Goal: Information Seeking & Learning: Learn about a topic

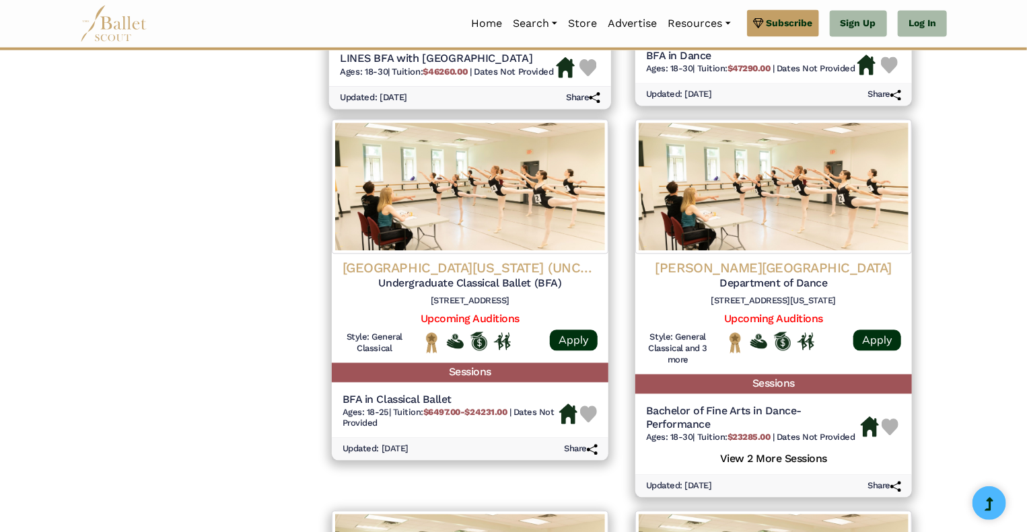
scroll to position [1281, 0]
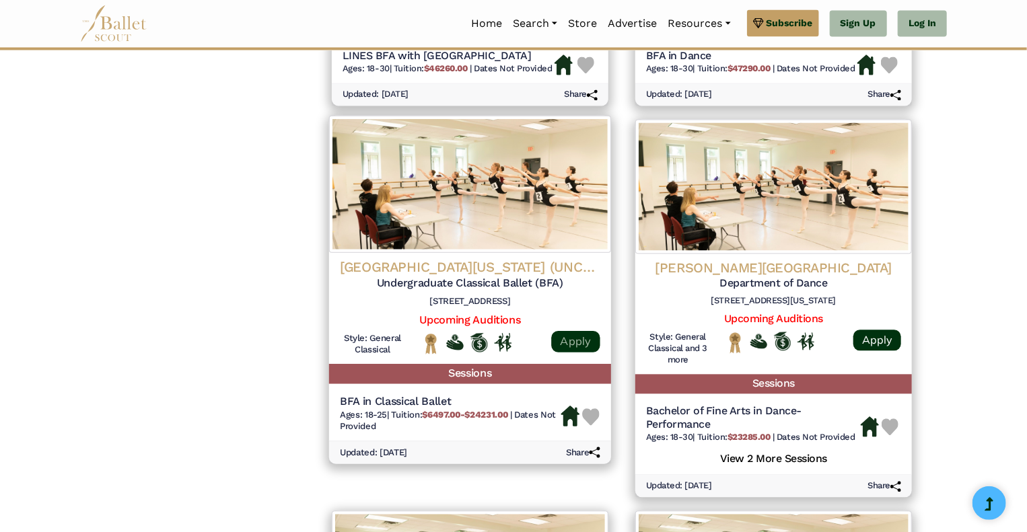
click at [581, 344] on link "Apply" at bounding box center [575, 342] width 48 height 22
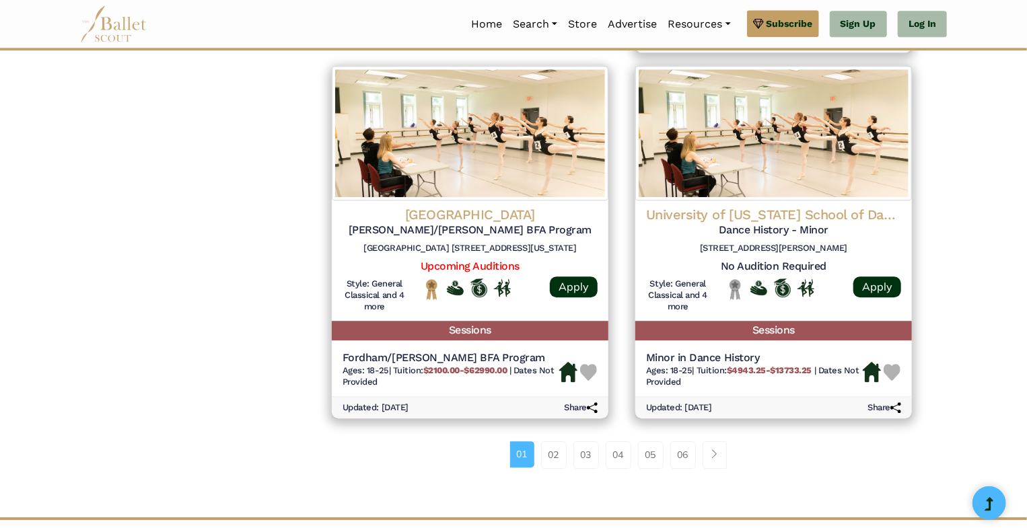
scroll to position [1728, 0]
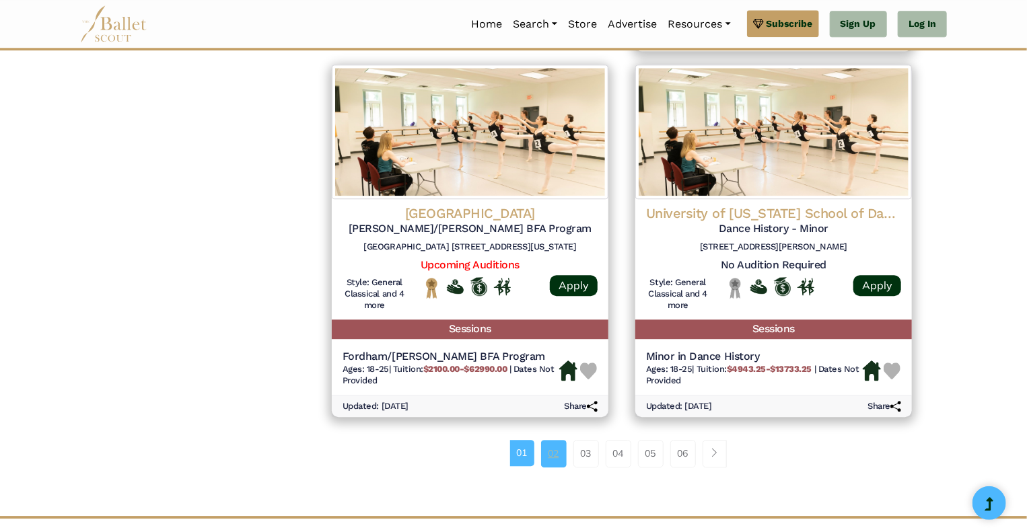
click at [555, 454] on link "02" at bounding box center [554, 453] width 26 height 27
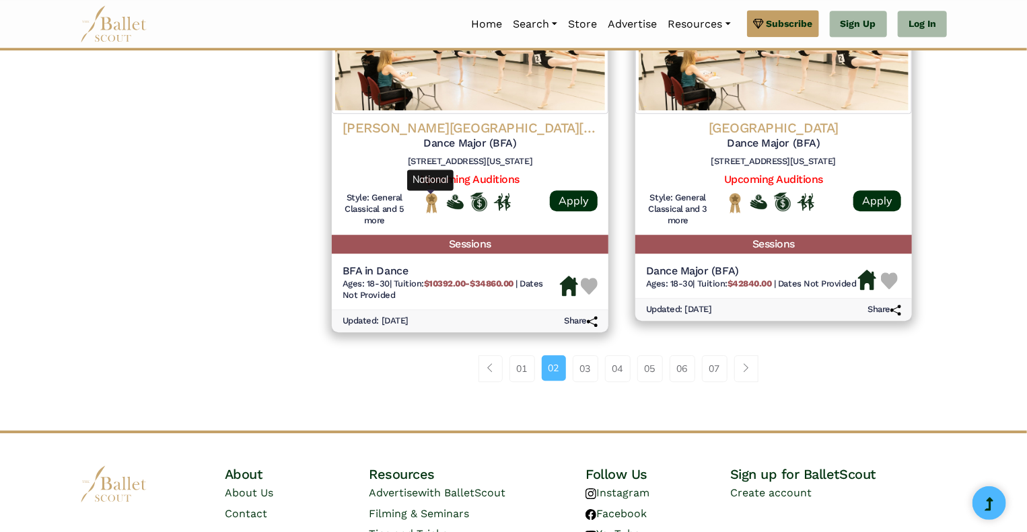
scroll to position [1775, 0]
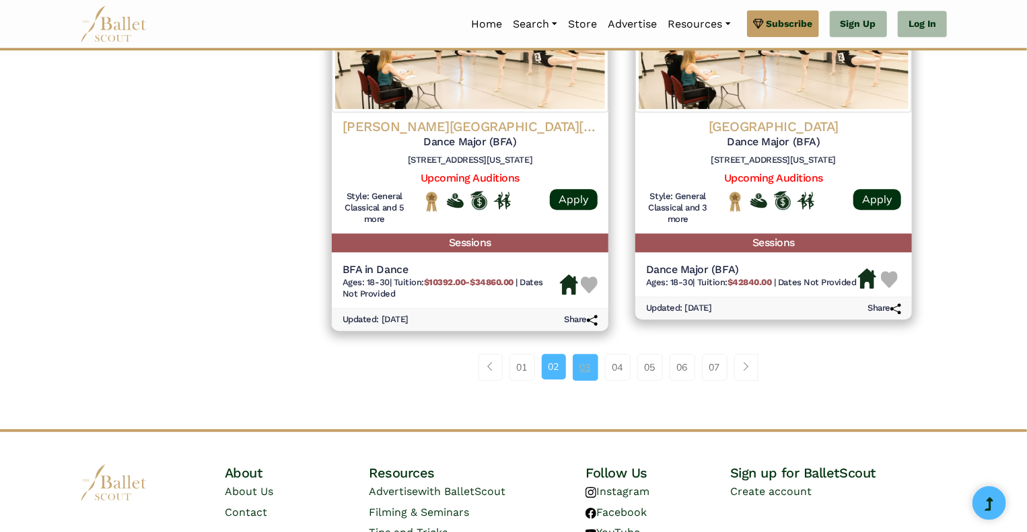
click at [589, 368] on link "03" at bounding box center [586, 367] width 26 height 27
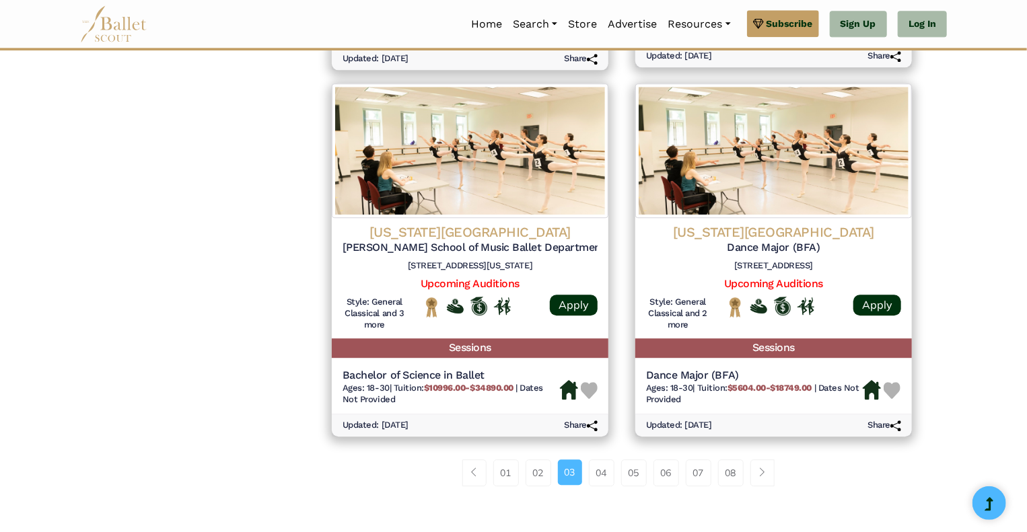
scroll to position [1684, 0]
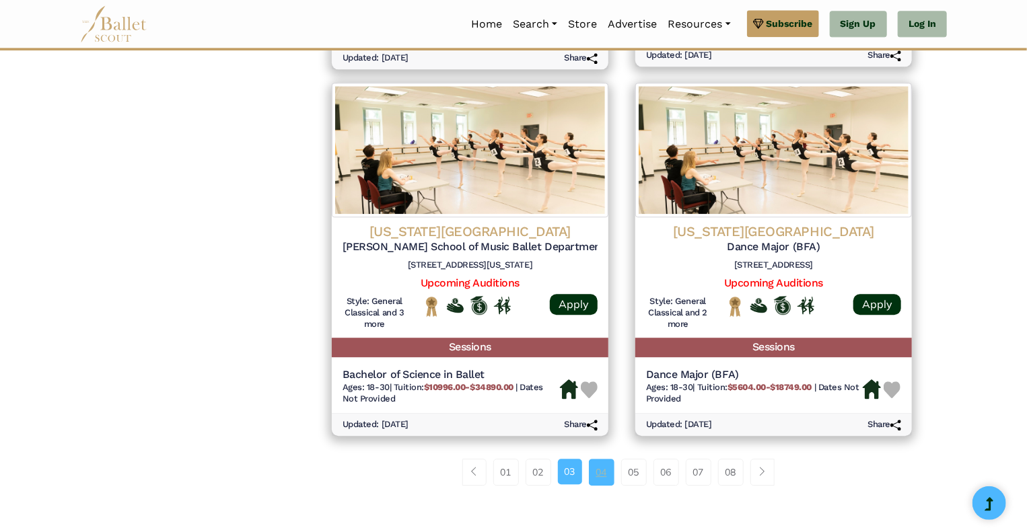
click at [608, 478] on link "04" at bounding box center [602, 472] width 26 height 27
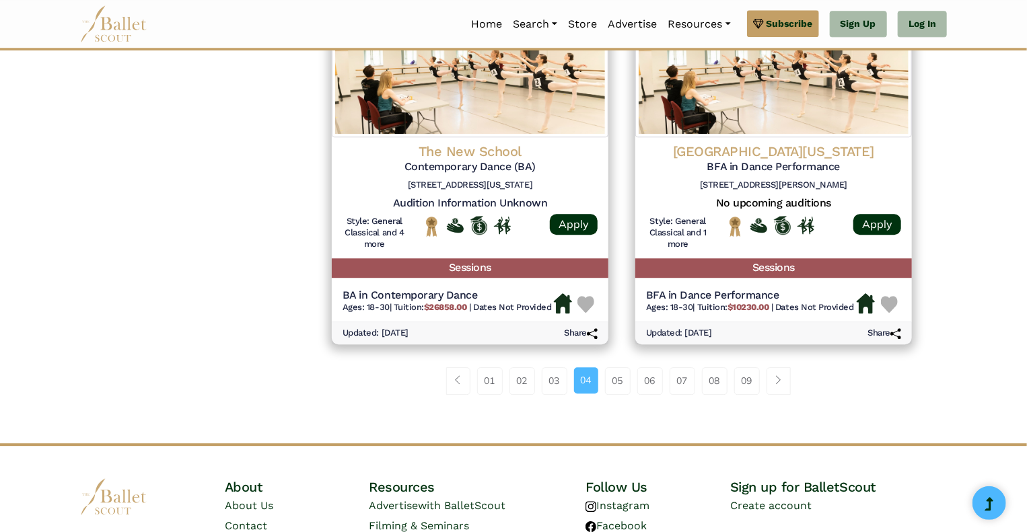
scroll to position [1740, 0]
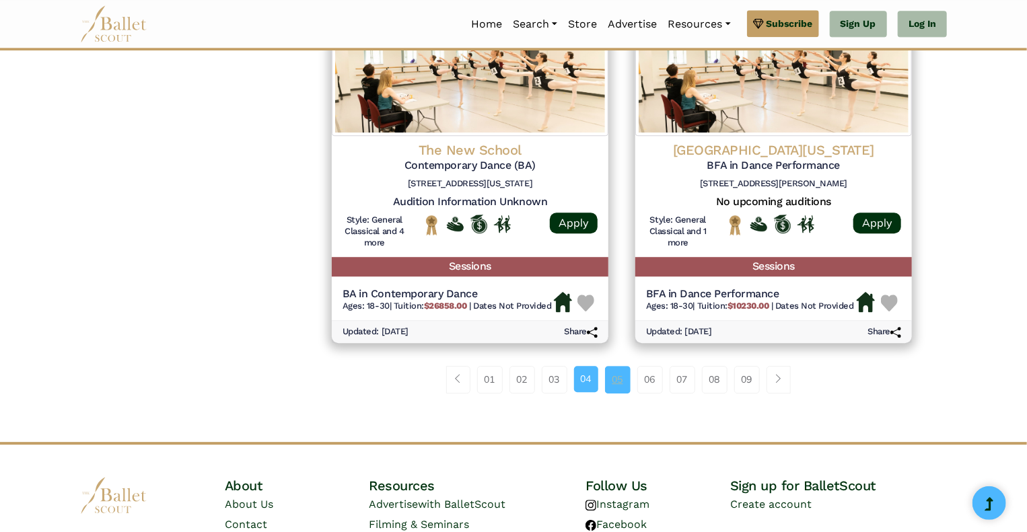
click at [628, 375] on link "05" at bounding box center [618, 379] width 26 height 27
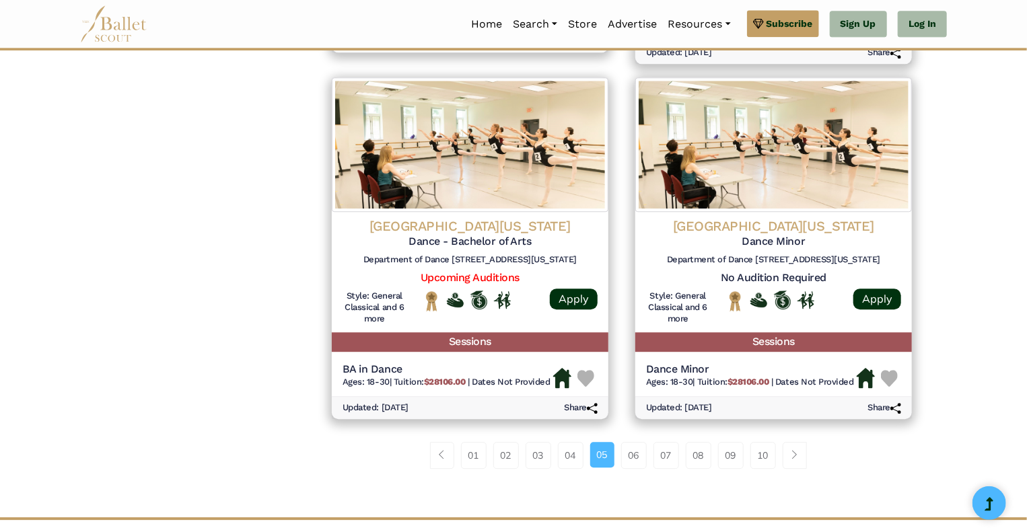
scroll to position [1698, 0]
click at [630, 464] on link "06" at bounding box center [634, 455] width 26 height 27
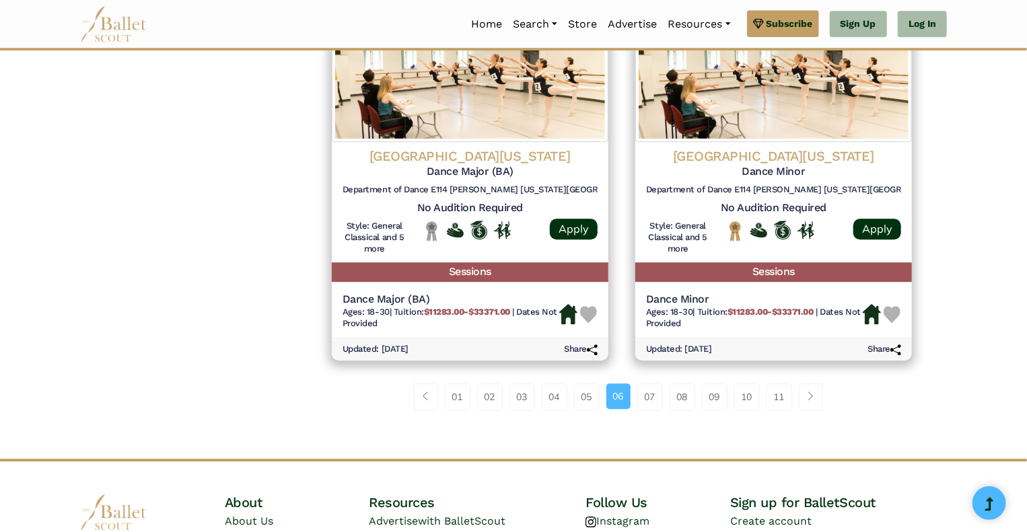
scroll to position [1770, 0]
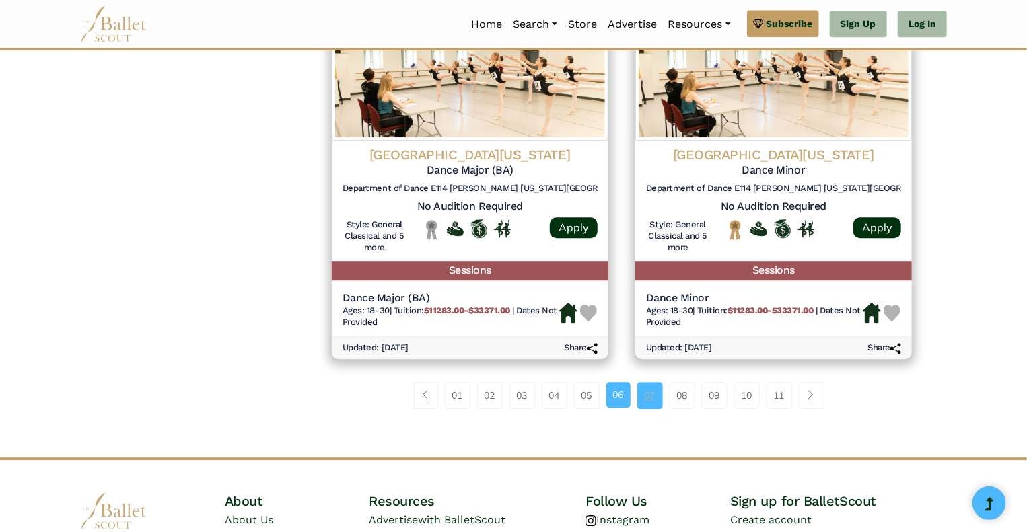
click at [651, 397] on link "07" at bounding box center [650, 395] width 26 height 27
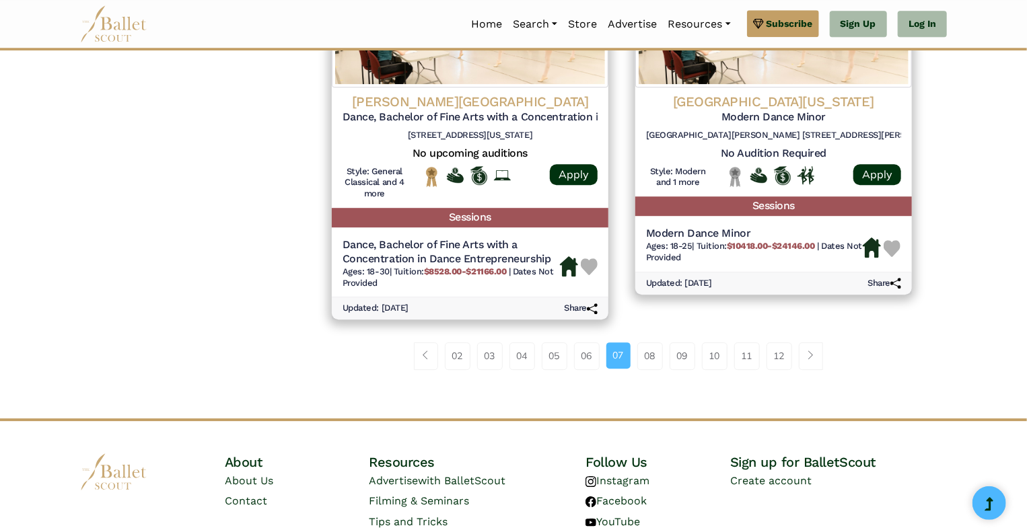
scroll to position [1838, 0]
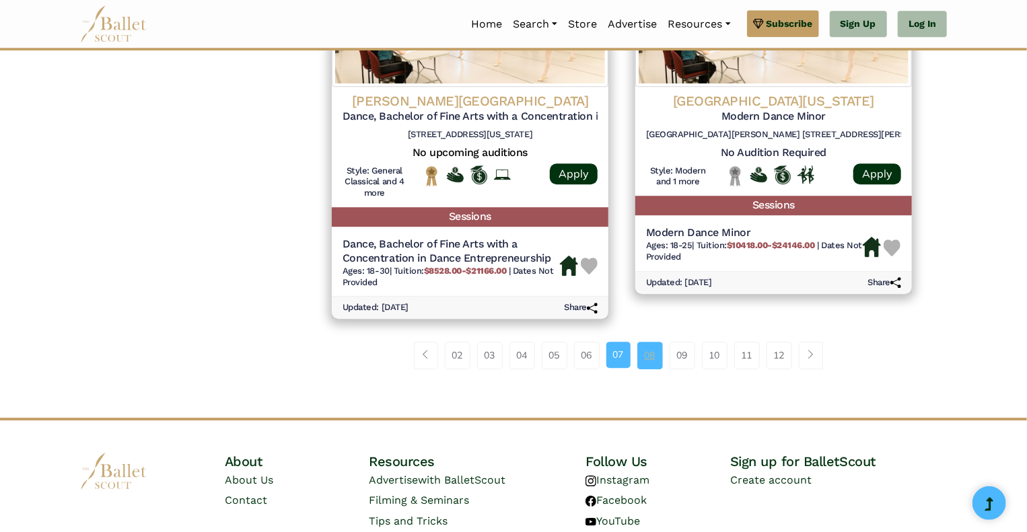
click at [649, 363] on link "08" at bounding box center [650, 355] width 26 height 27
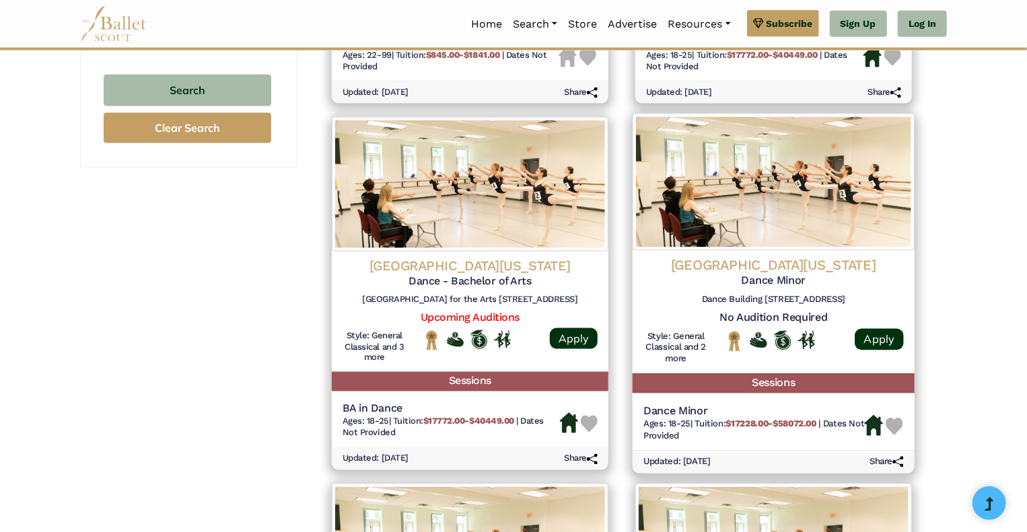
scroll to position [928, 0]
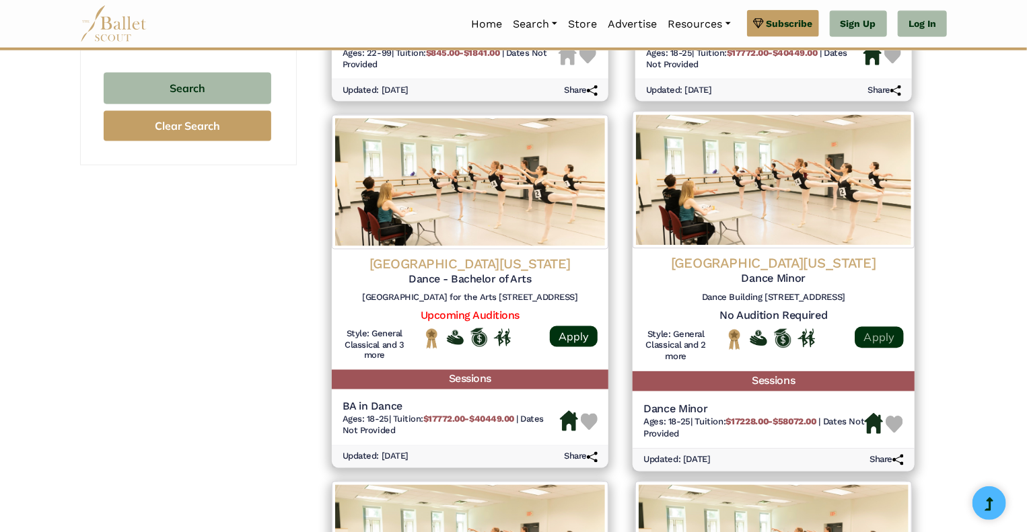
click at [880, 338] on link "Apply" at bounding box center [879, 338] width 48 height 22
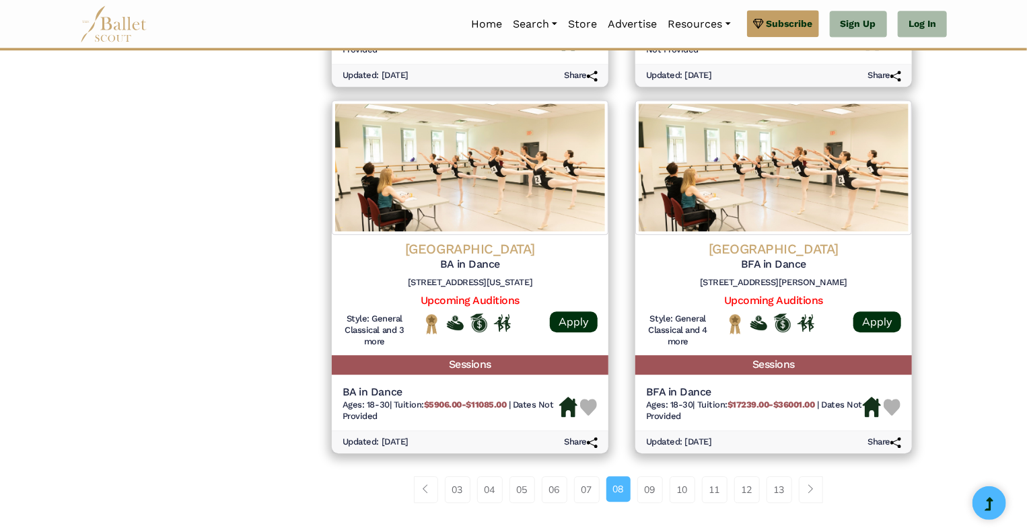
scroll to position [1700, 0]
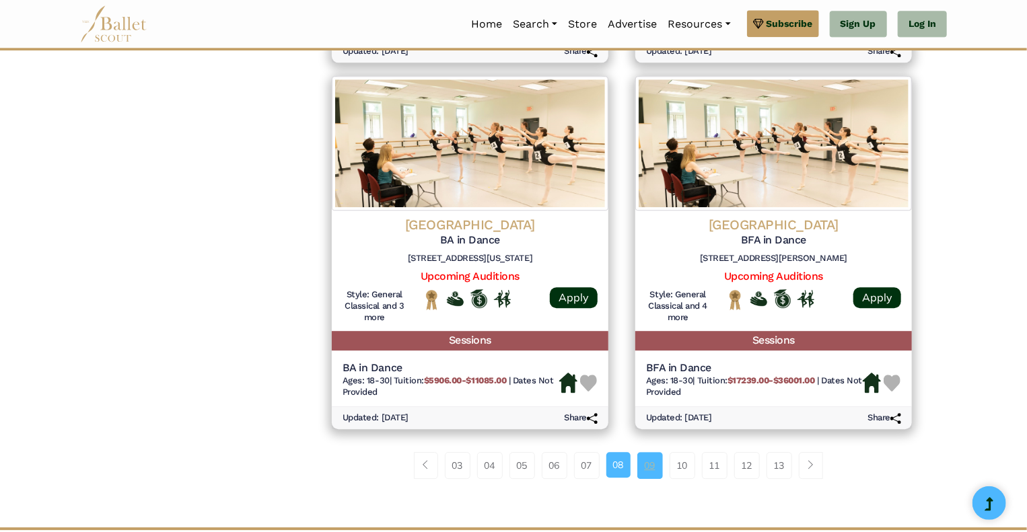
click at [646, 468] on link "09" at bounding box center [650, 465] width 26 height 27
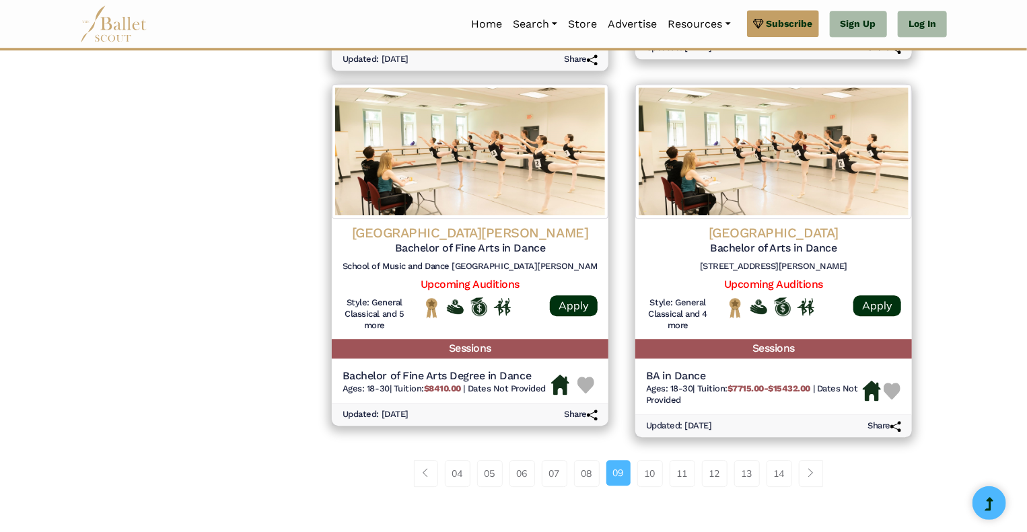
scroll to position [1694, 0]
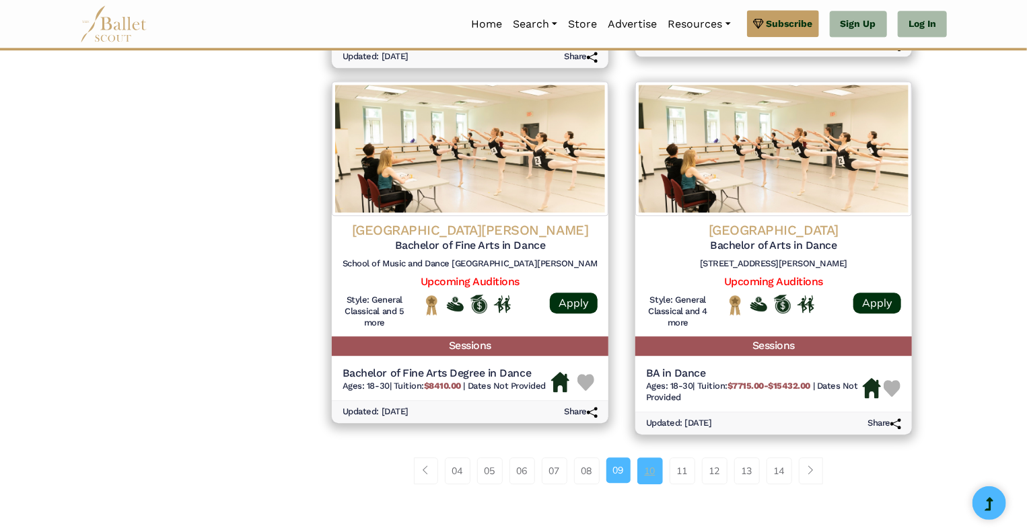
click at [651, 478] on link "10" at bounding box center [650, 471] width 26 height 27
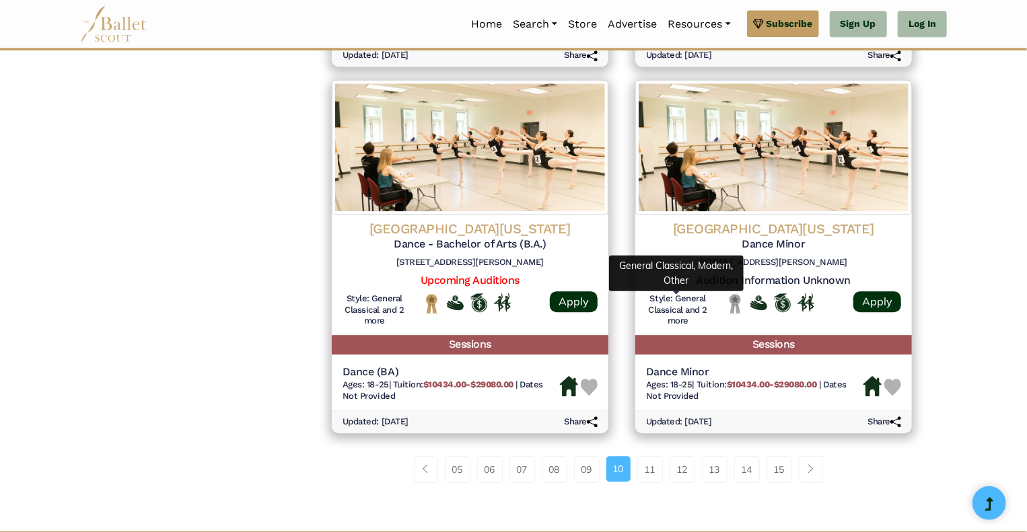
scroll to position [1700, 0]
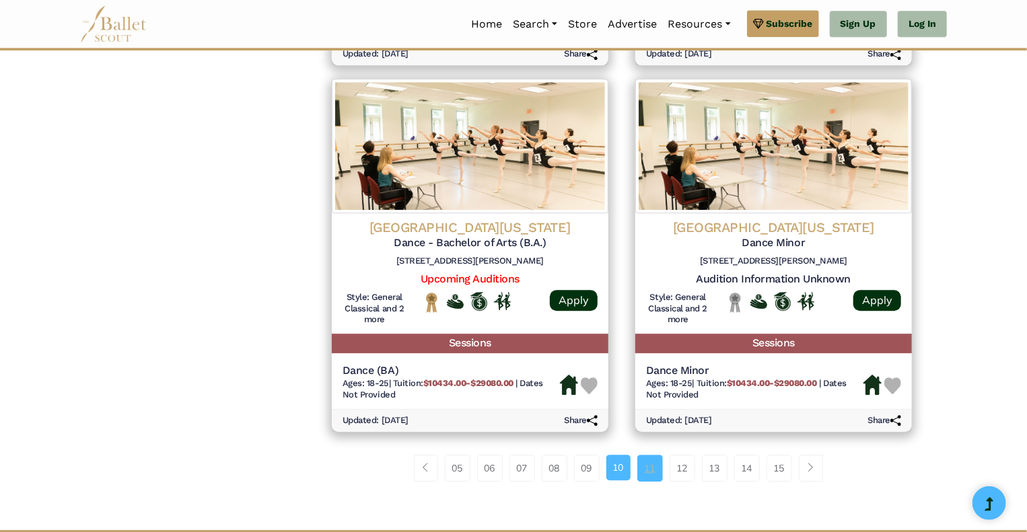
click at [653, 471] on link "11" at bounding box center [650, 468] width 26 height 27
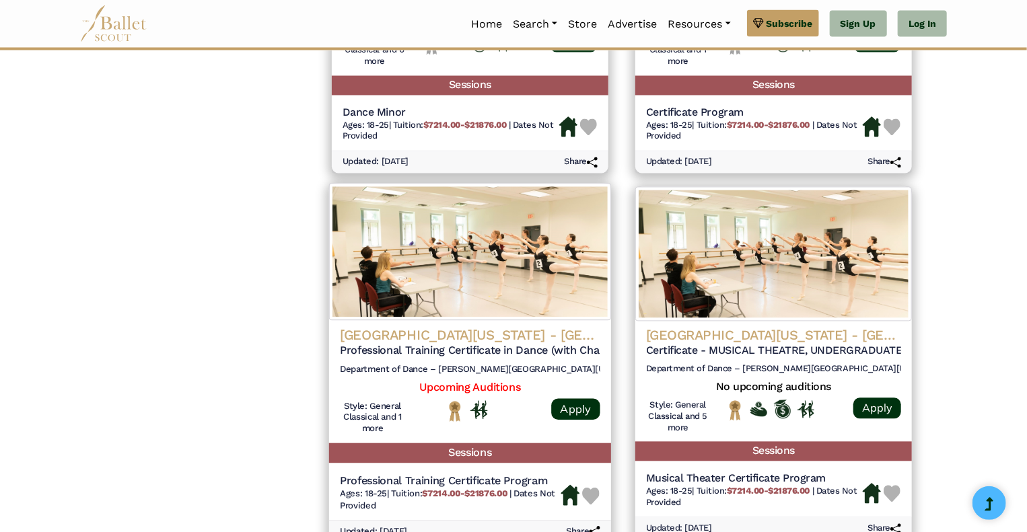
scroll to position [1269, 0]
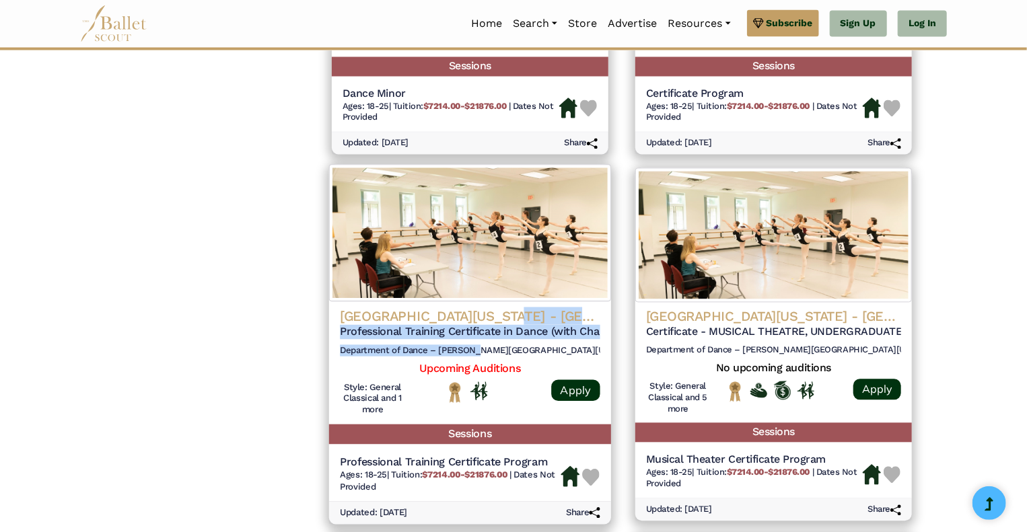
drag, startPoint x: 476, startPoint y: 362, endPoint x: 498, endPoint y: 266, distance: 98.6
click at [498, 266] on div "University of North Carolina - Charlotte Professional Training Certificate in D…" at bounding box center [470, 345] width 282 height 360
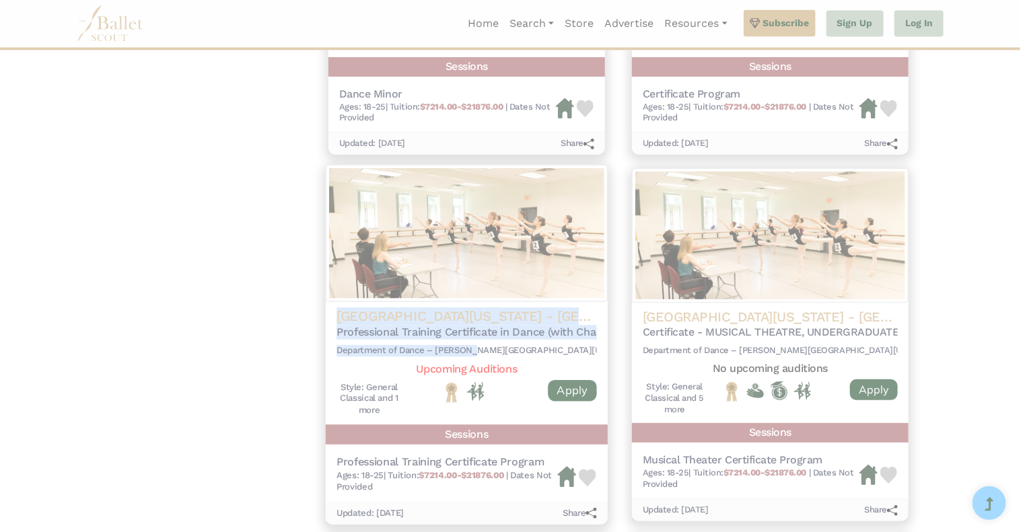
scroll to position [1313, 0]
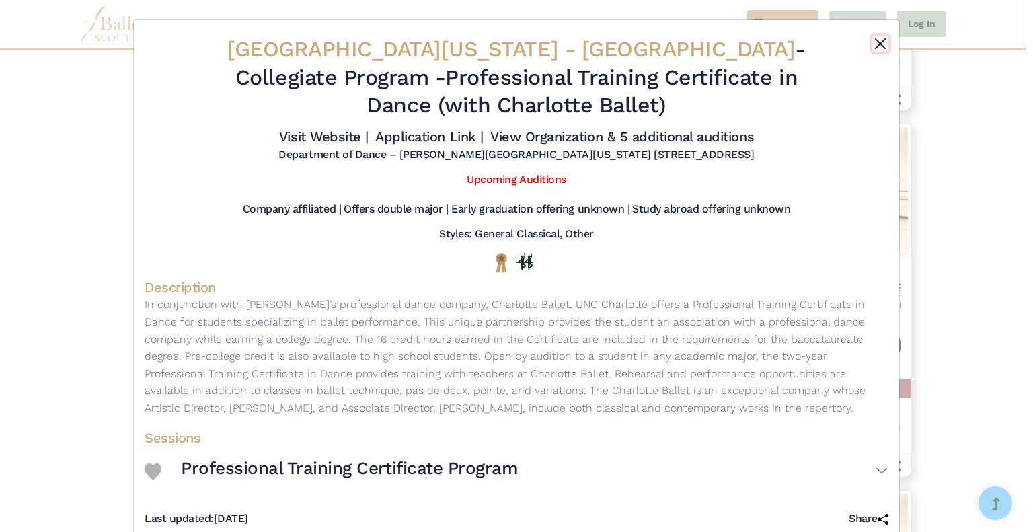
click at [875, 44] on button "Close" at bounding box center [881, 44] width 16 height 16
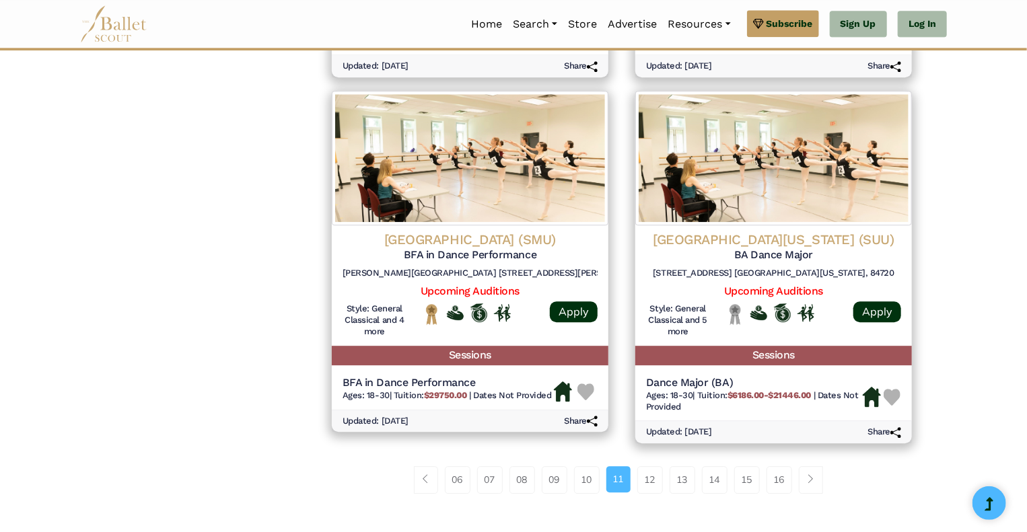
scroll to position [1716, 0]
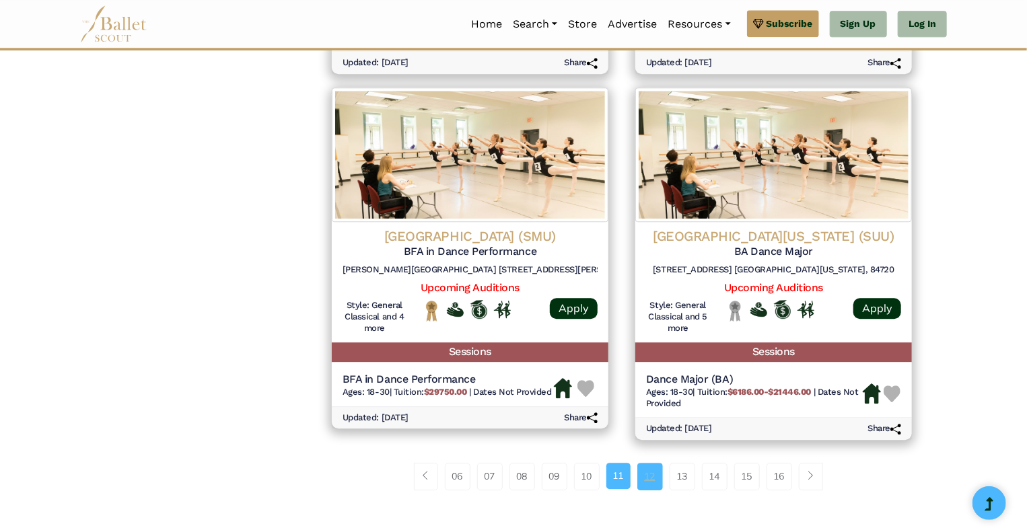
click at [649, 474] on link "12" at bounding box center [650, 476] width 26 height 27
click at [649, 475] on link "12" at bounding box center [650, 476] width 26 height 27
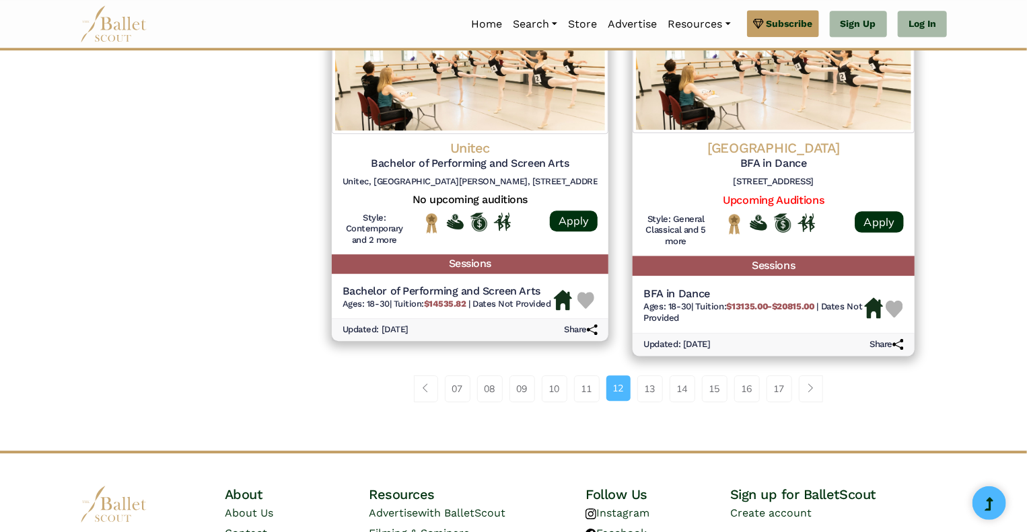
scroll to position [1805, 0]
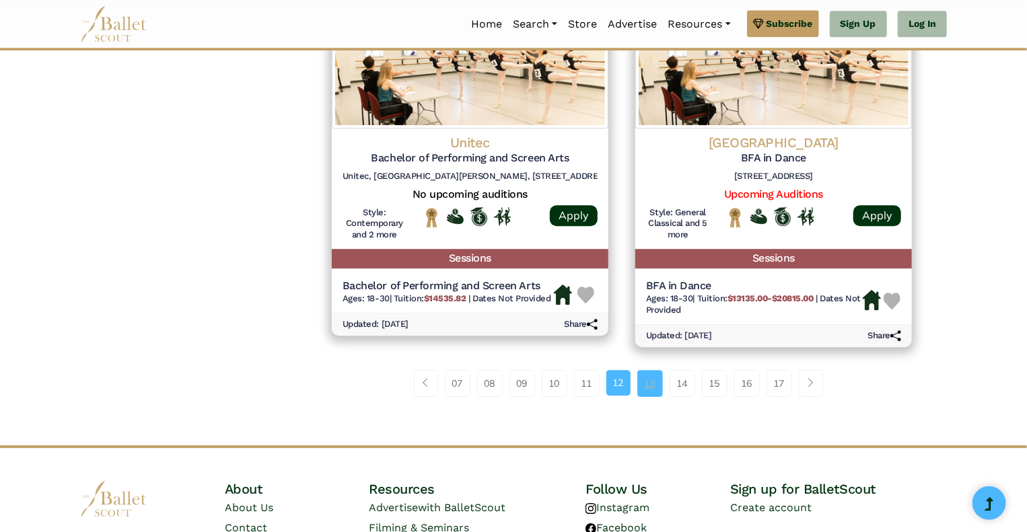
click at [648, 392] on link "13" at bounding box center [650, 383] width 26 height 27
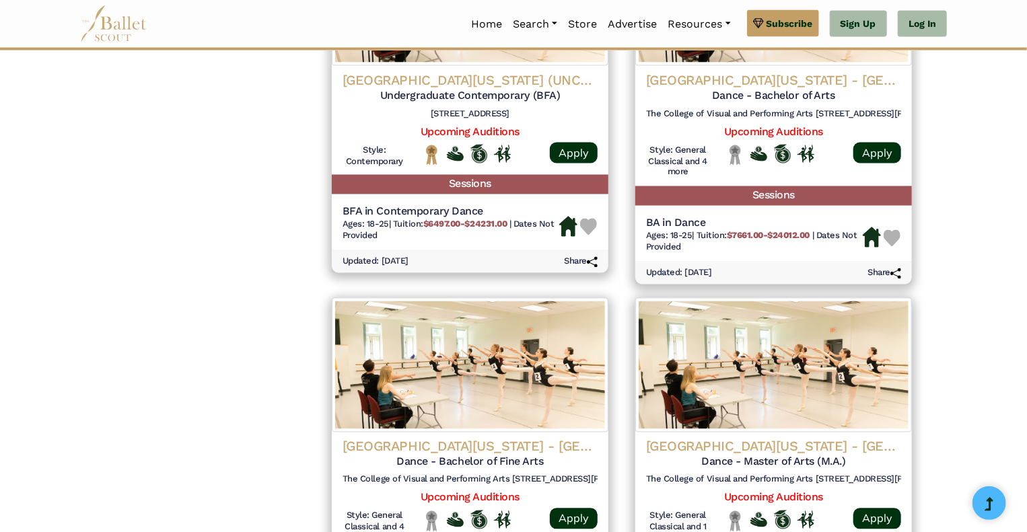
scroll to position [1114, 0]
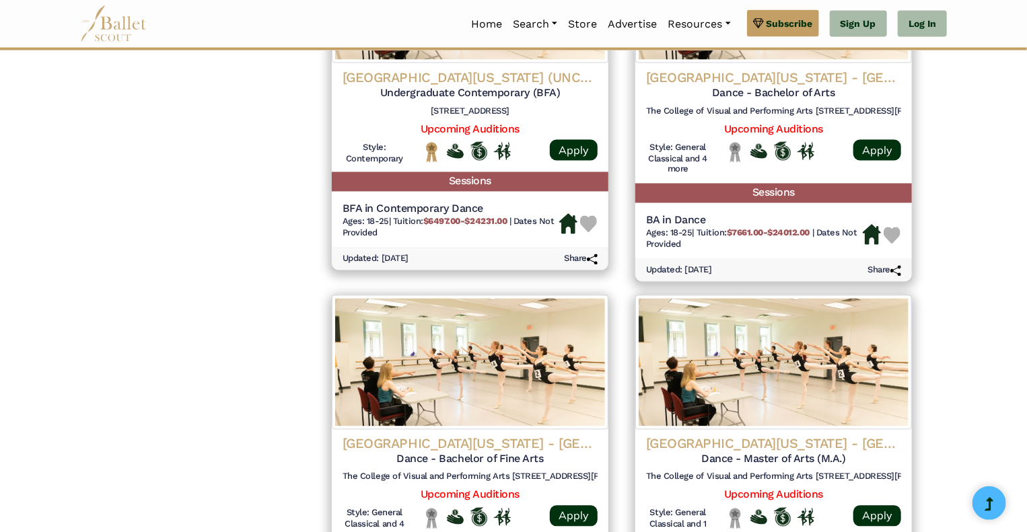
click at [646, 333] on img at bounding box center [773, 362] width 277 height 135
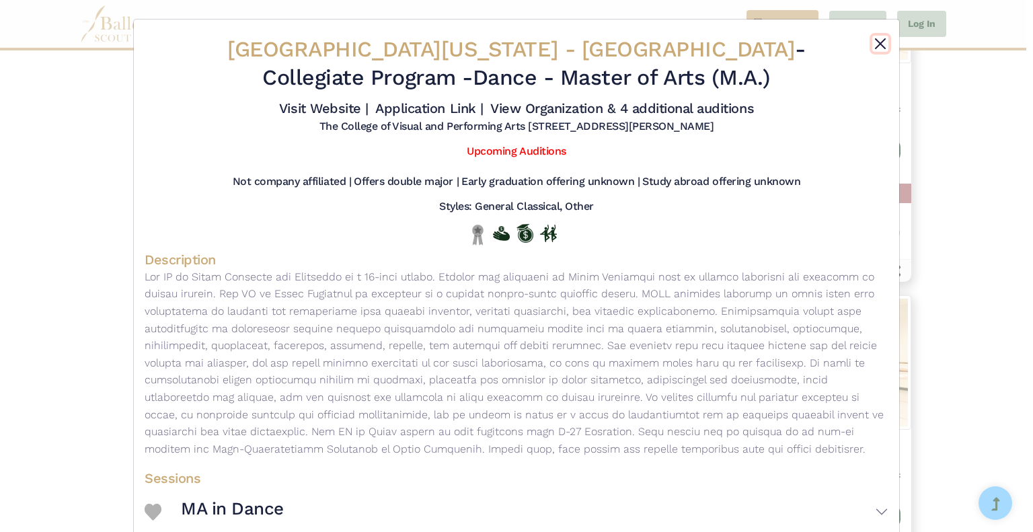
click at [873, 44] on button "Close" at bounding box center [881, 44] width 16 height 16
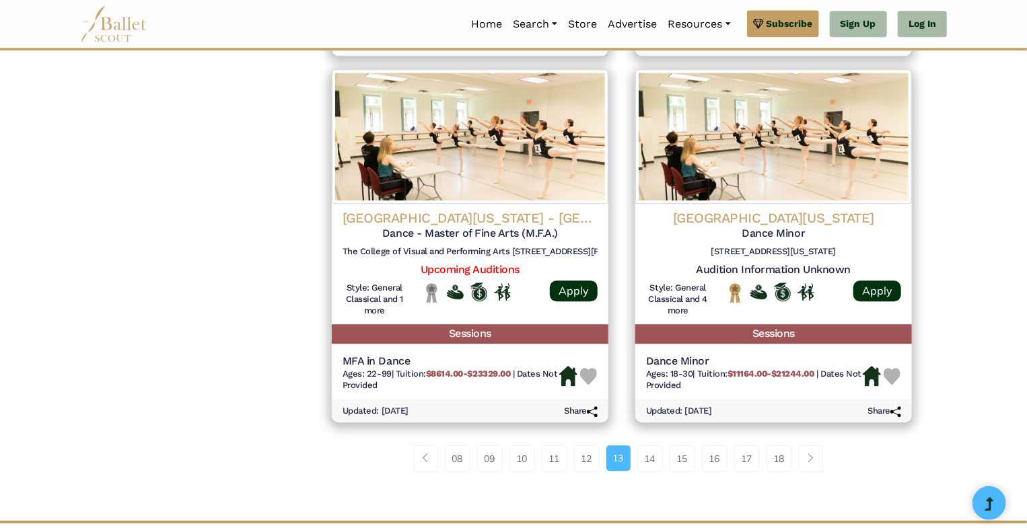
scroll to position [1709, 0]
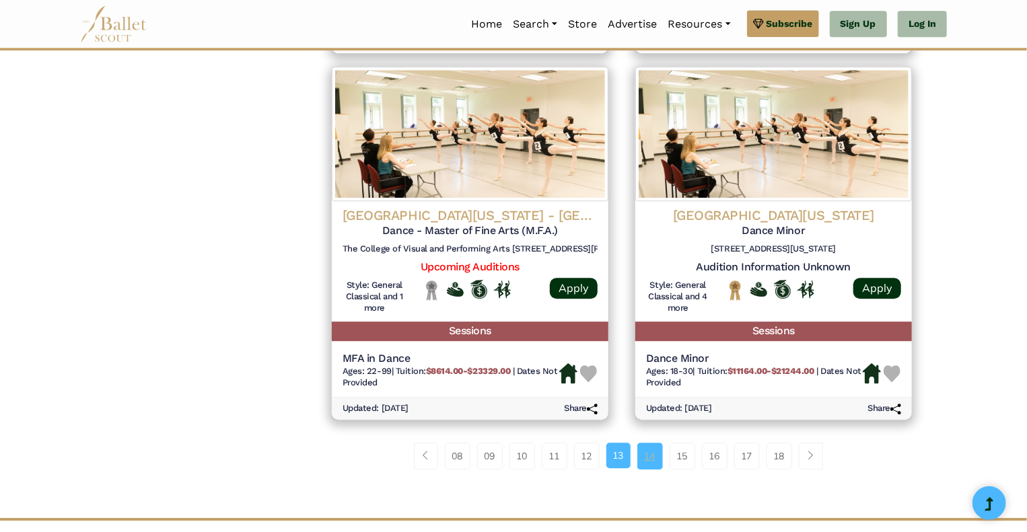
click at [649, 457] on link "14" at bounding box center [650, 456] width 26 height 27
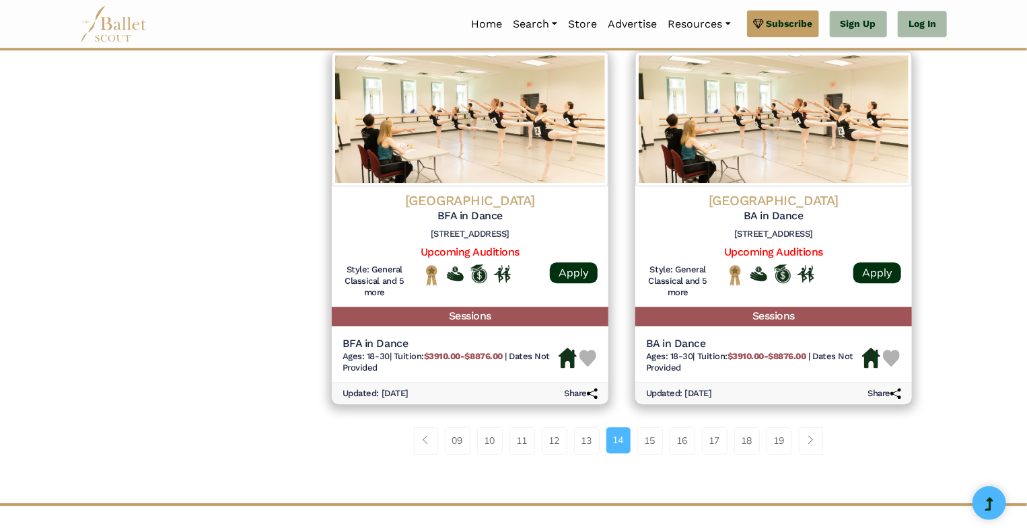
scroll to position [1706, 0]
click at [645, 443] on link "15" at bounding box center [650, 440] width 26 height 27
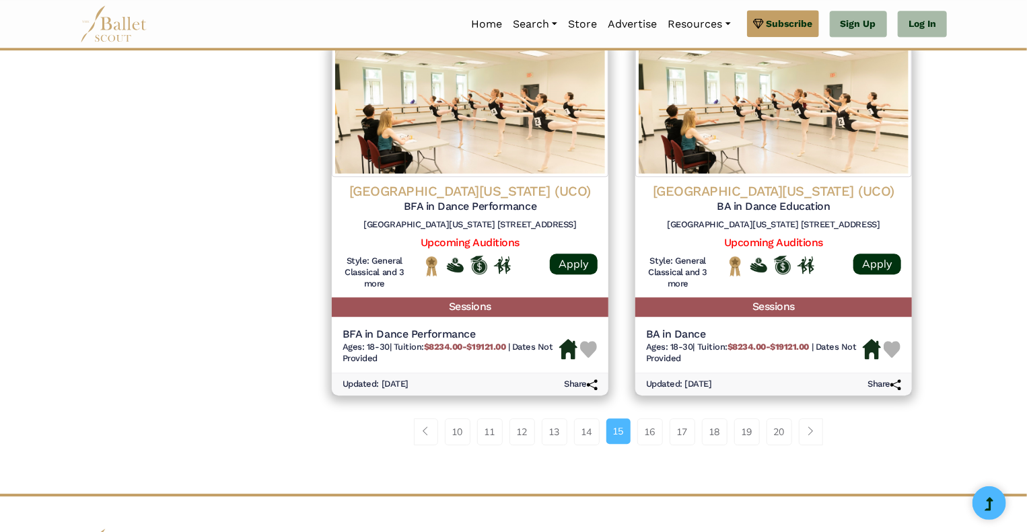
scroll to position [1743, 0]
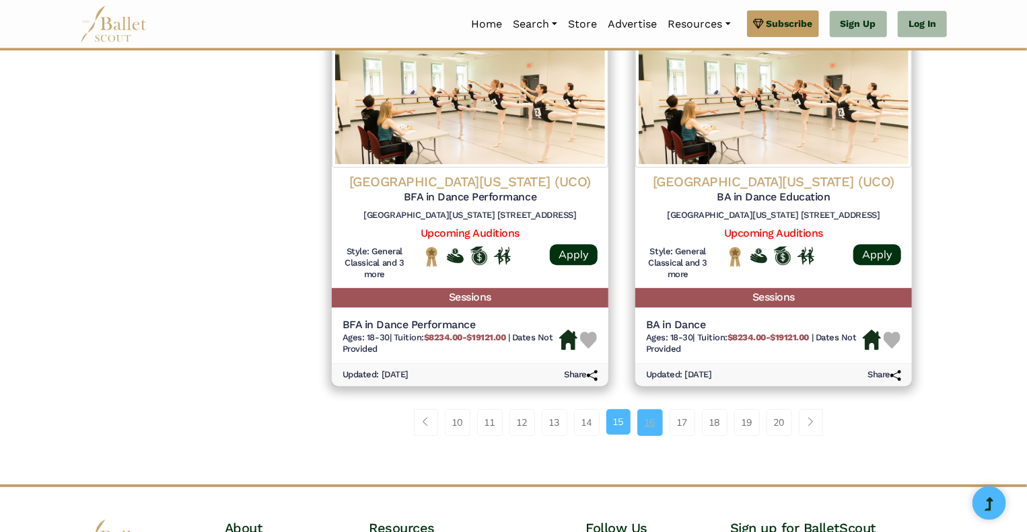
click at [649, 415] on link "16" at bounding box center [650, 422] width 26 height 27
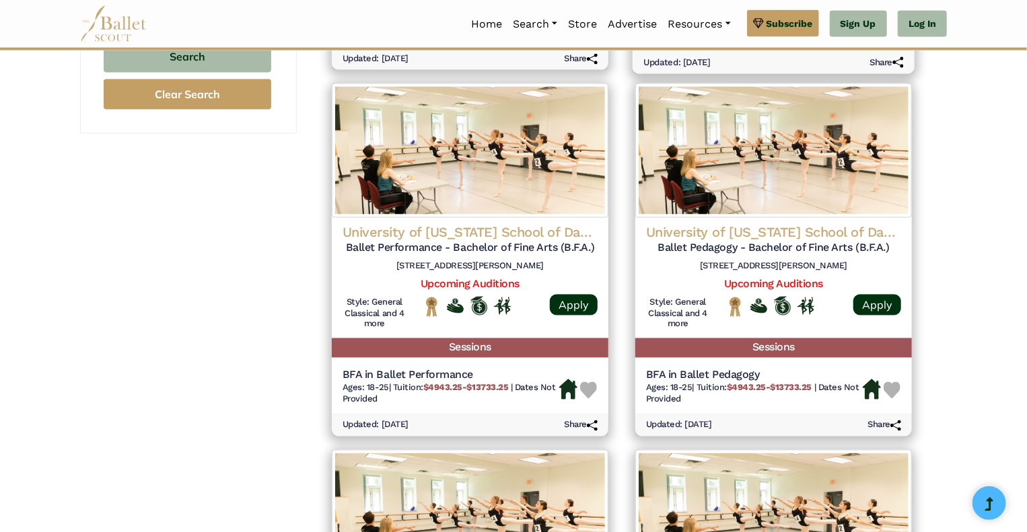
scroll to position [960, 0]
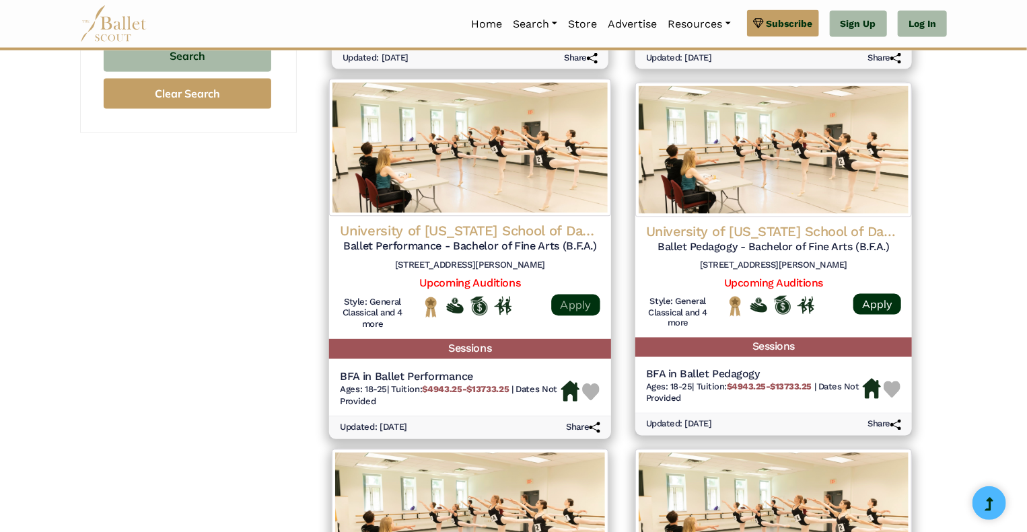
click at [570, 302] on link "Apply" at bounding box center [575, 306] width 48 height 22
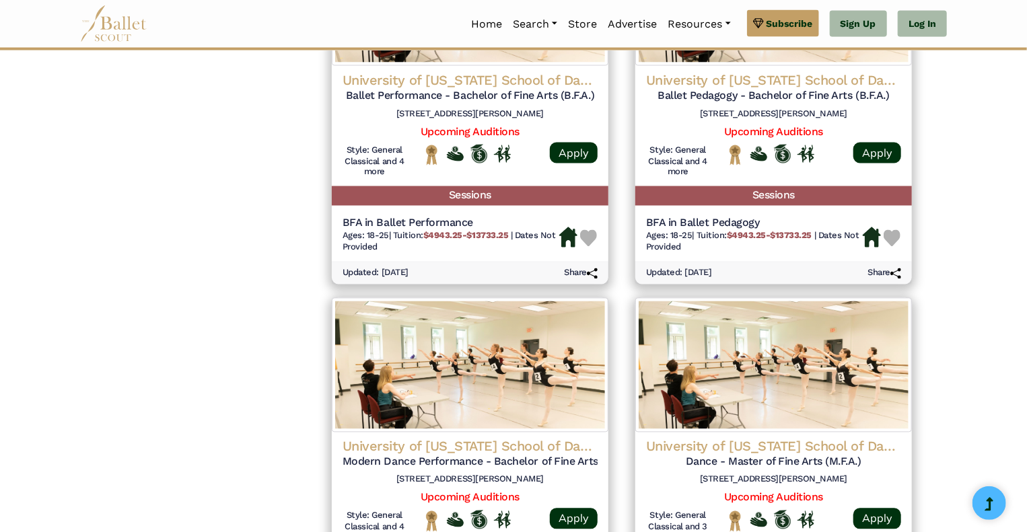
scroll to position [1119, 0]
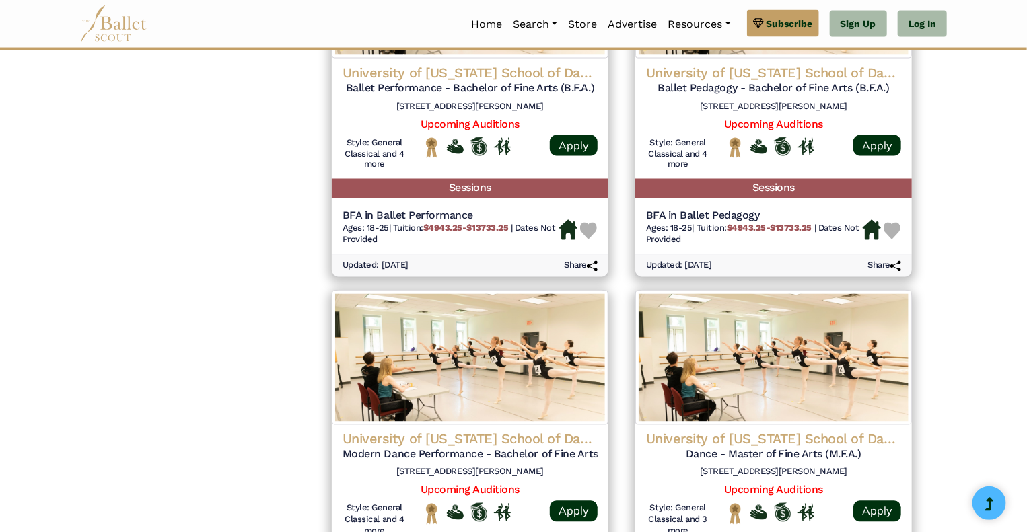
click at [175, 265] on div "**********" at bounding box center [188, 71] width 217 height 2052
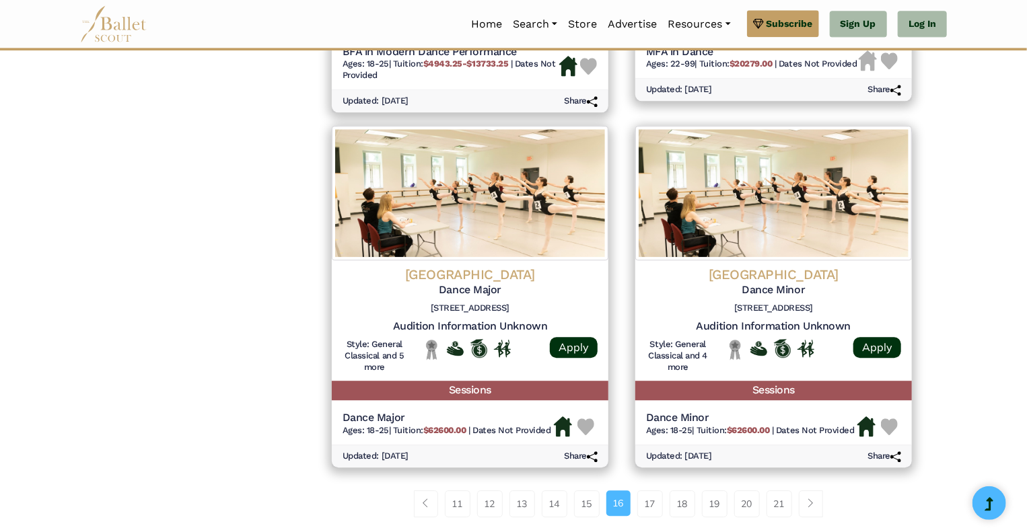
scroll to position [1655, 0]
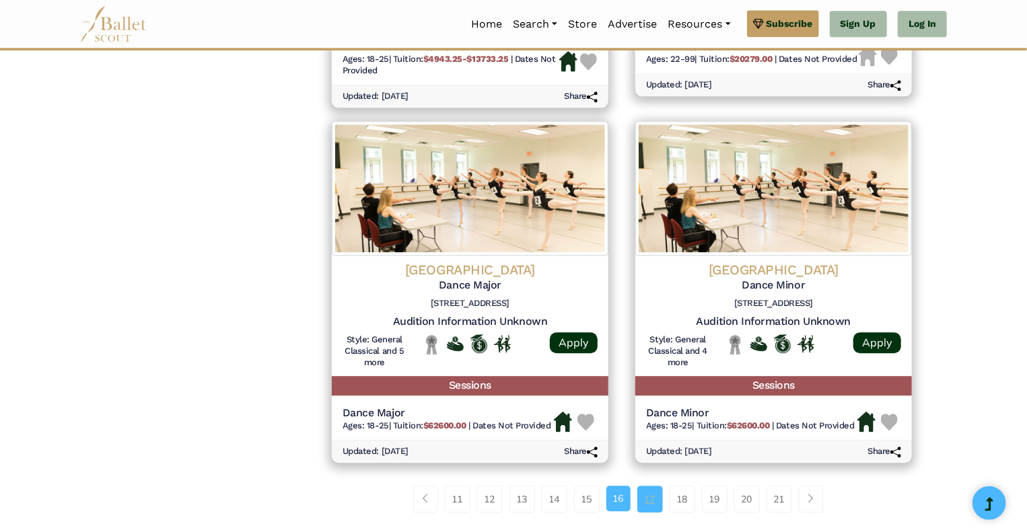
click at [654, 504] on link "17" at bounding box center [650, 499] width 26 height 27
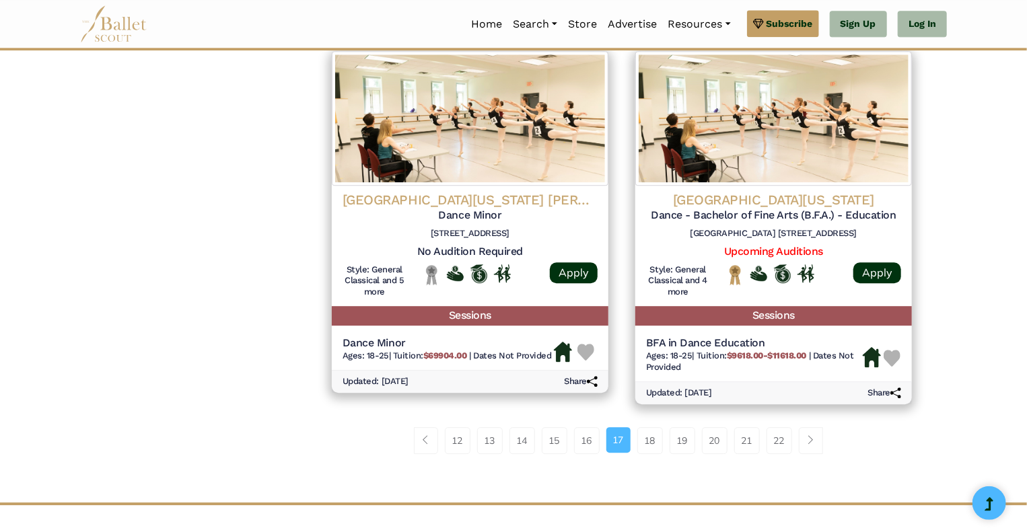
scroll to position [1741, 0]
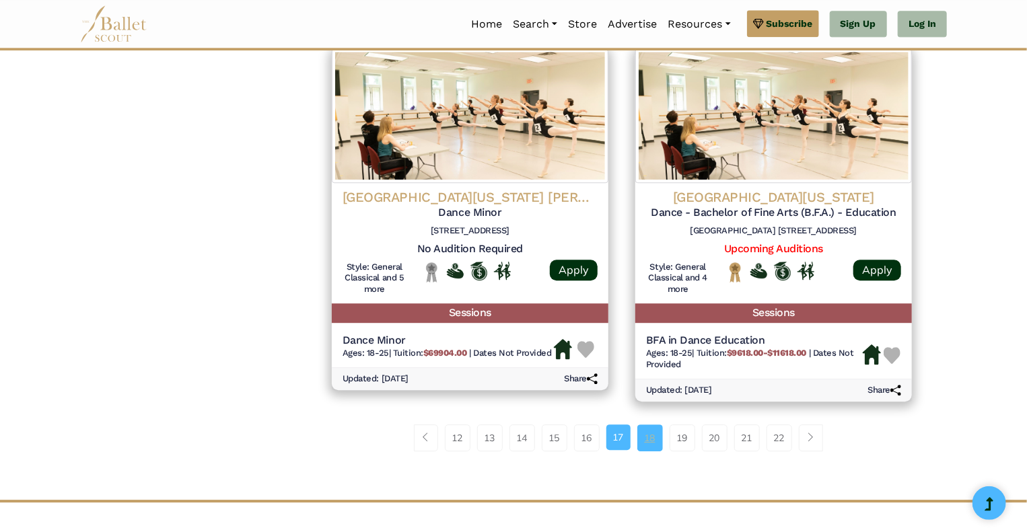
click at [654, 438] on link "18" at bounding box center [650, 438] width 26 height 27
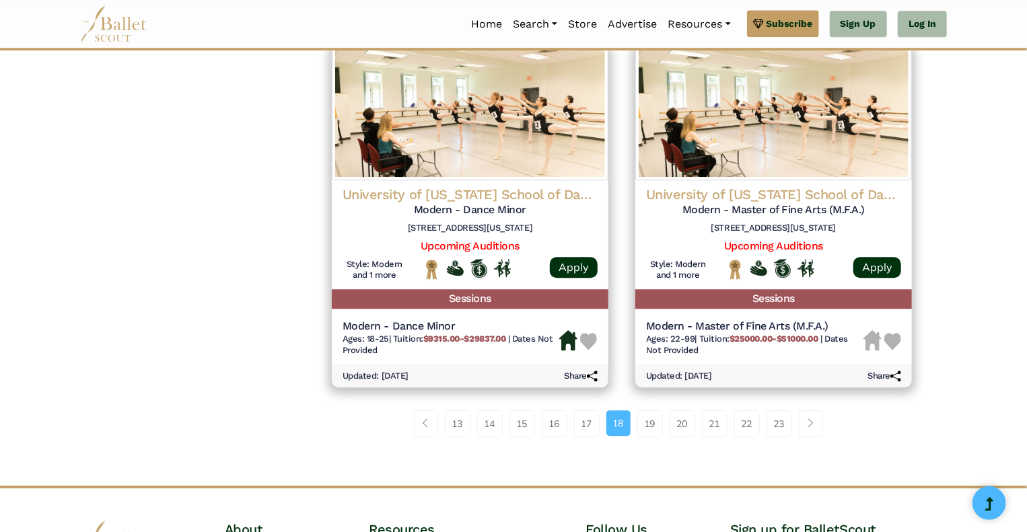
scroll to position [1745, 0]
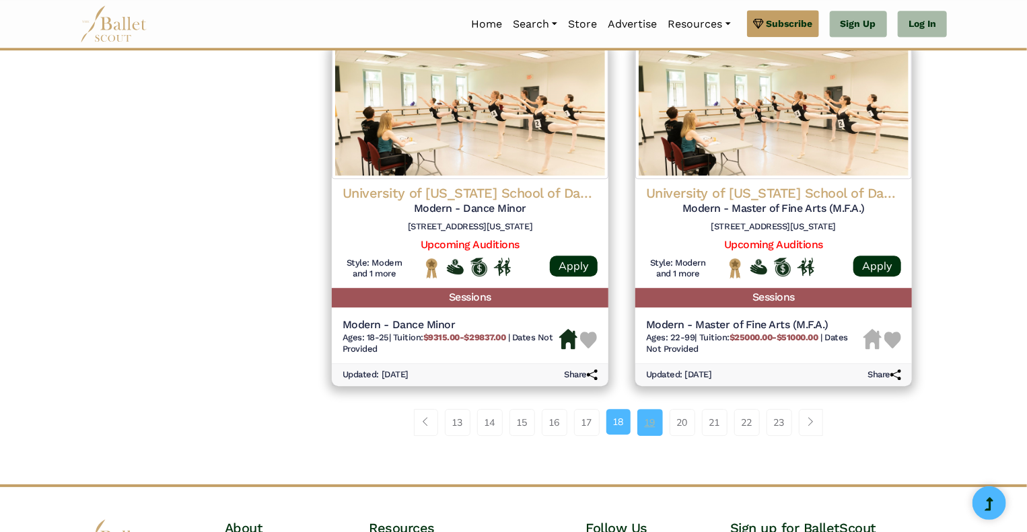
click at [654, 433] on link "19" at bounding box center [650, 422] width 26 height 27
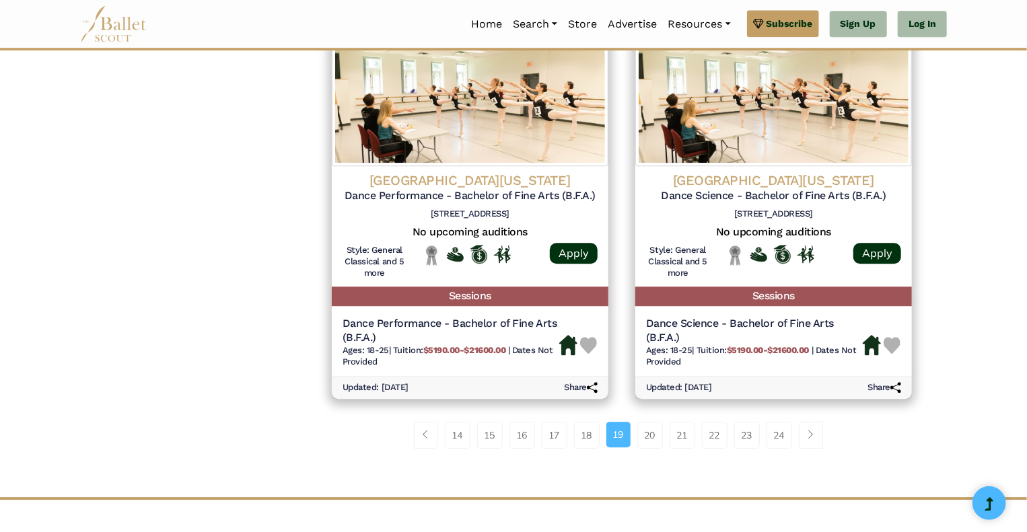
scroll to position [1746, 0]
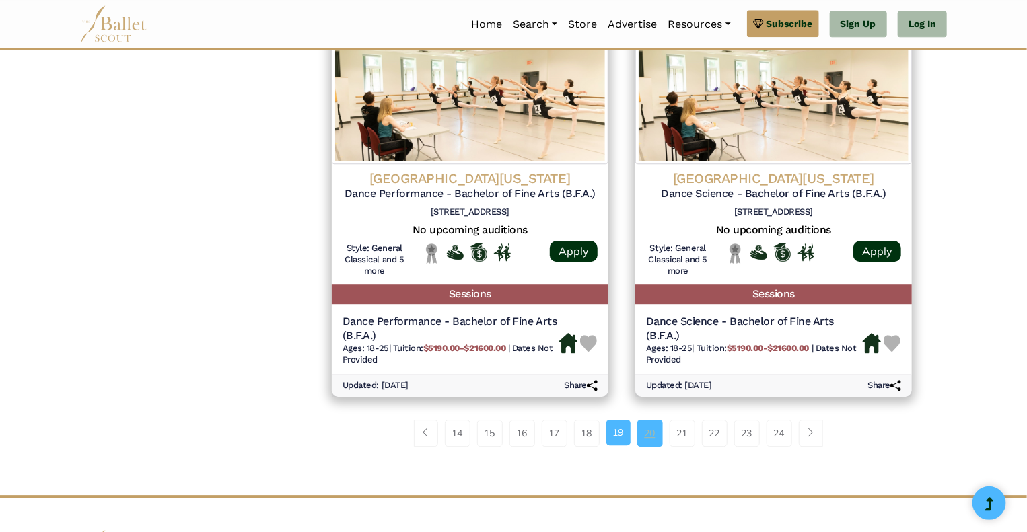
click at [655, 435] on link "20" at bounding box center [650, 433] width 26 height 27
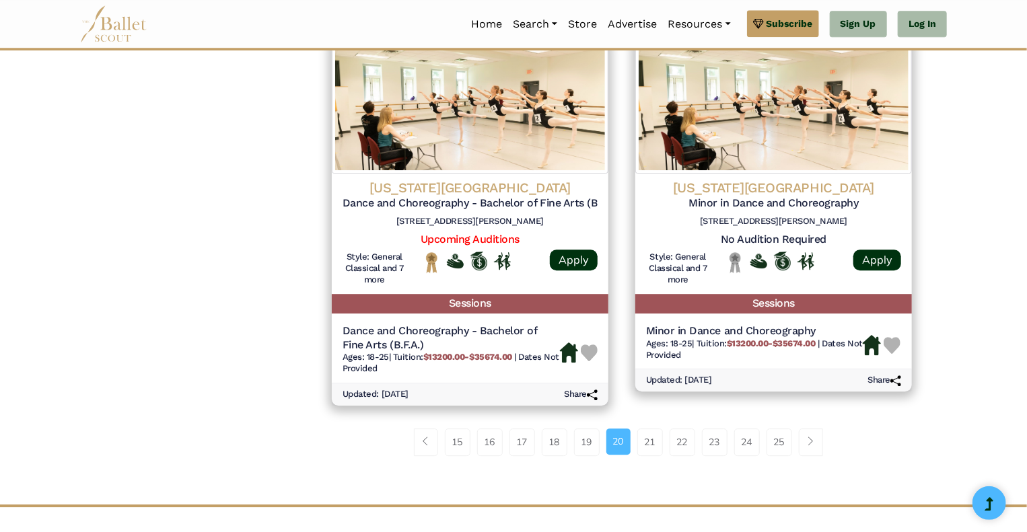
scroll to position [1773, 0]
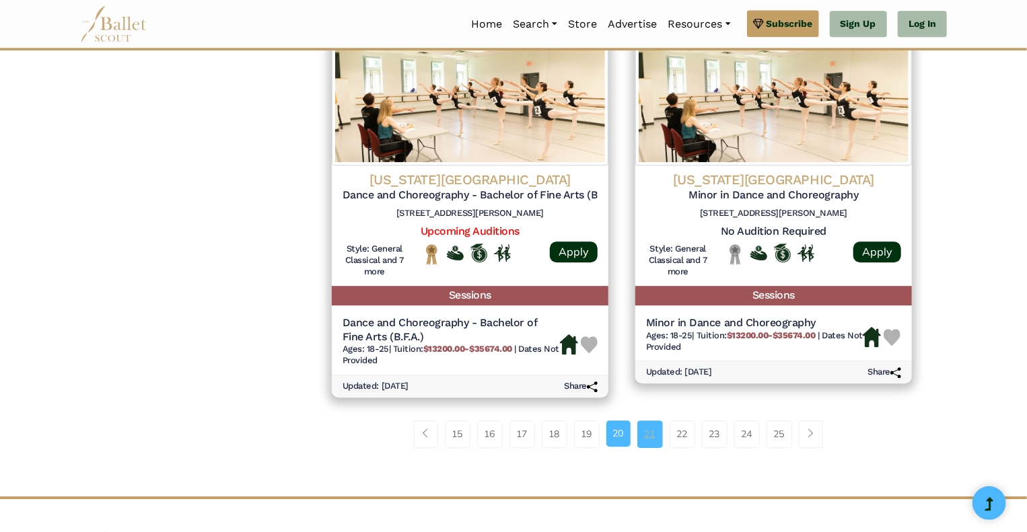
click at [649, 442] on link "21" at bounding box center [650, 434] width 26 height 27
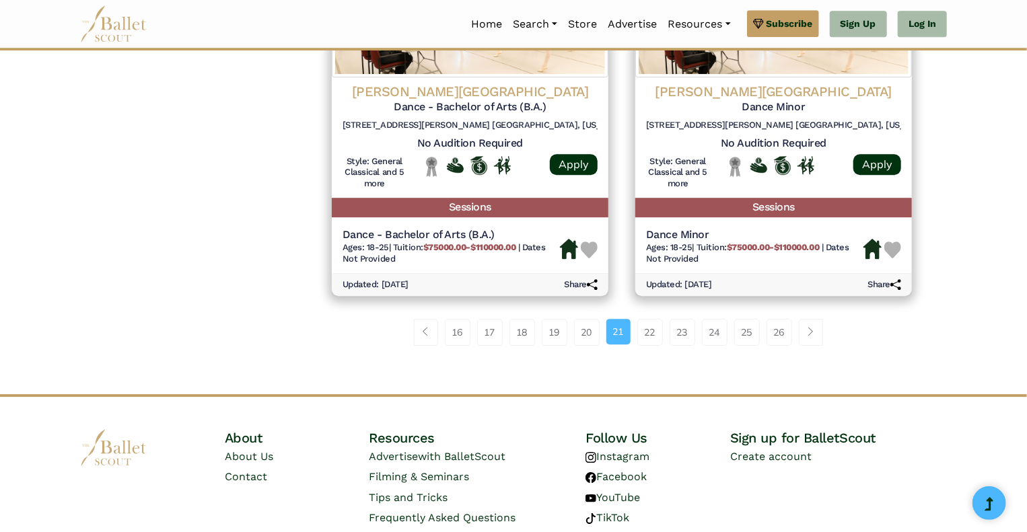
scroll to position [1856, 0]
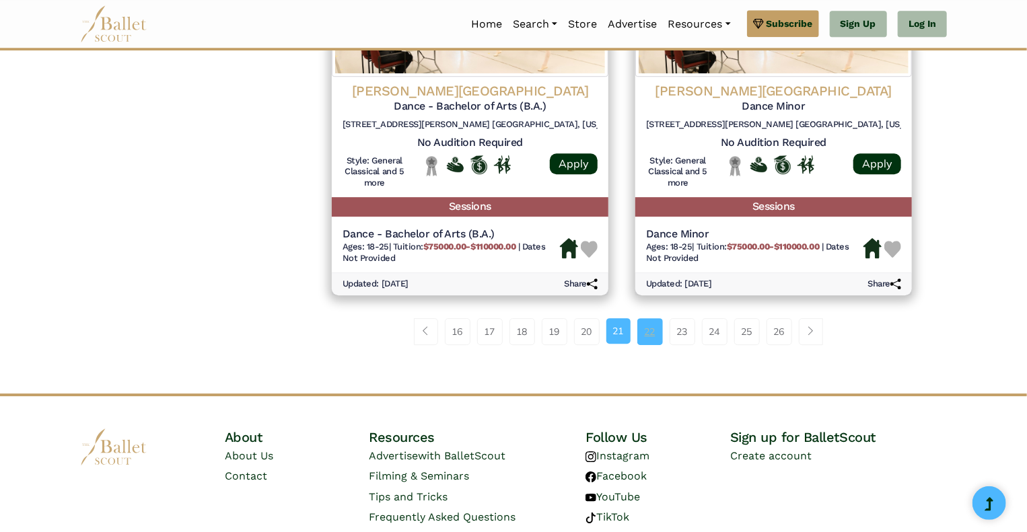
click at [659, 334] on link "22" at bounding box center [650, 331] width 26 height 27
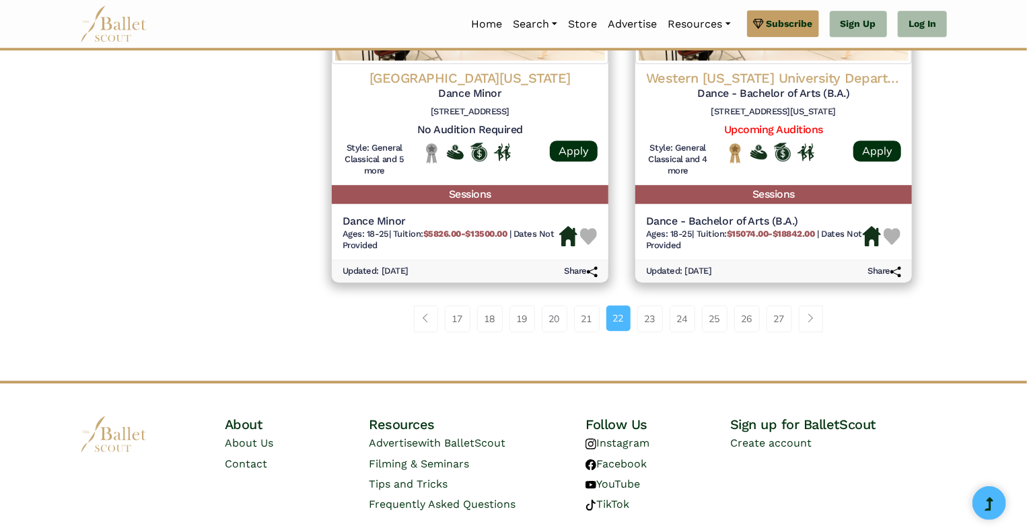
scroll to position [1827, 0]
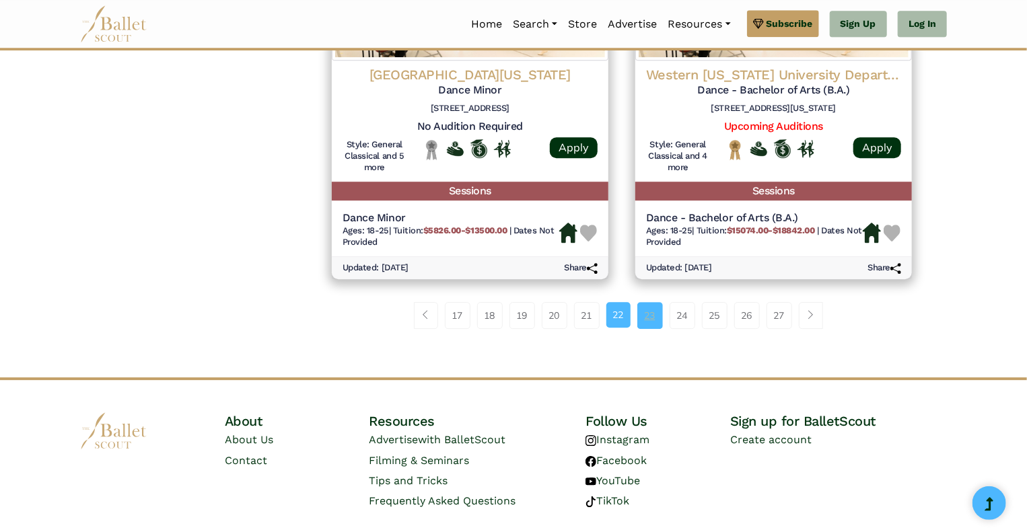
click at [640, 309] on link "23" at bounding box center [650, 315] width 26 height 27
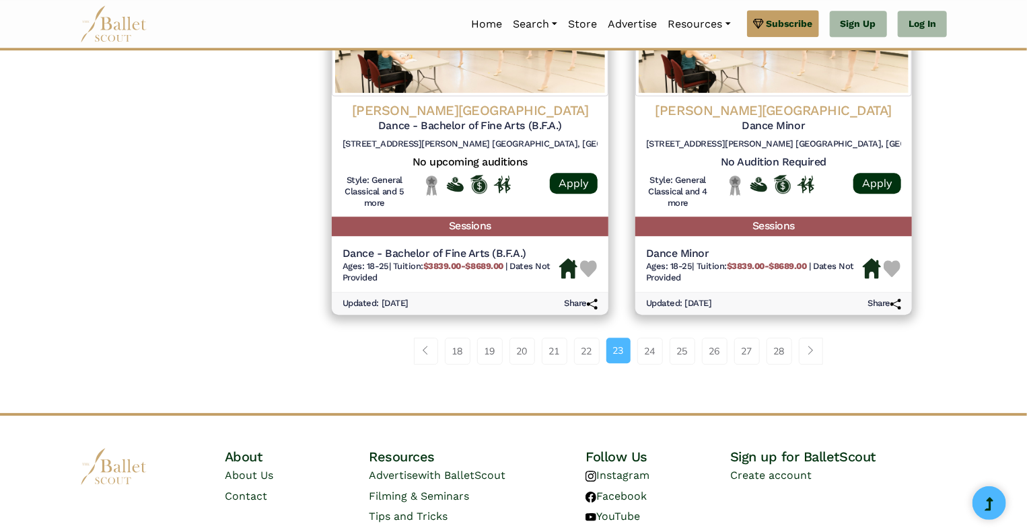
scroll to position [1815, 0]
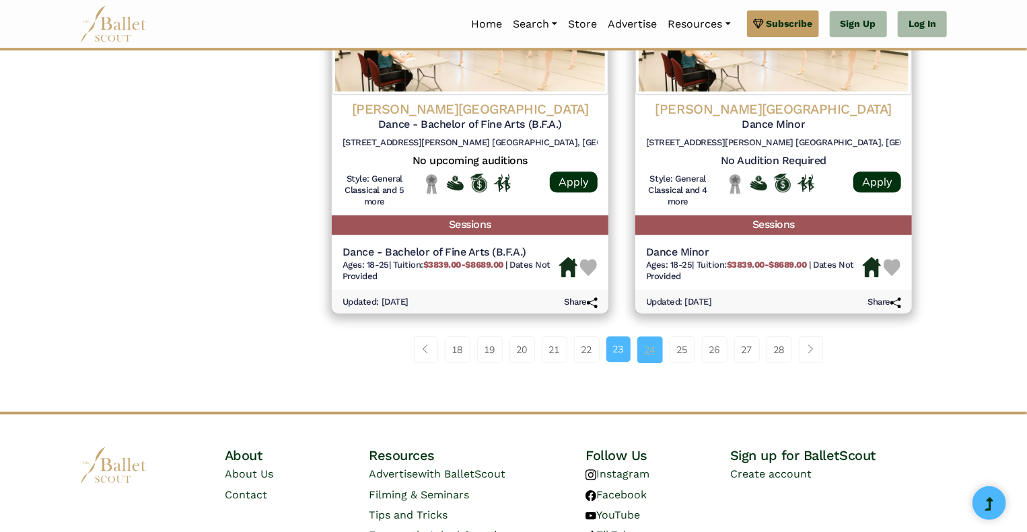
click at [655, 358] on link "24" at bounding box center [650, 349] width 26 height 27
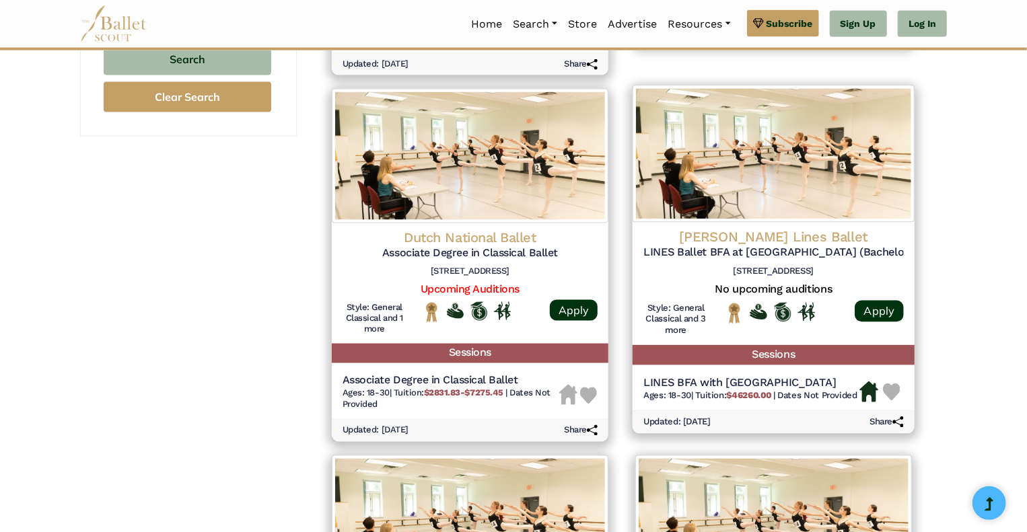
scroll to position [977, 0]
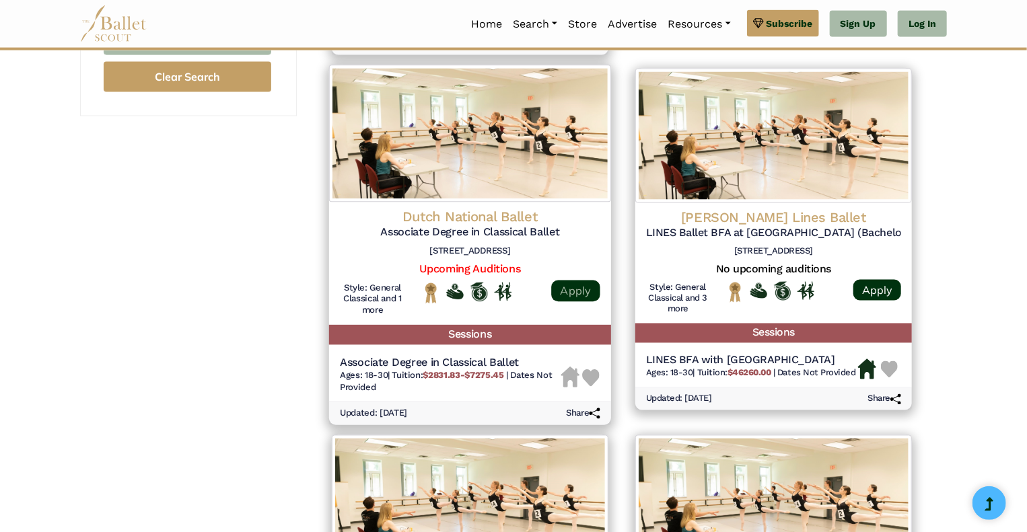
click at [582, 293] on link "Apply" at bounding box center [575, 292] width 48 height 22
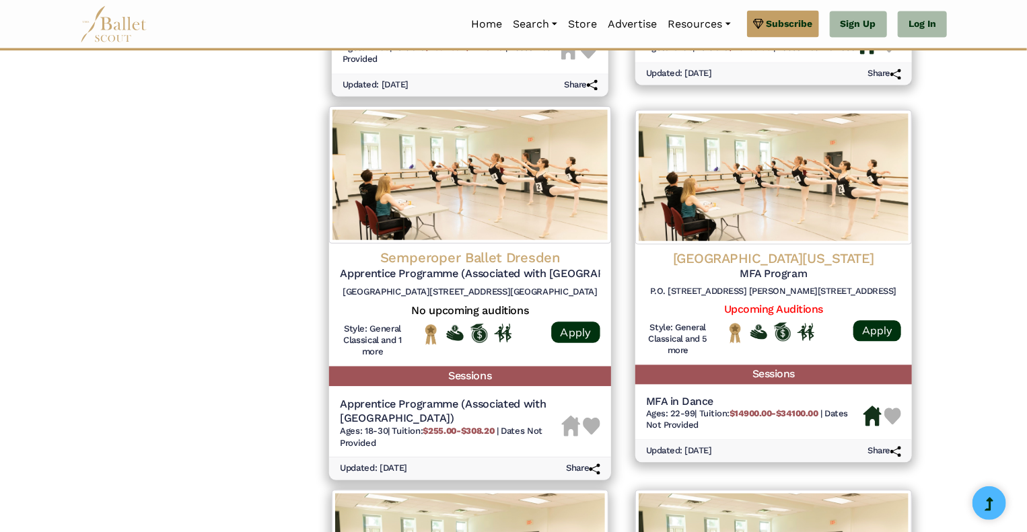
scroll to position [1301, 0]
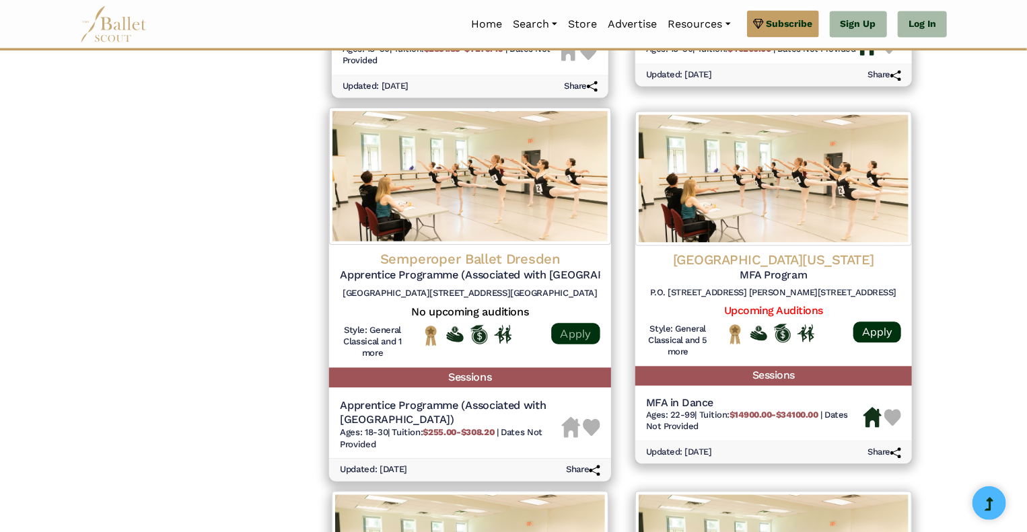
click at [579, 330] on link "Apply" at bounding box center [575, 333] width 48 height 22
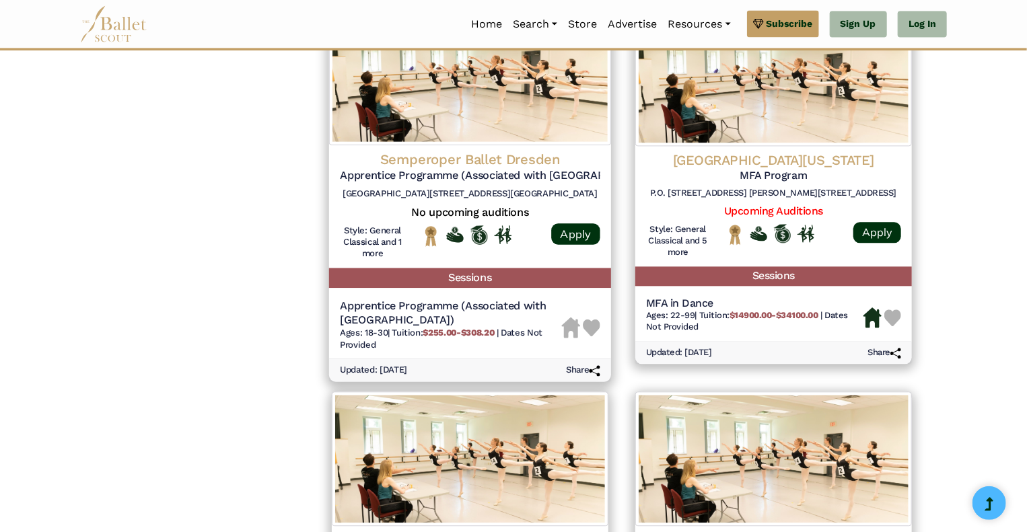
scroll to position [1398, 0]
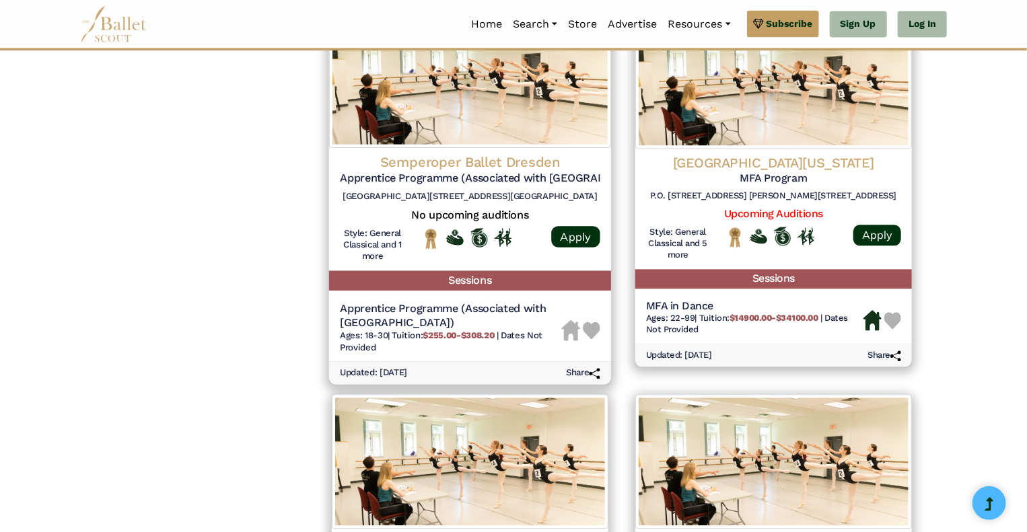
click at [403, 165] on h4 "Semperoper Ballet Dresden" at bounding box center [470, 162] width 260 height 18
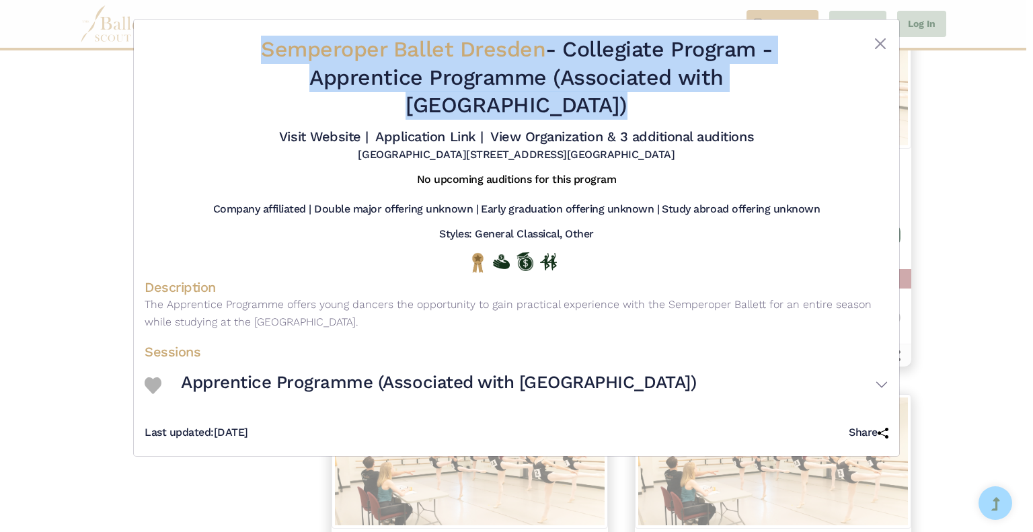
drag, startPoint x: 261, startPoint y: 48, endPoint x: 855, endPoint y: 77, distance: 594.8
click at [855, 77] on div "Semperoper Ballet Dresden - Collegiate Program - Apprentice Programme (Associat…" at bounding box center [517, 98] width 744 height 137
copy div "Semperoper Ballet Dresden - Collegiate Program - Apprentice Programme (Associat…"
click at [884, 40] on button "Close" at bounding box center [881, 44] width 16 height 16
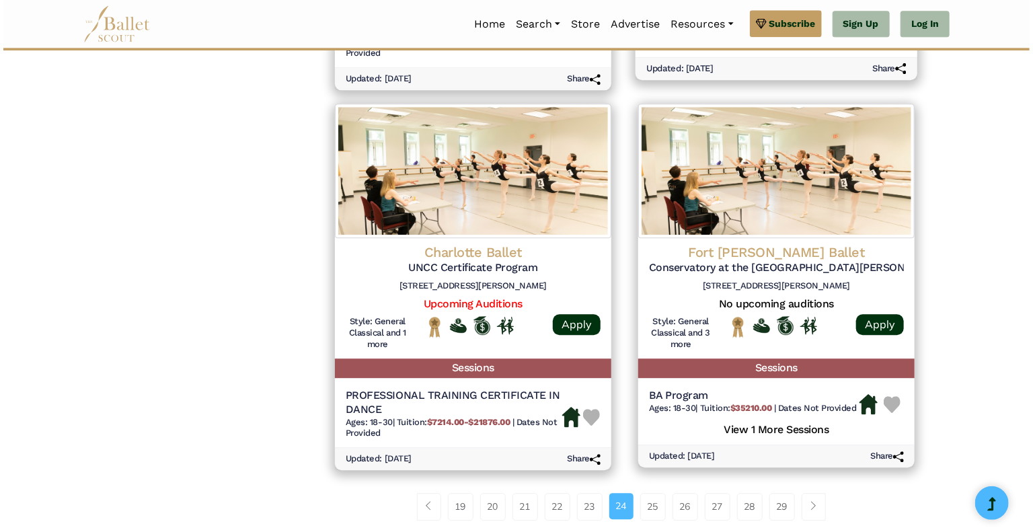
scroll to position [1694, 0]
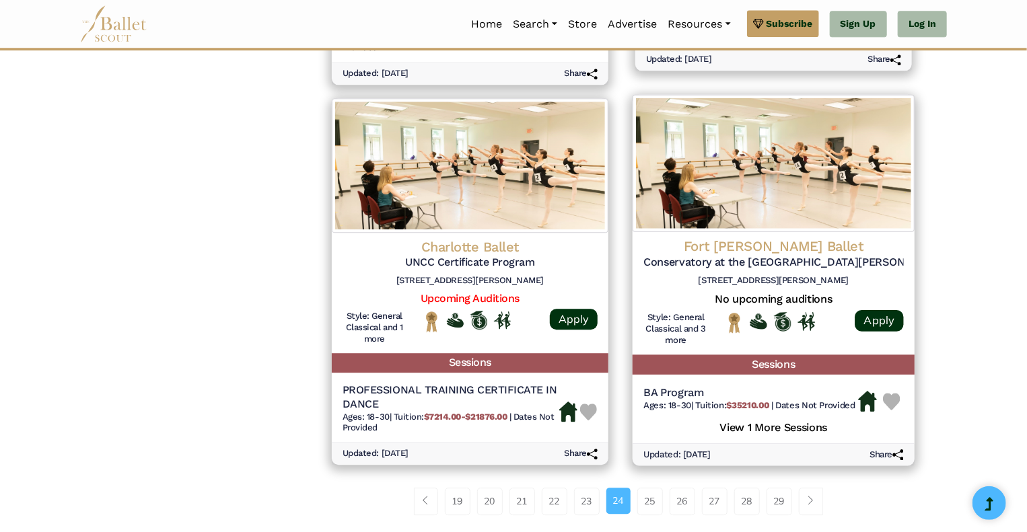
click at [711, 353] on div "Fort Wayne Ballet Conservatory at the University of Saint Francis 300 E Main St…" at bounding box center [773, 292] width 282 height 123
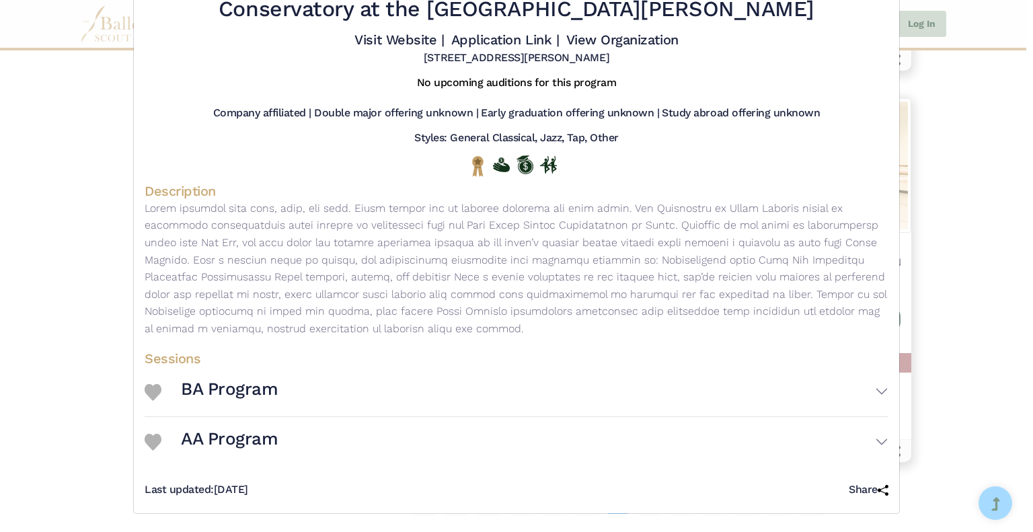
scroll to position [68, 0]
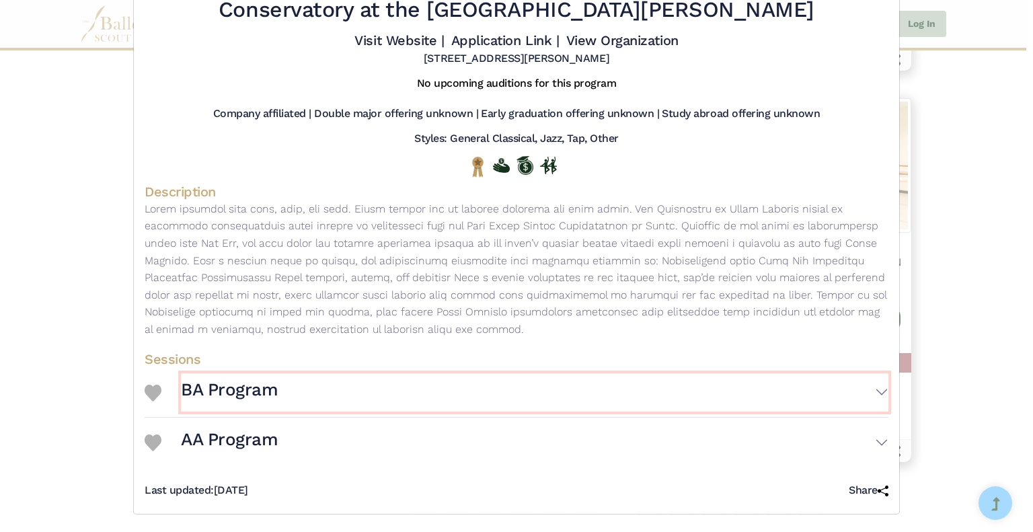
click at [228, 381] on h3 "BA Program" at bounding box center [229, 390] width 97 height 23
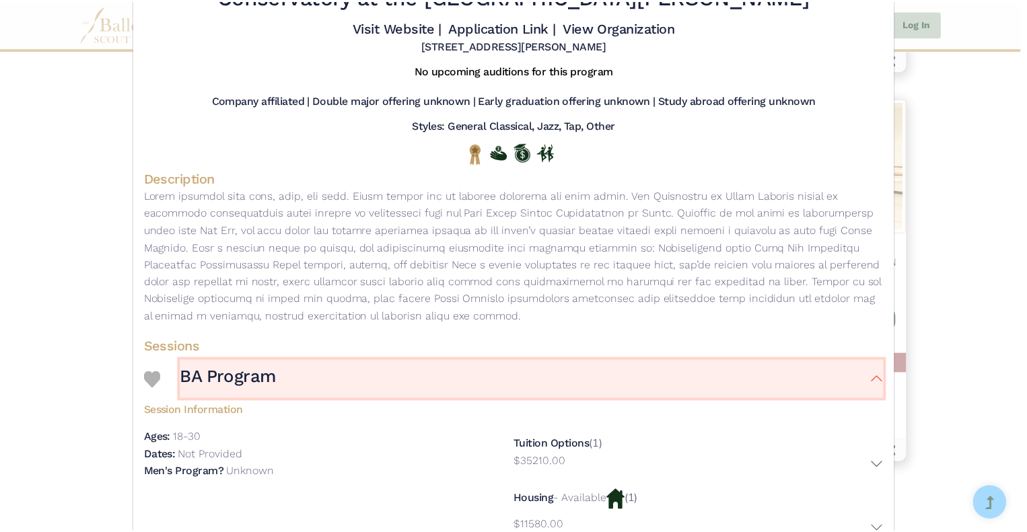
scroll to position [0, 0]
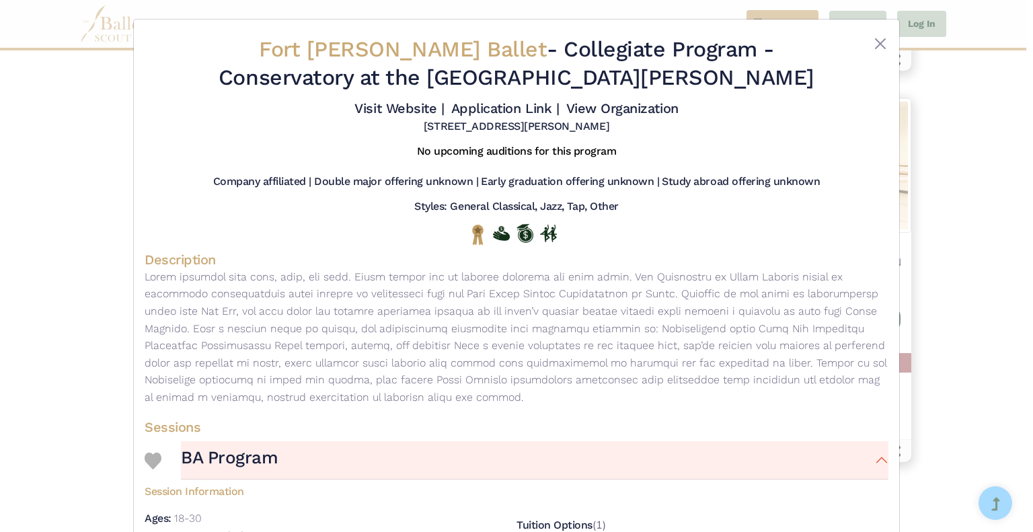
drag, startPoint x: 229, startPoint y: 48, endPoint x: 702, endPoint y: 83, distance: 474.3
click at [702, 83] on h2 "Fort Wayne Ballet - Collegiate Program - Conservatory at the University of Sain…" at bounding box center [517, 64] width 620 height 56
copy h2 "ort Wayne Ballet - Collegiate Program - Conservatory at the University of Saint…"
click at [681, 239] on div at bounding box center [516, 234] width 723 height 21
click at [402, 107] on link "Visit Website |" at bounding box center [399, 108] width 89 height 16
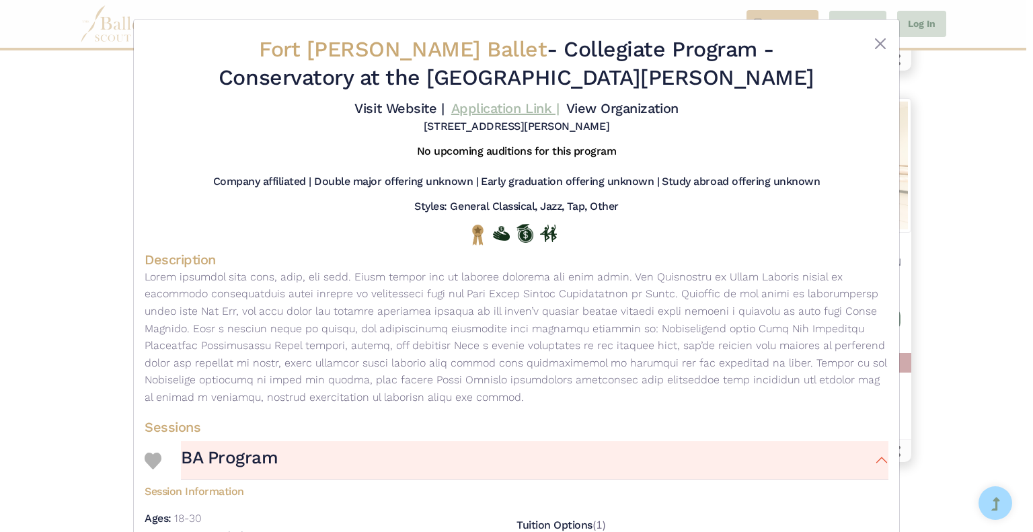
click at [522, 112] on link "Application Link |" at bounding box center [505, 108] width 108 height 16
click at [879, 36] on button "Close" at bounding box center [881, 44] width 16 height 16
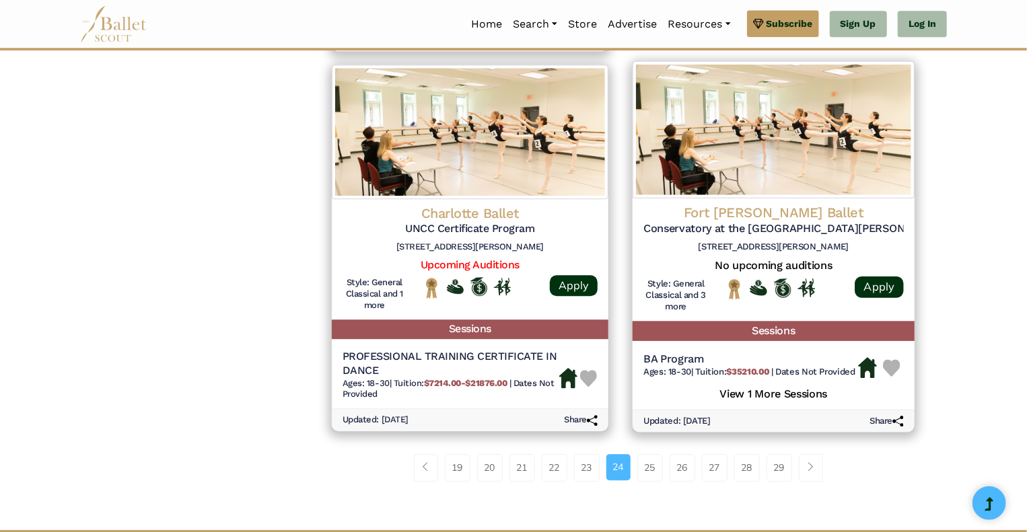
scroll to position [1729, 0]
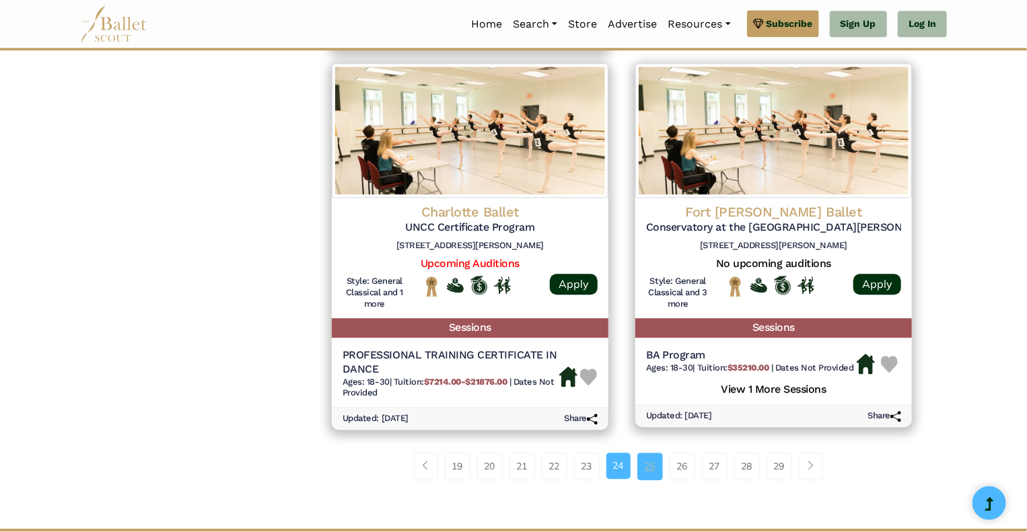
click at [657, 475] on link "25" at bounding box center [650, 466] width 26 height 27
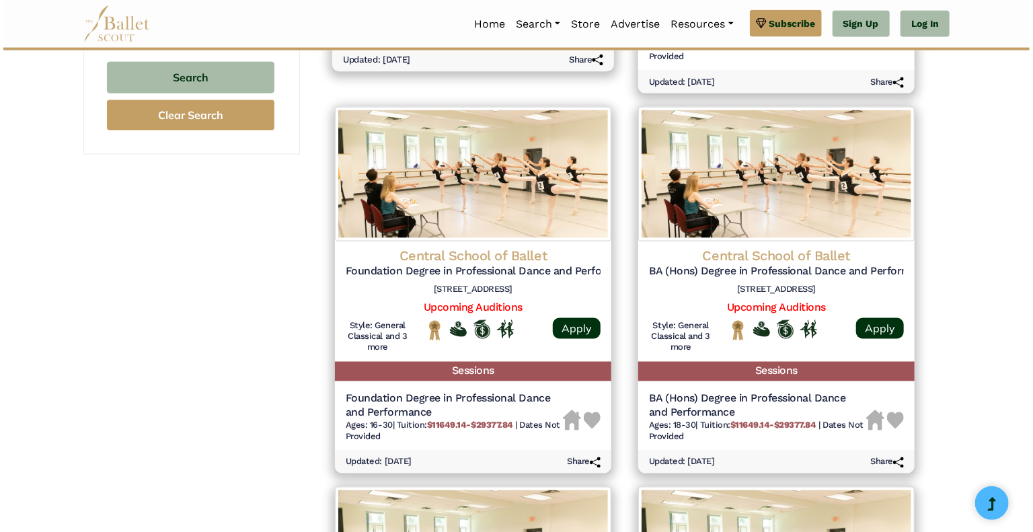
scroll to position [942, 0]
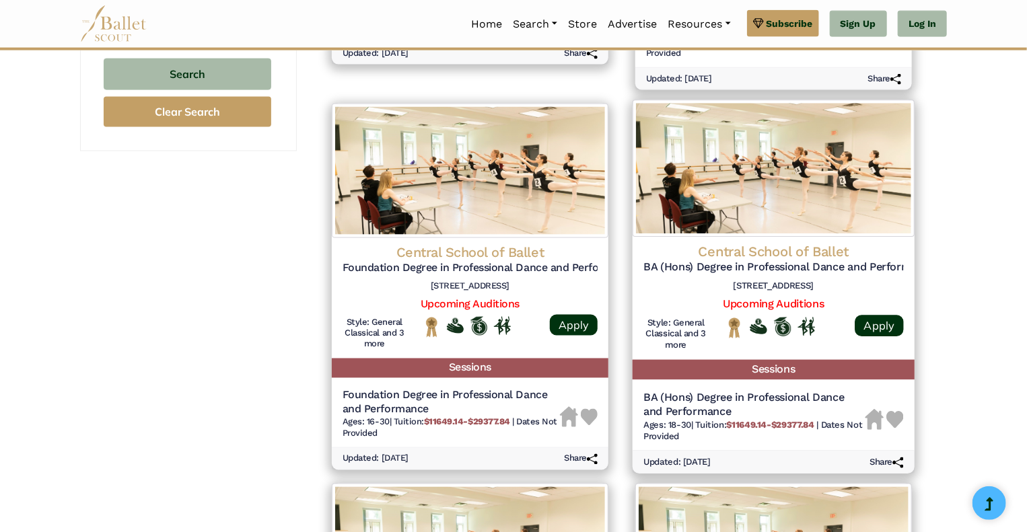
click at [734, 247] on h4 "Central School of Ballet" at bounding box center [773, 252] width 260 height 18
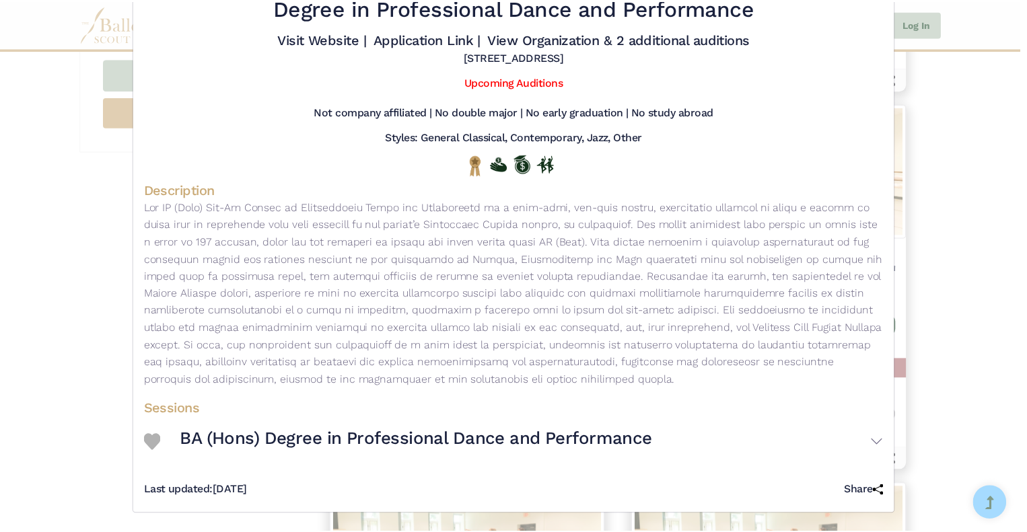
scroll to position [0, 0]
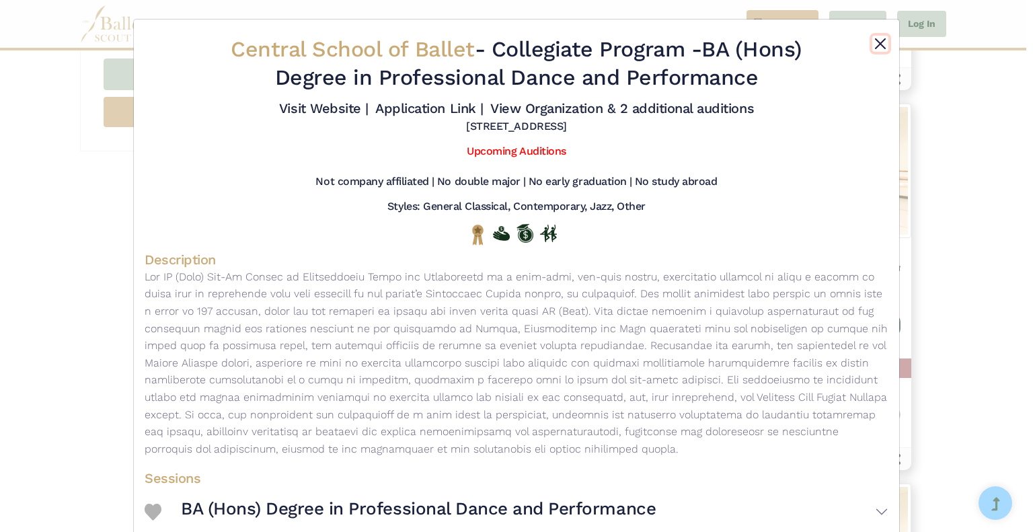
click at [879, 45] on button "Close" at bounding box center [881, 44] width 16 height 16
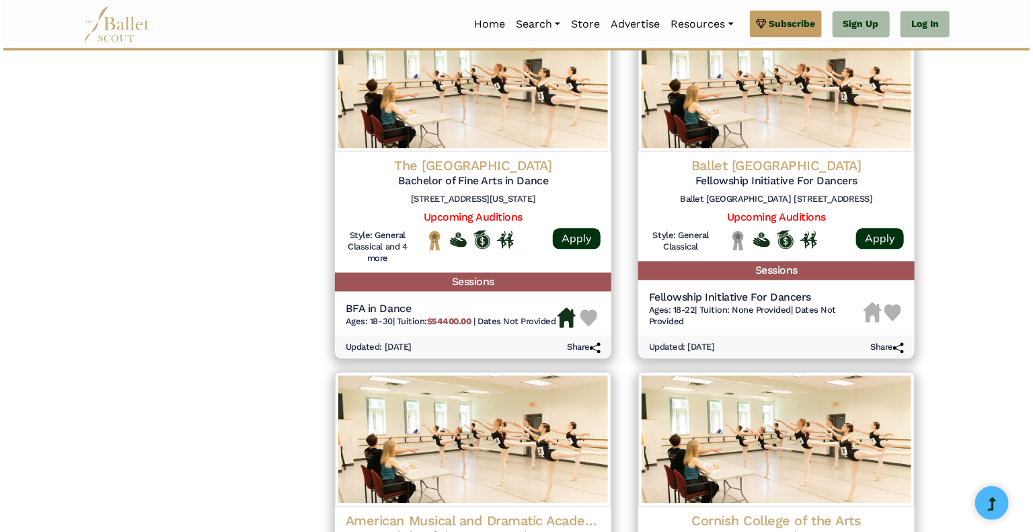
scroll to position [1410, 0]
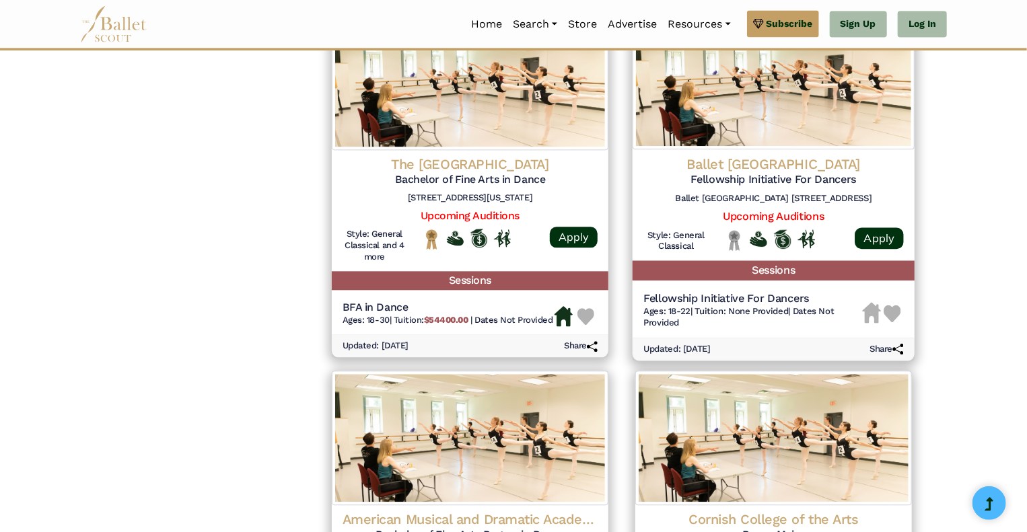
click at [772, 159] on h4 "Ballet [GEOGRAPHIC_DATA]" at bounding box center [773, 164] width 260 height 18
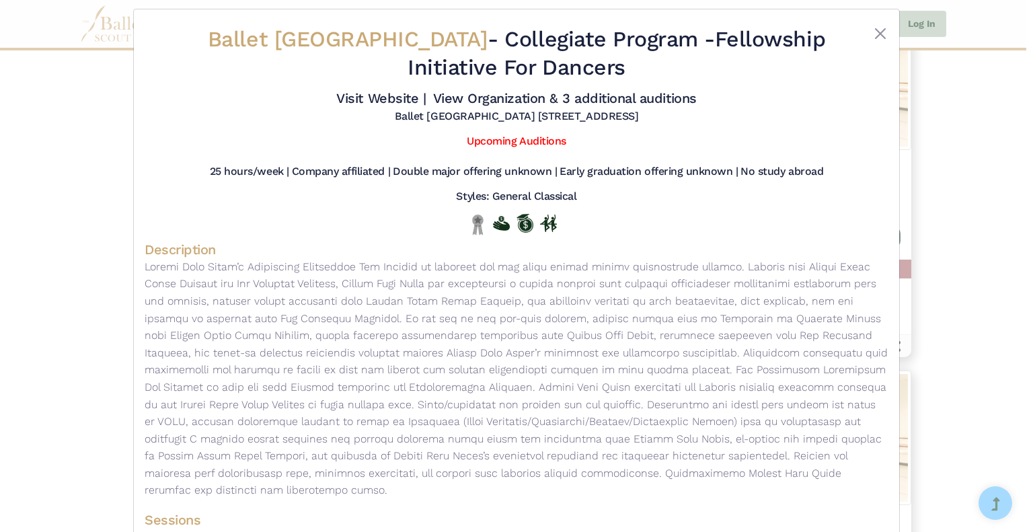
scroll to position [0, 0]
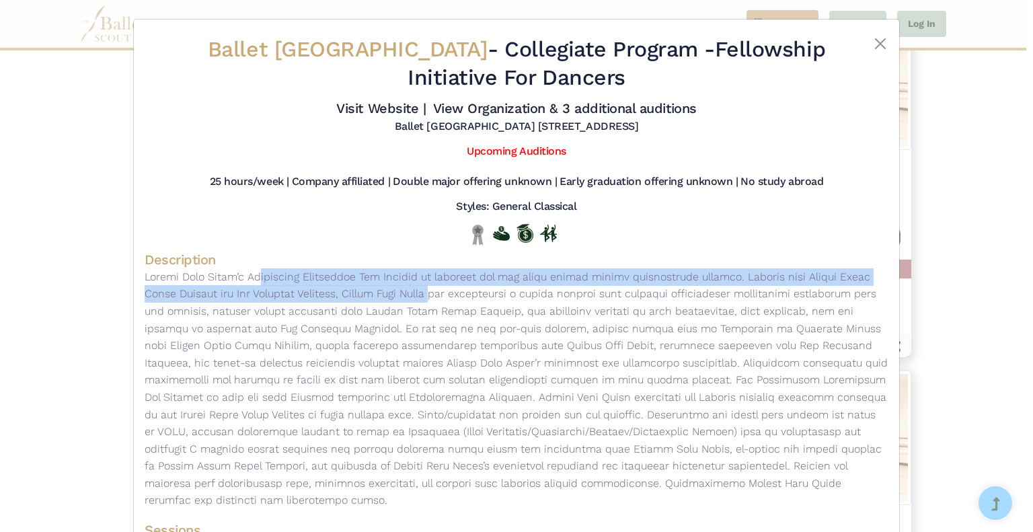
drag, startPoint x: 145, startPoint y: 277, endPoint x: 331, endPoint y: 295, distance: 186.6
click at [331, 295] on p at bounding box center [517, 388] width 744 height 241
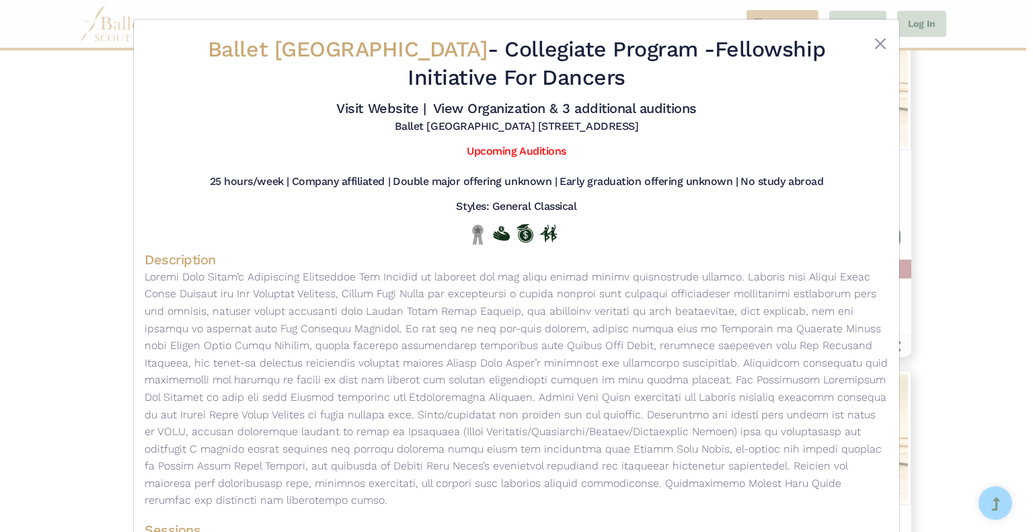
click at [140, 279] on div "Ballet Vero Beach - Collegiate Program - Fellowship Initiative For Dancers Visi…" at bounding box center [517, 328] width 766 height 616
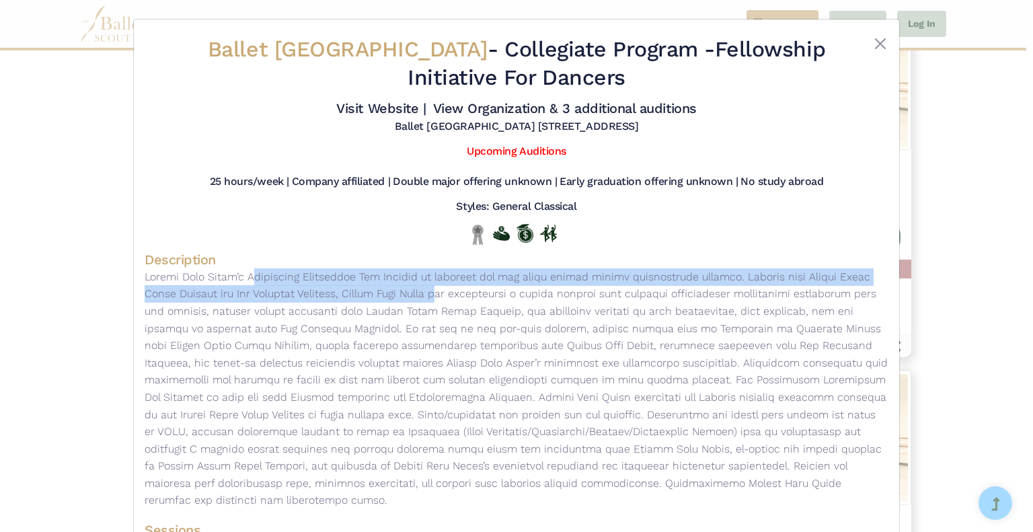
drag, startPoint x: 141, startPoint y: 278, endPoint x: 339, endPoint y: 297, distance: 198.7
click at [339, 297] on p at bounding box center [517, 388] width 744 height 241
copy p "Ballet Vero Beach’s Fellowship Initiative For Dancers is changing the way young…"
click at [359, 109] on link "Visit Website |" at bounding box center [380, 108] width 89 height 16
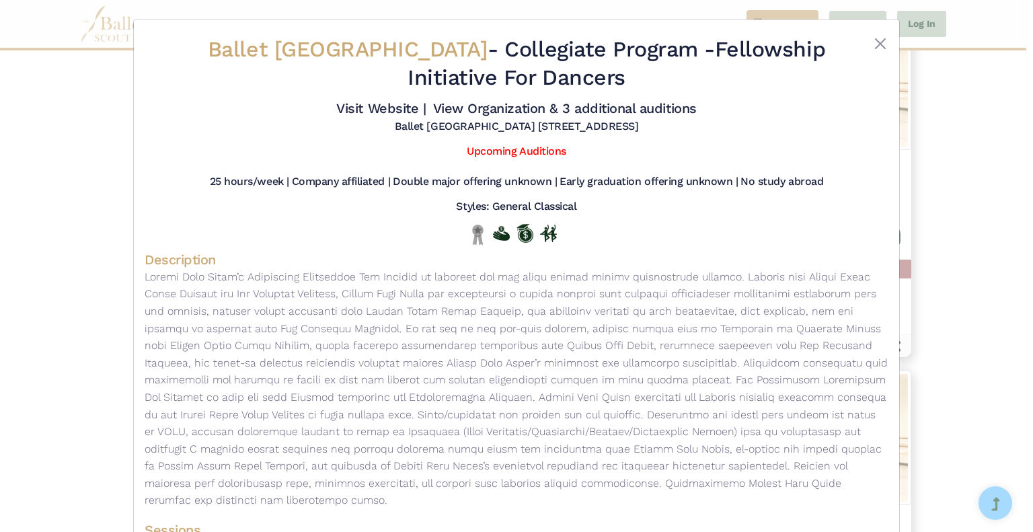
click at [210, 182] on h5 "25 hours/week |" at bounding box center [249, 182] width 79 height 14
click at [877, 42] on button "Close" at bounding box center [881, 44] width 16 height 16
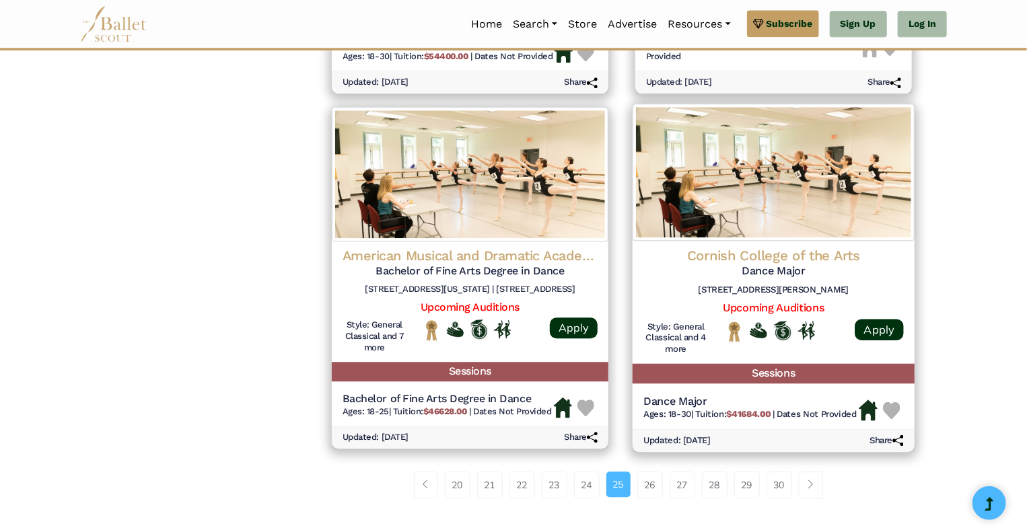
scroll to position [1674, 0]
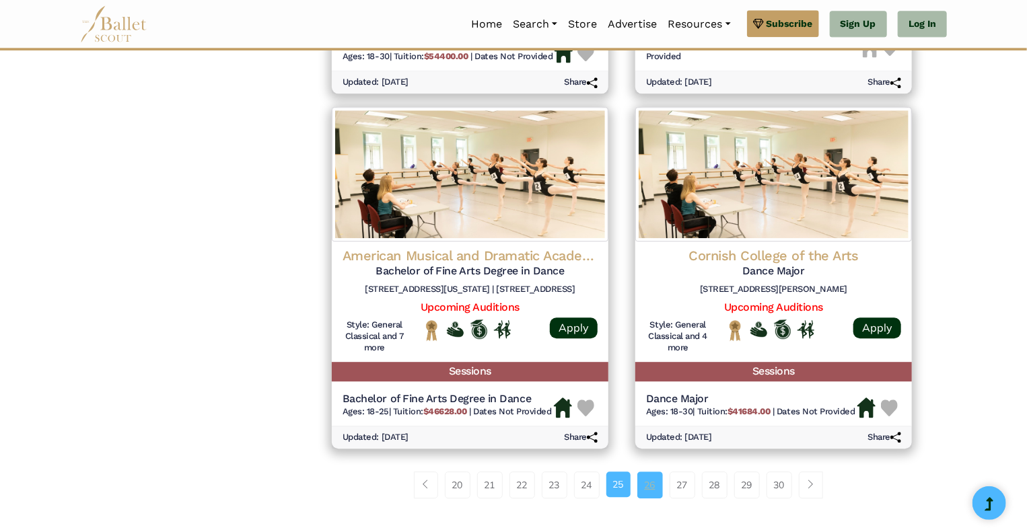
click at [655, 484] on link "26" at bounding box center [650, 485] width 26 height 27
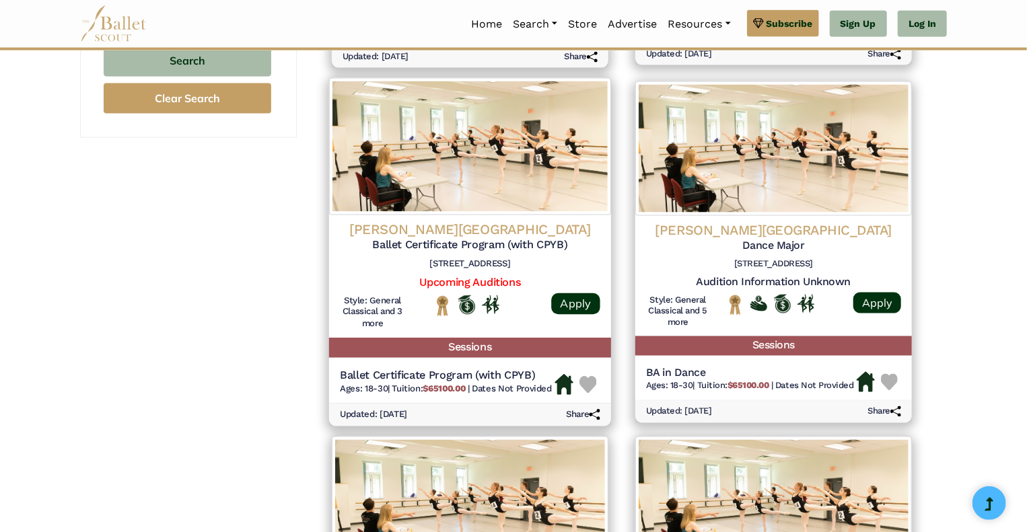
scroll to position [955, 0]
click at [503, 281] on link "Upcoming Auditions" at bounding box center [469, 281] width 101 height 13
click at [447, 230] on h4 "Dickinson College" at bounding box center [470, 230] width 260 height 18
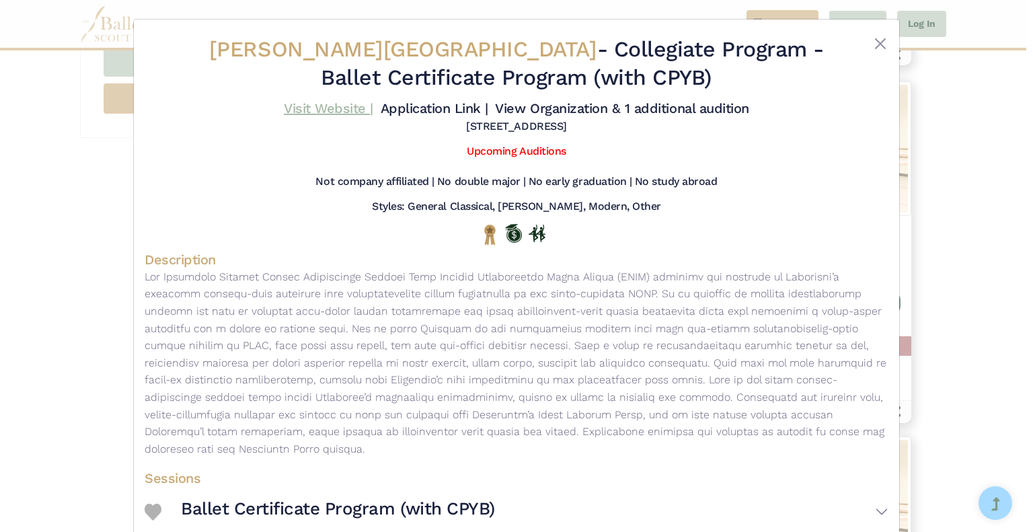
click at [339, 108] on link "Visit Website |" at bounding box center [328, 108] width 89 height 16
click at [873, 39] on button "Close" at bounding box center [881, 44] width 16 height 16
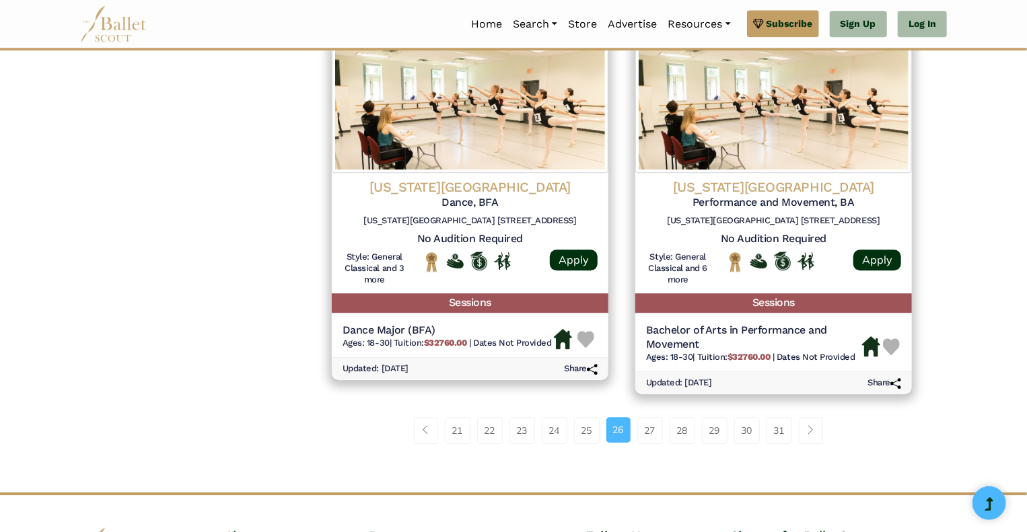
scroll to position [1713, 0]
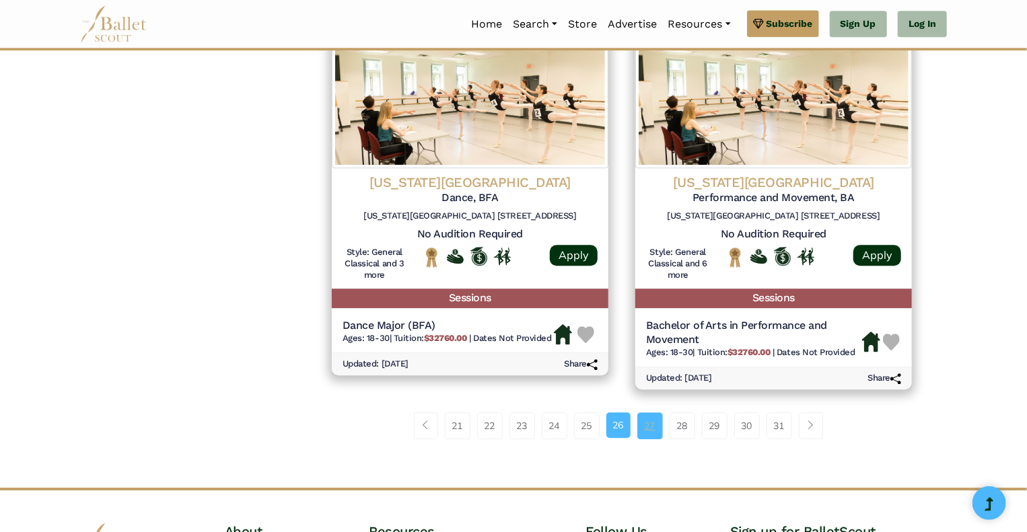
click at [655, 425] on link "27" at bounding box center [650, 425] width 26 height 27
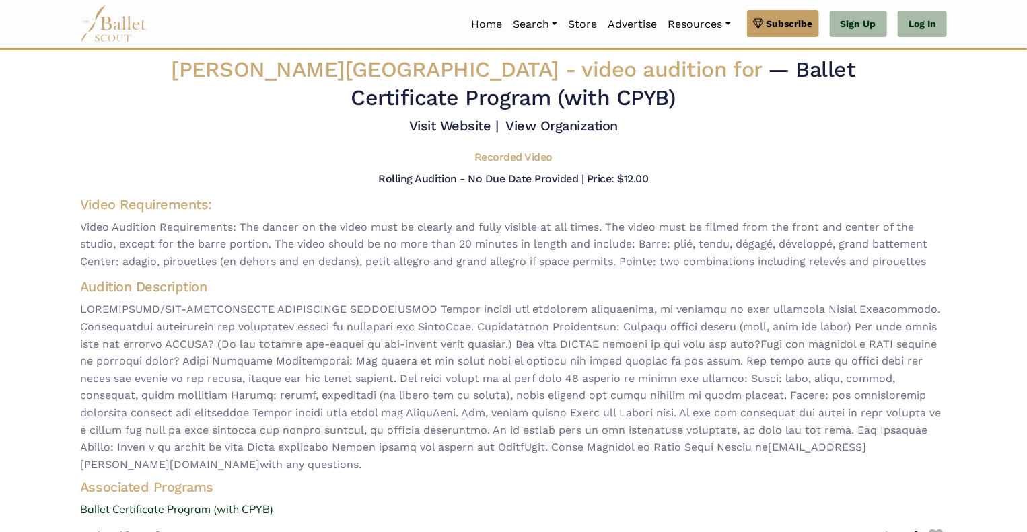
click at [333, 120] on div "Visit Website | View Organization" at bounding box center [513, 128] width 888 height 23
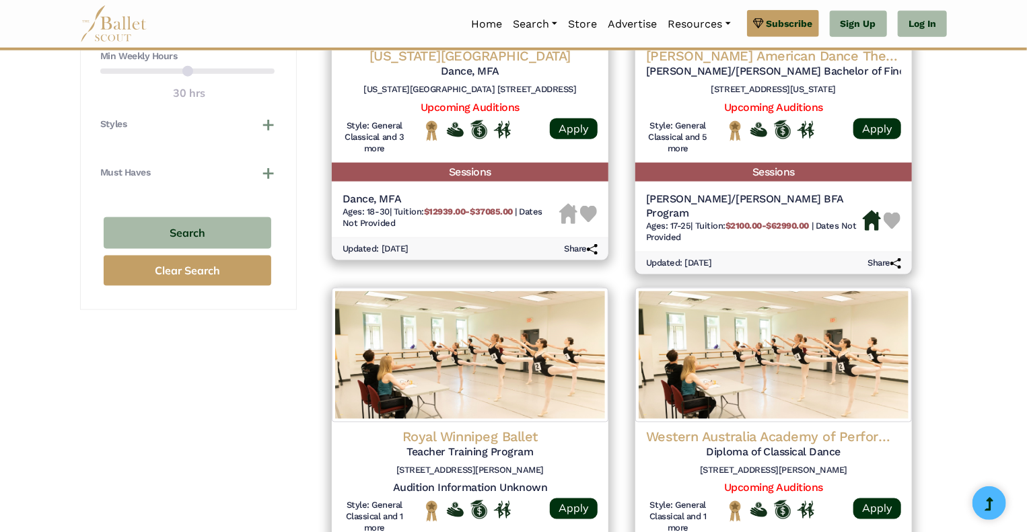
scroll to position [788, 0]
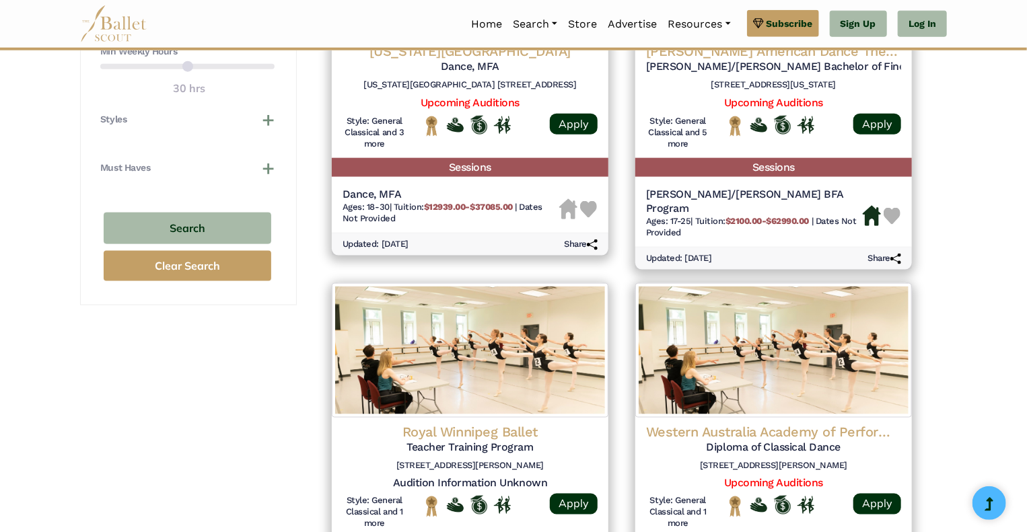
click at [655, 425] on h4 "Western Australia Academy of Performing Arts" at bounding box center [773, 431] width 255 height 17
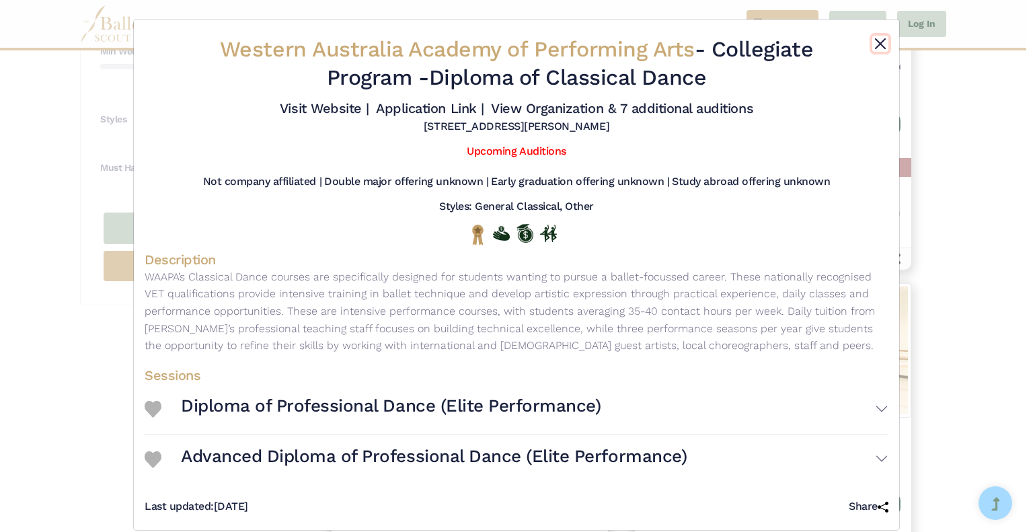
click at [873, 43] on button "Close" at bounding box center [881, 44] width 16 height 16
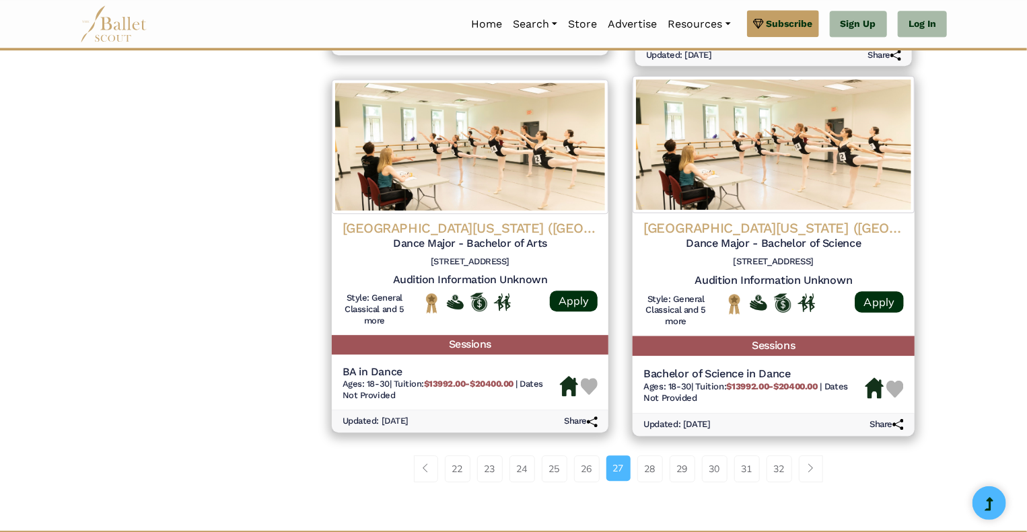
scroll to position [1755, 0]
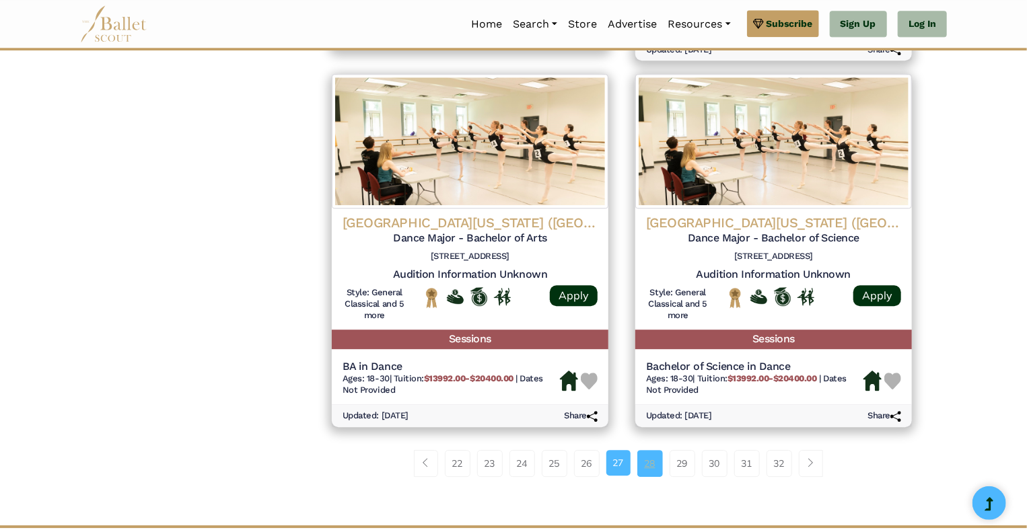
click at [649, 451] on link "28" at bounding box center [650, 463] width 26 height 27
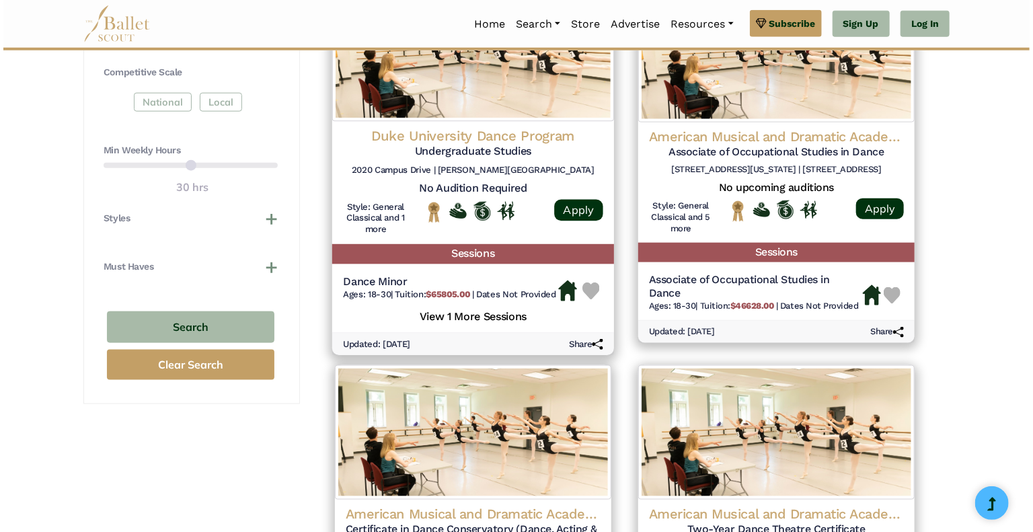
scroll to position [689, 0]
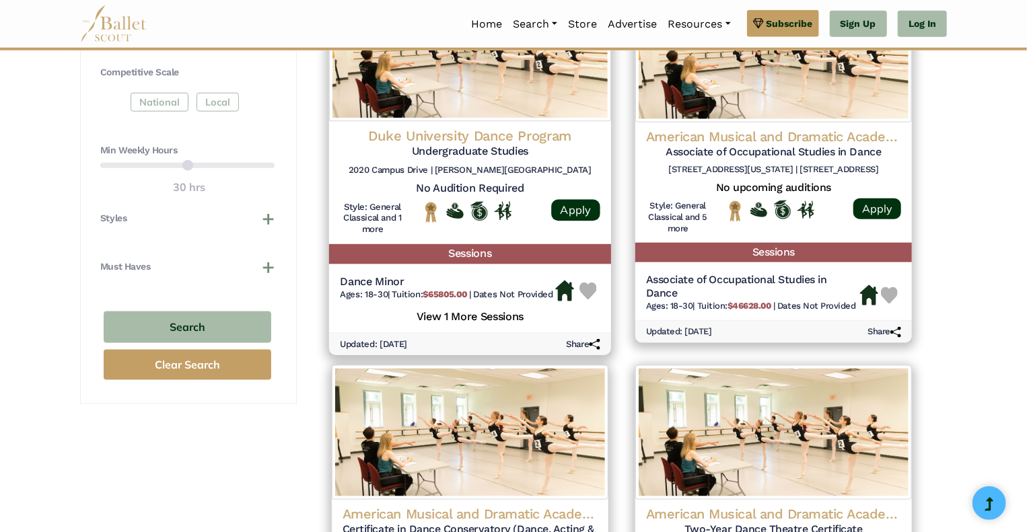
click at [458, 126] on div "Duke University Dance Program Undergraduate Studies [STREET_ADDRESS][PERSON_NAM…" at bounding box center [470, 182] width 282 height 123
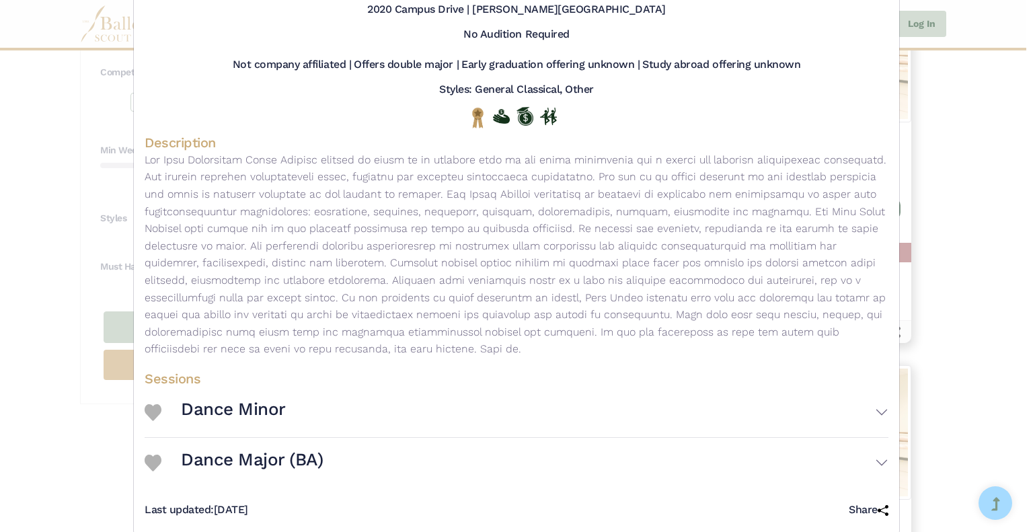
scroll to position [137, 0]
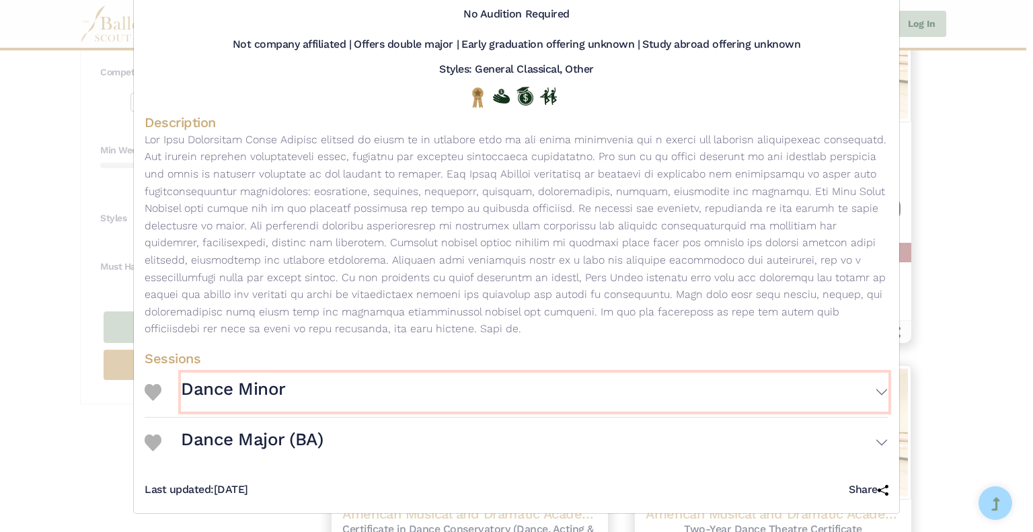
click at [260, 393] on h3 "Dance Minor" at bounding box center [233, 389] width 105 height 23
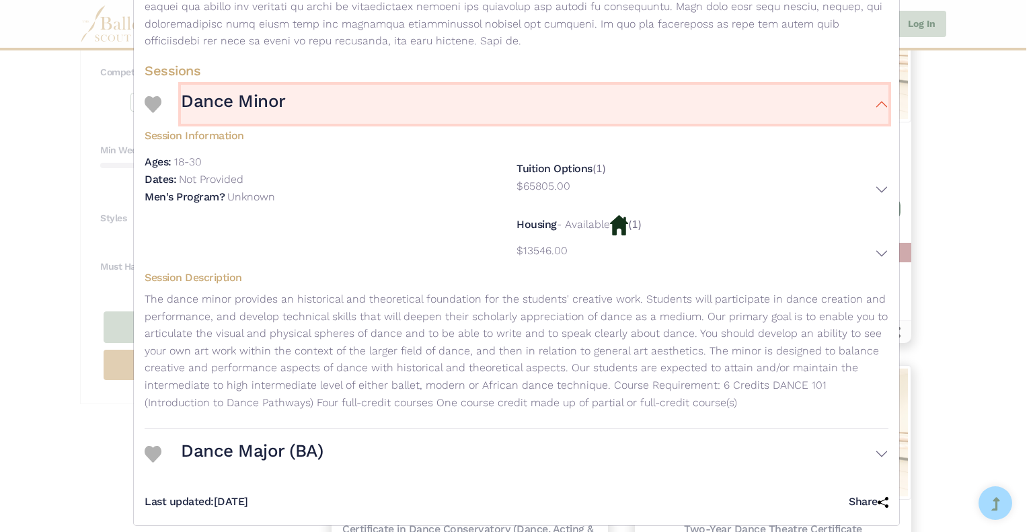
scroll to position [437, 0]
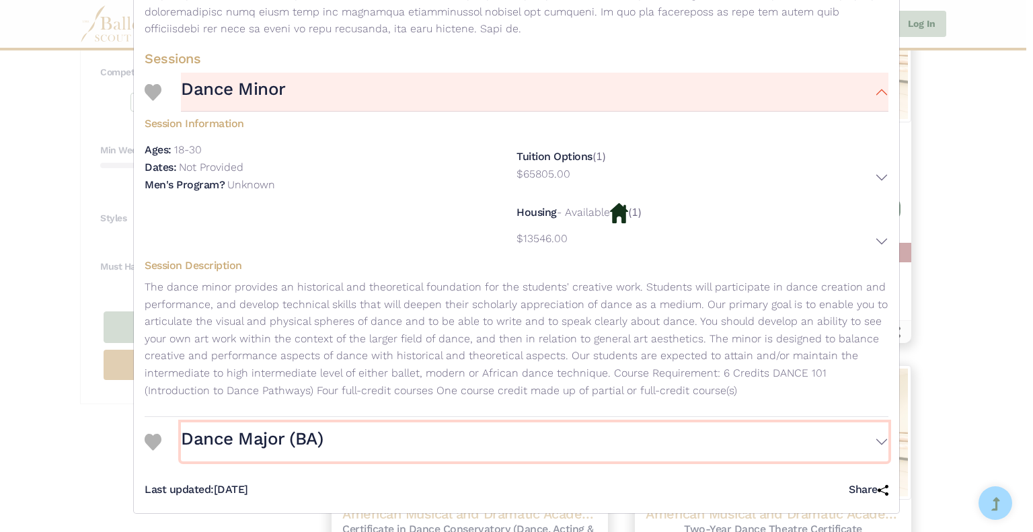
click at [879, 441] on button "Dance Major (BA)" at bounding box center [535, 442] width 708 height 39
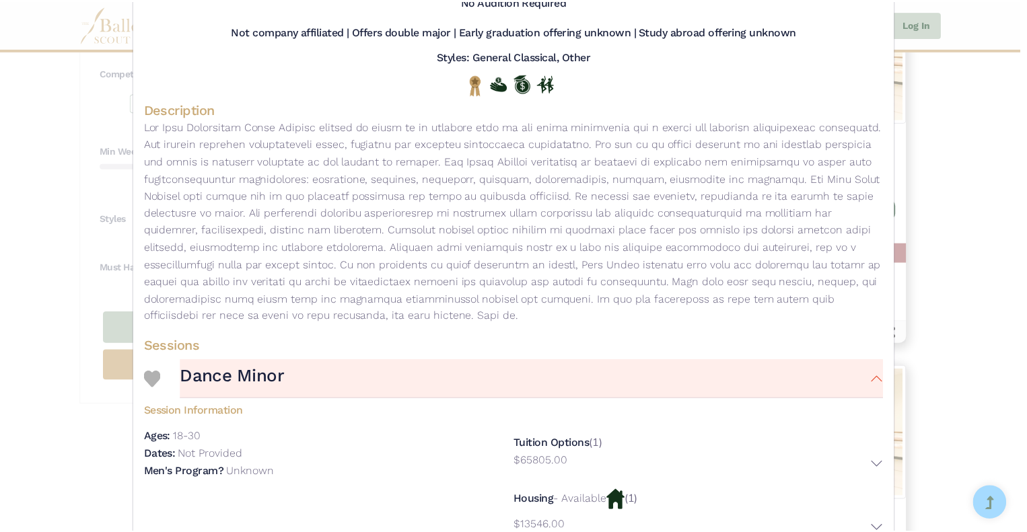
scroll to position [0, 0]
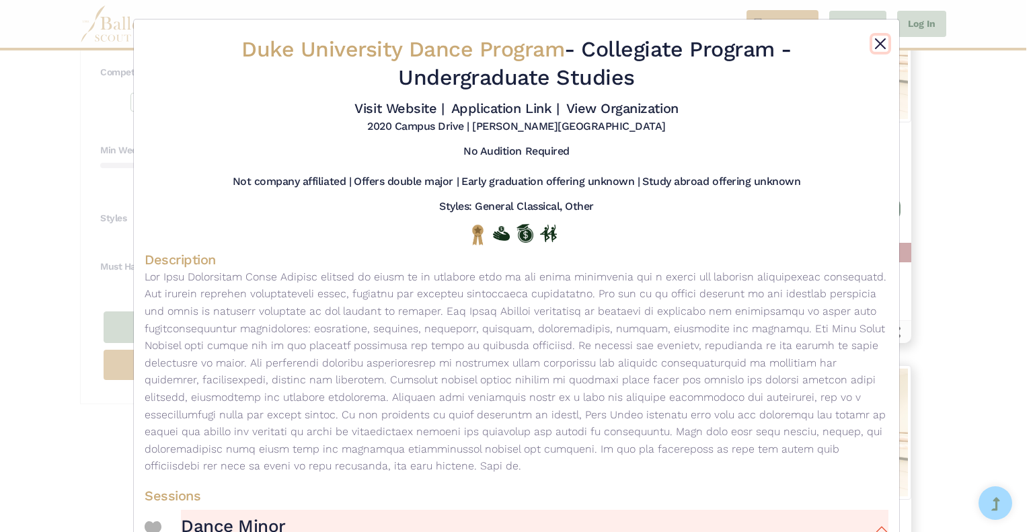
click at [877, 44] on button "Close" at bounding box center [881, 44] width 16 height 16
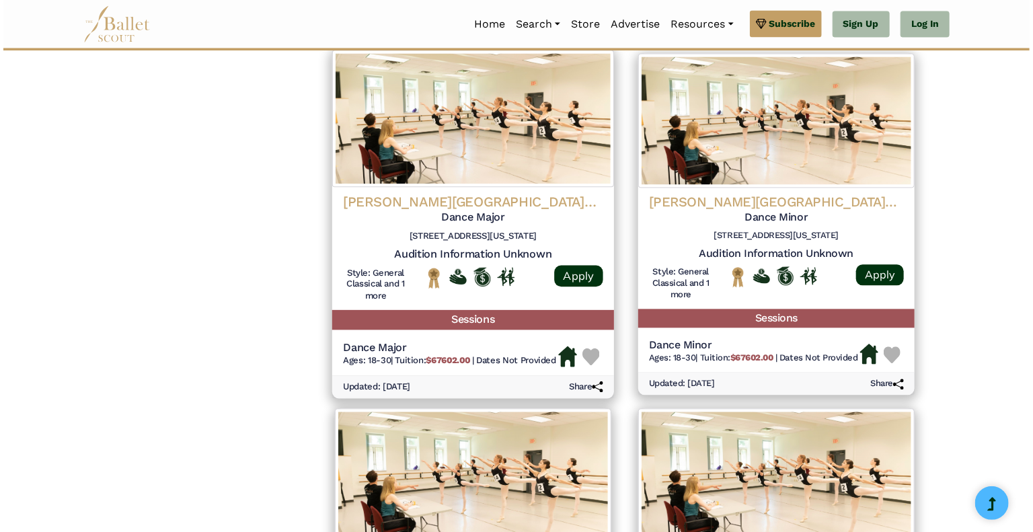
scroll to position [1369, 0]
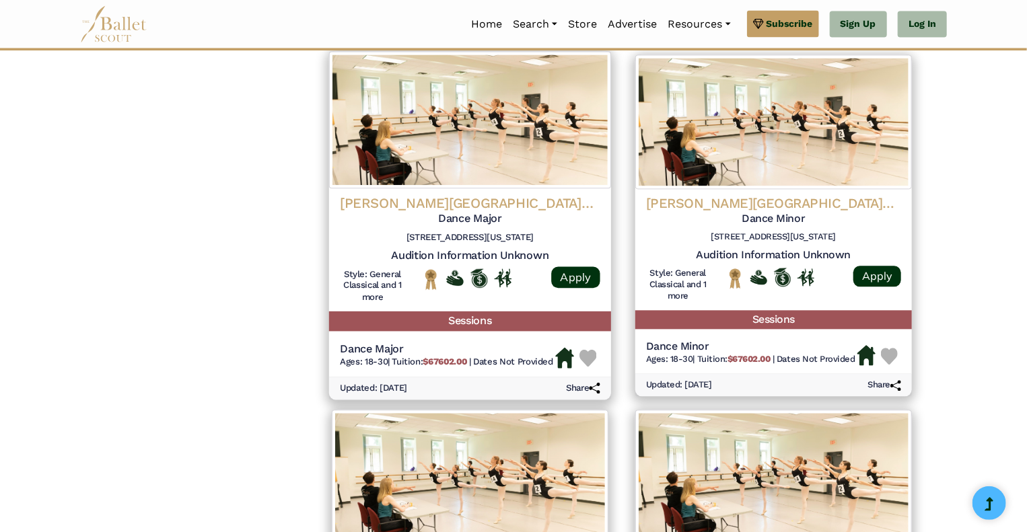
click at [532, 198] on h4 "[PERSON_NAME][GEOGRAPHIC_DATA]- [GEOGRAPHIC_DATA]" at bounding box center [470, 203] width 260 height 18
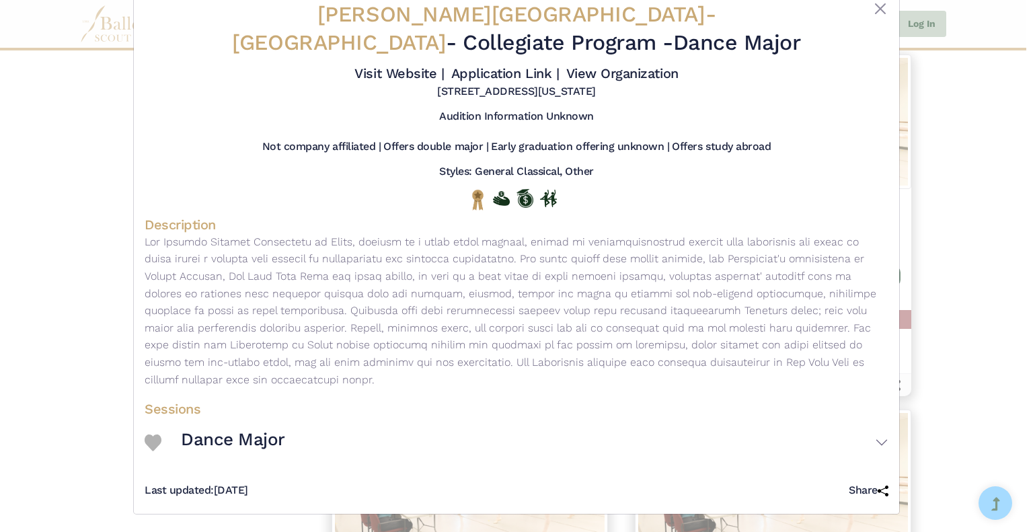
scroll to position [34, 0]
click at [881, 445] on button "Dance Major" at bounding box center [535, 443] width 708 height 39
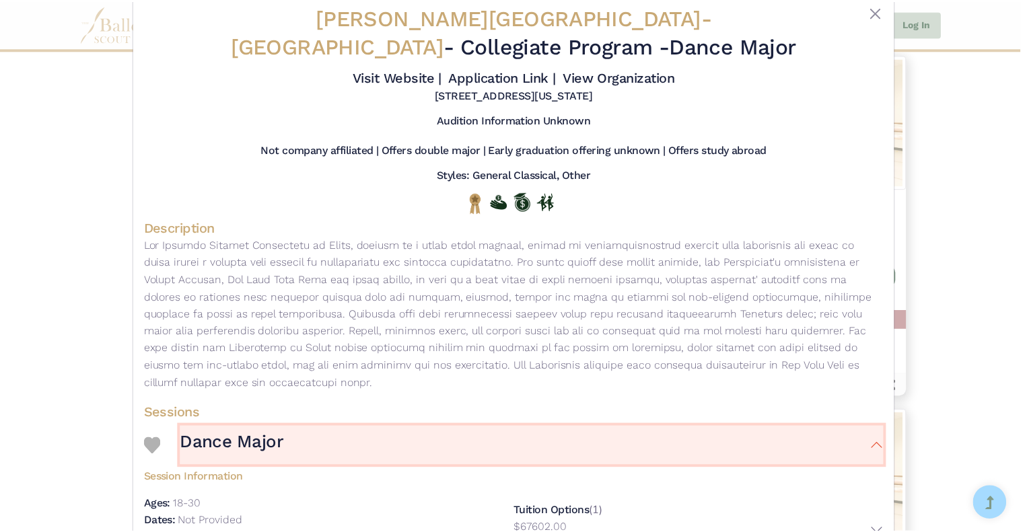
scroll to position [0, 0]
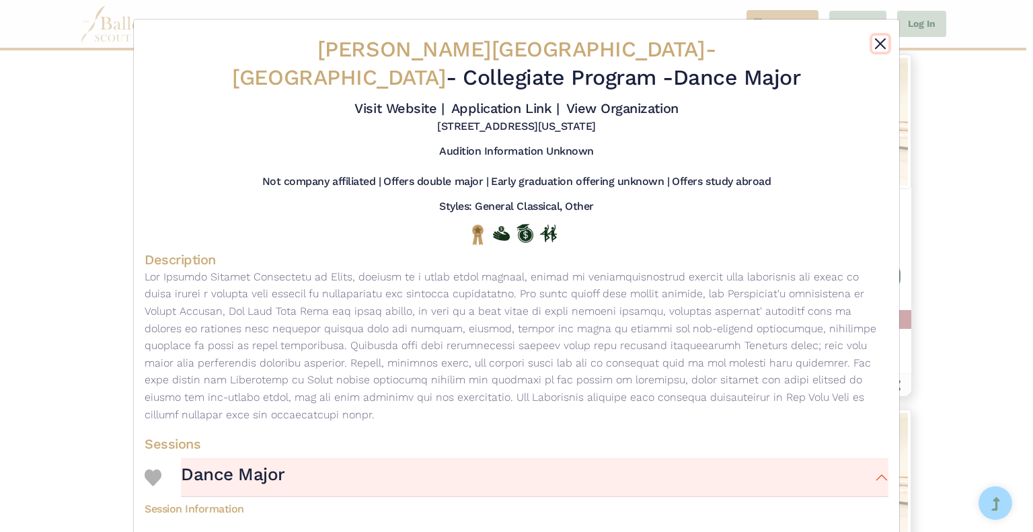
click at [881, 42] on button "Close" at bounding box center [881, 44] width 16 height 16
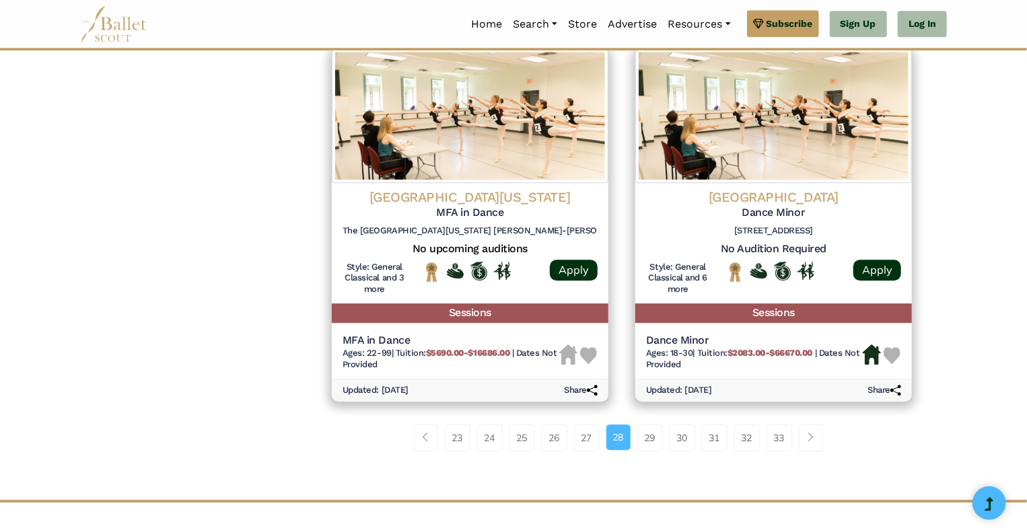
scroll to position [1815, 0]
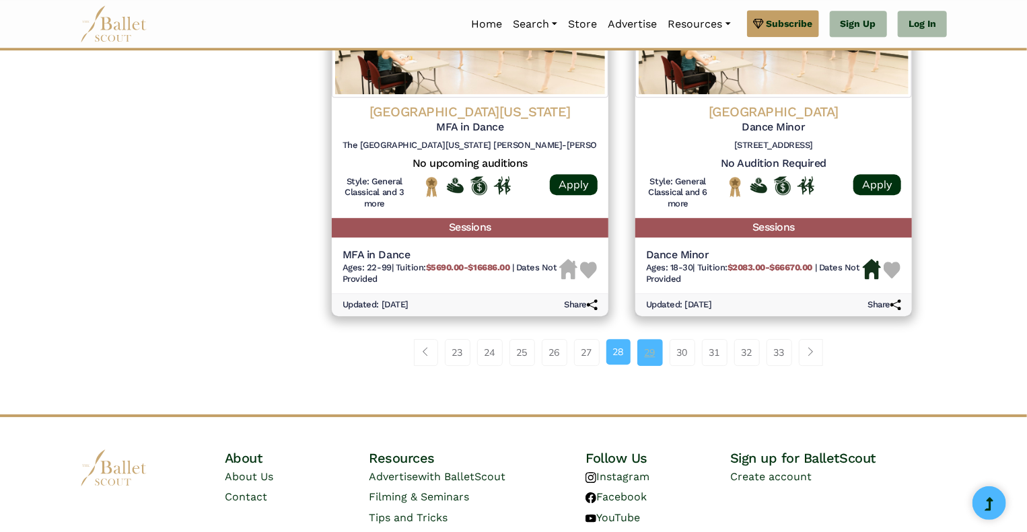
click at [651, 352] on link "29" at bounding box center [650, 352] width 26 height 27
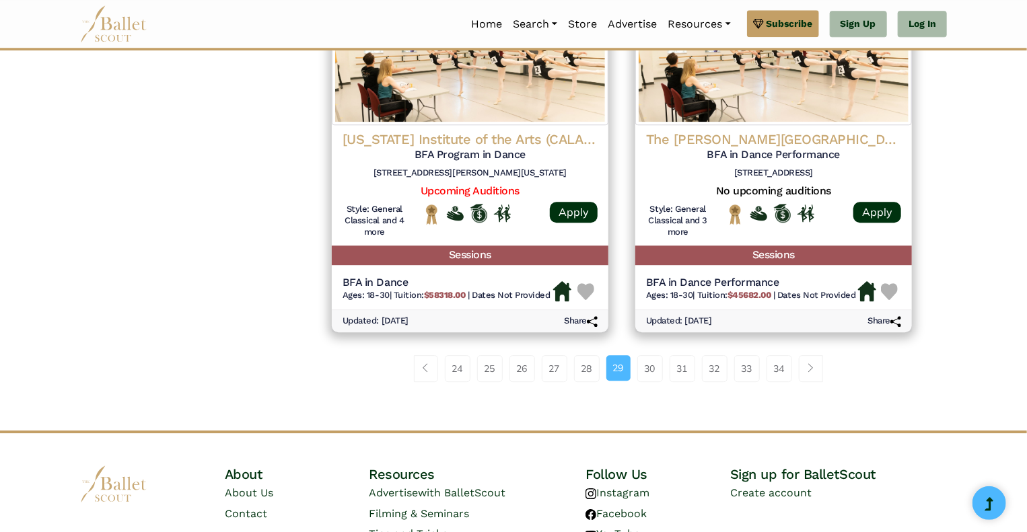
scroll to position [1778, 0]
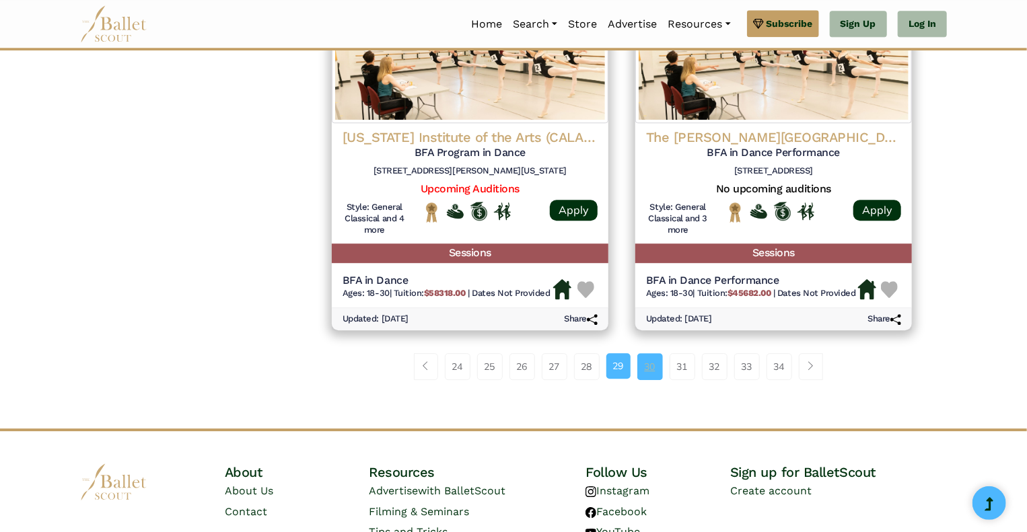
click at [651, 368] on link "30" at bounding box center [650, 366] width 26 height 27
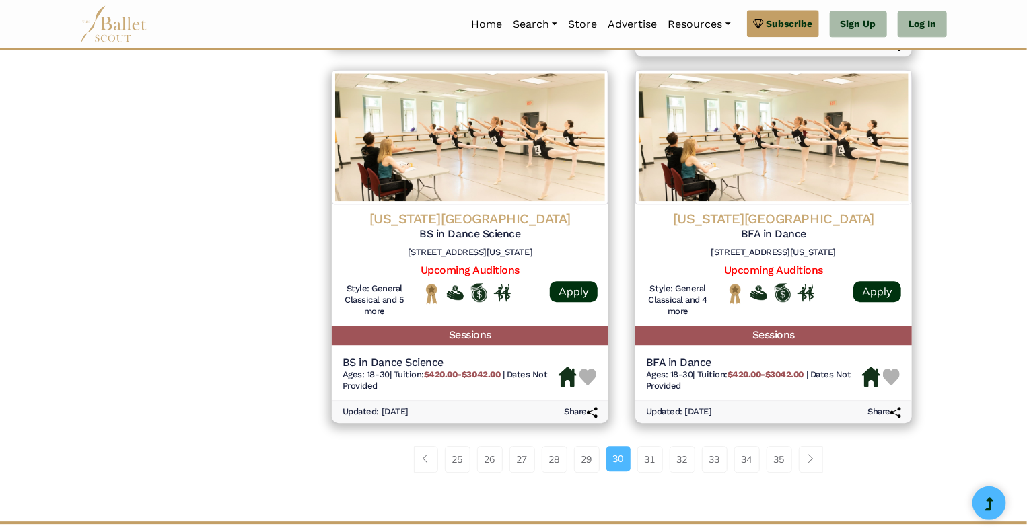
scroll to position [1671, 0]
click at [651, 460] on link "31" at bounding box center [650, 459] width 26 height 27
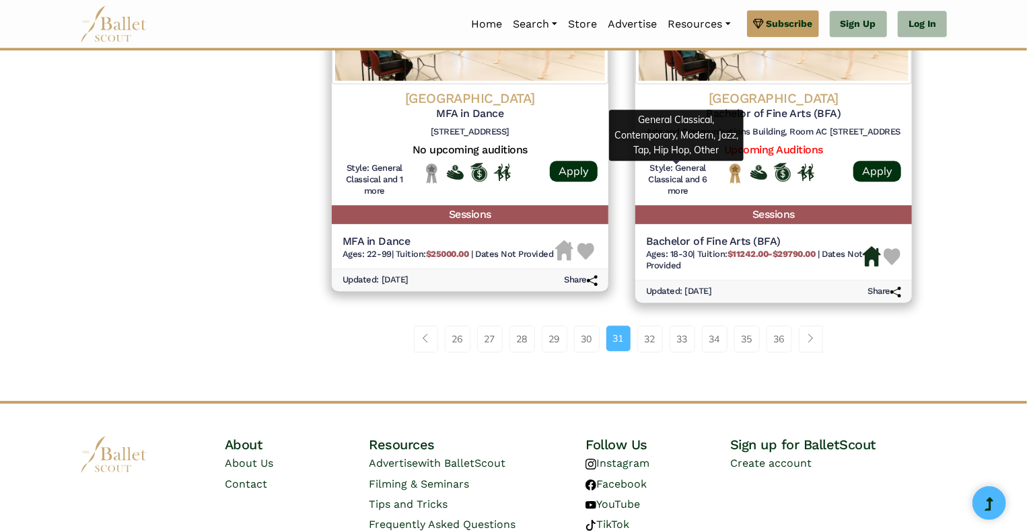
scroll to position [1805, 0]
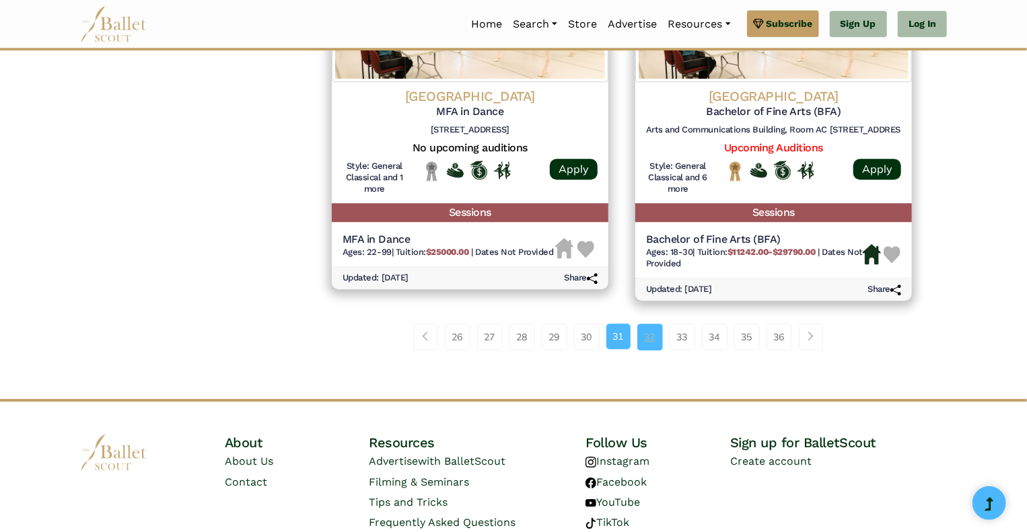
click at [653, 341] on link "32" at bounding box center [650, 337] width 26 height 27
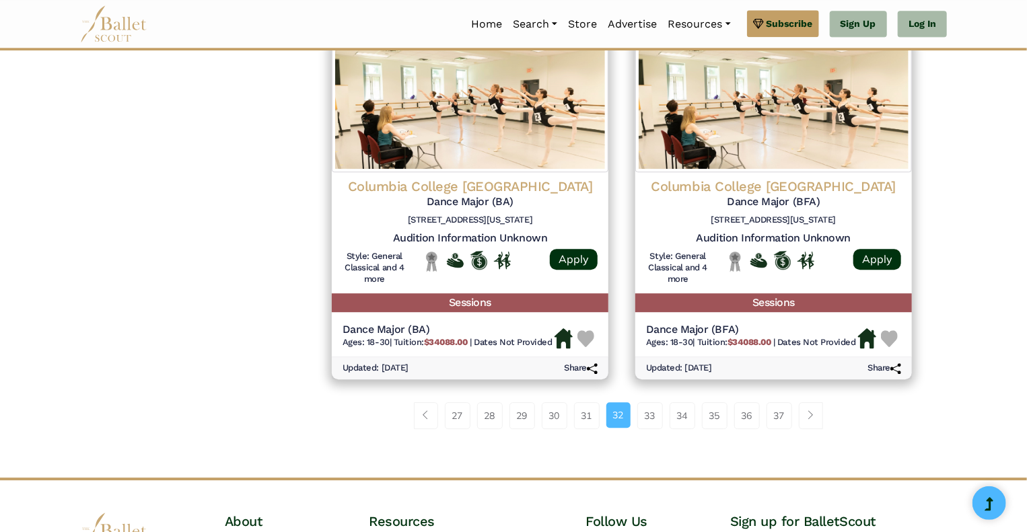
scroll to position [1727, 0]
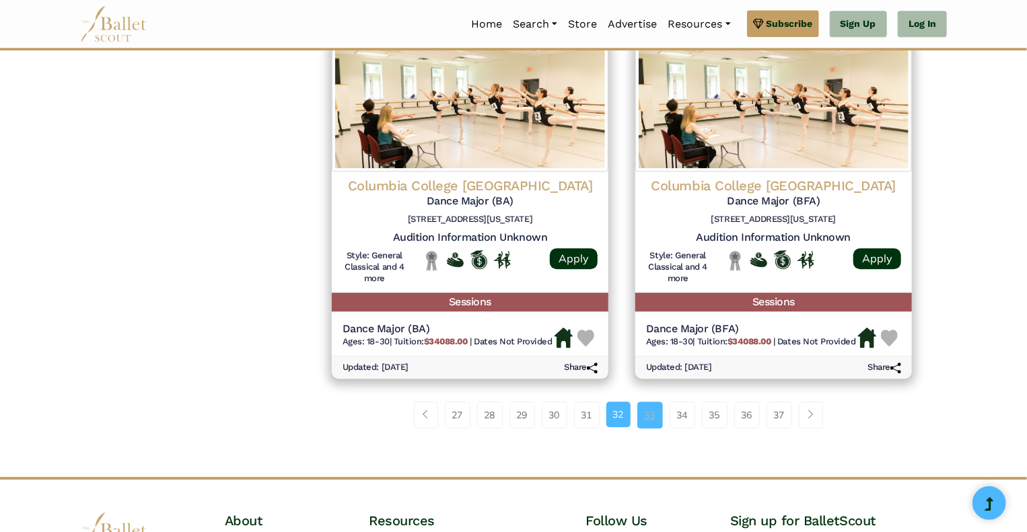
click at [648, 413] on link "33" at bounding box center [650, 415] width 26 height 27
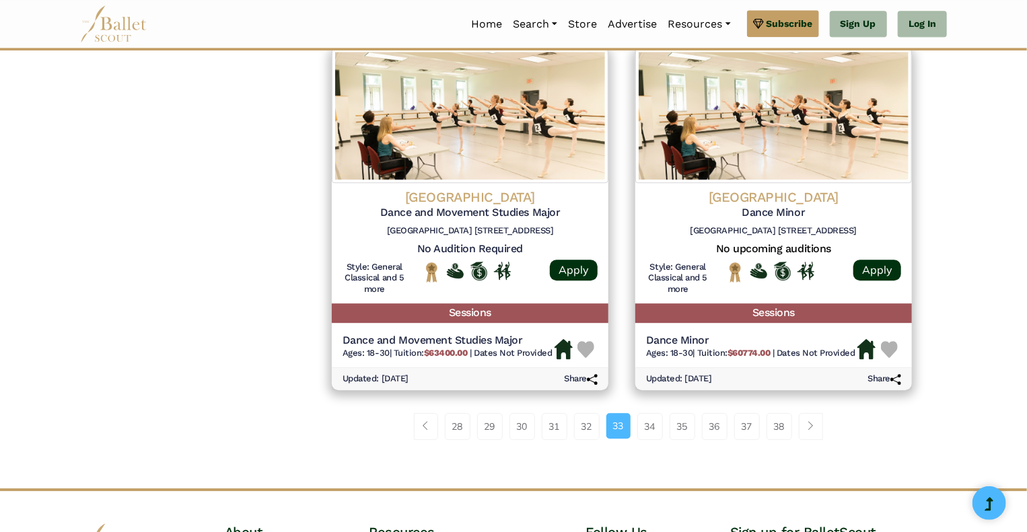
scroll to position [1722, 0]
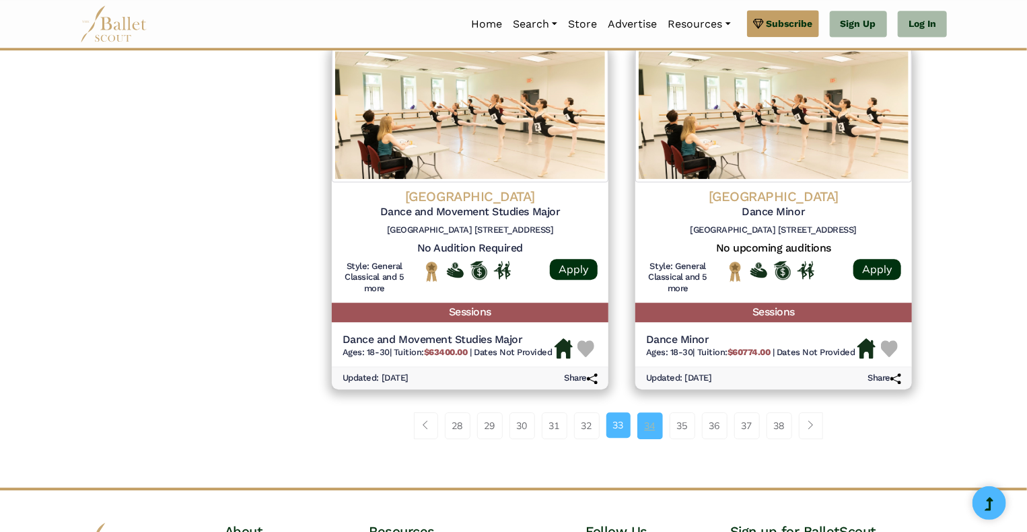
click at [651, 423] on link "34" at bounding box center [650, 425] width 26 height 27
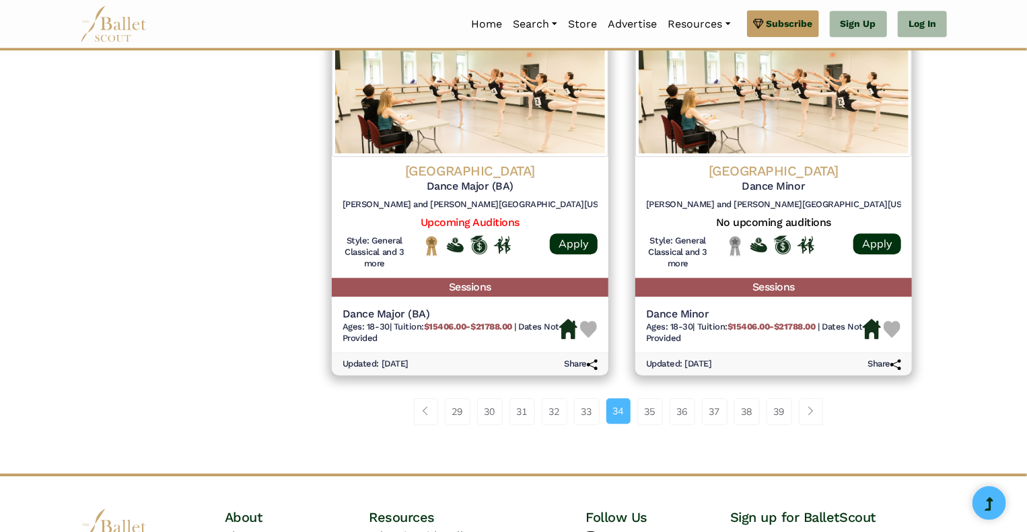
scroll to position [1733, 0]
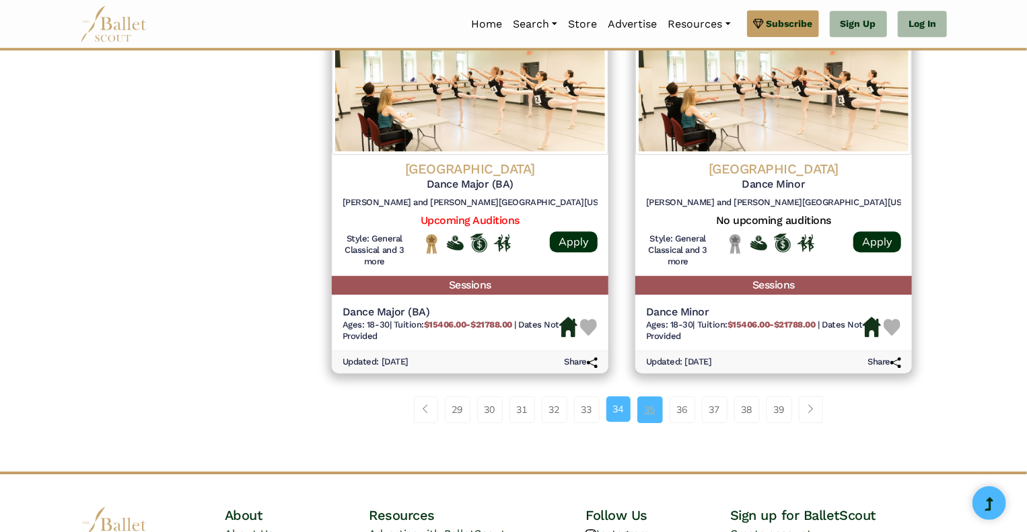
click at [651, 414] on link "35" at bounding box center [650, 409] width 26 height 27
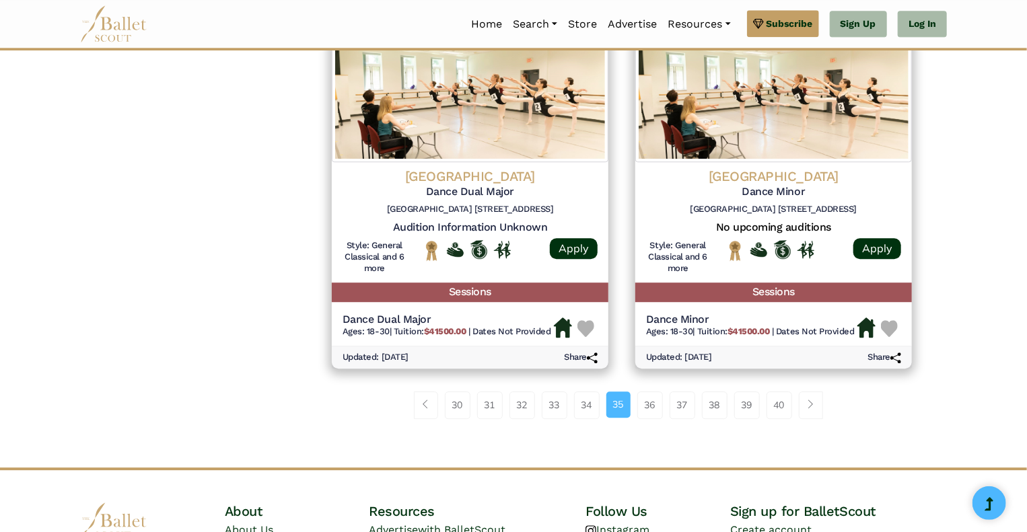
scroll to position [1704, 0]
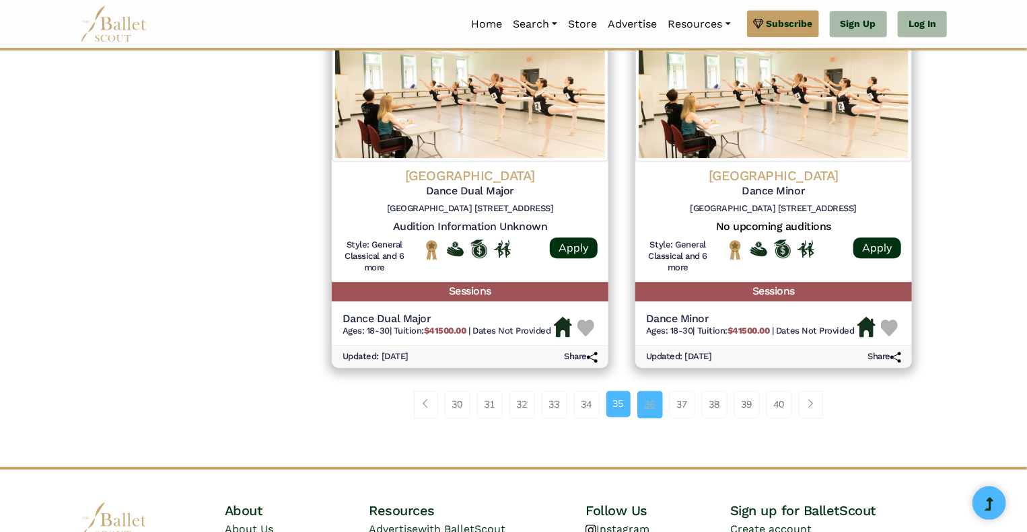
click at [651, 414] on link "36" at bounding box center [650, 404] width 26 height 27
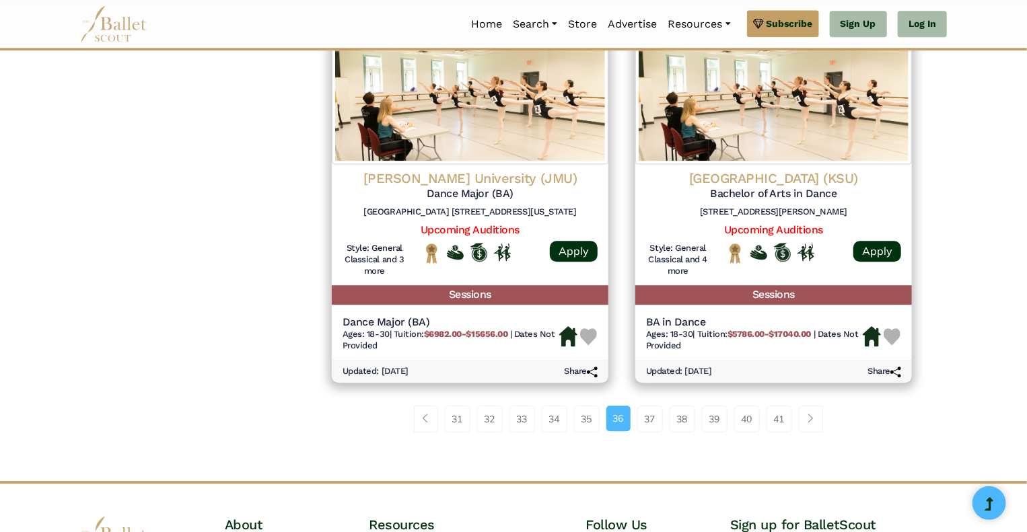
scroll to position [1713, 0]
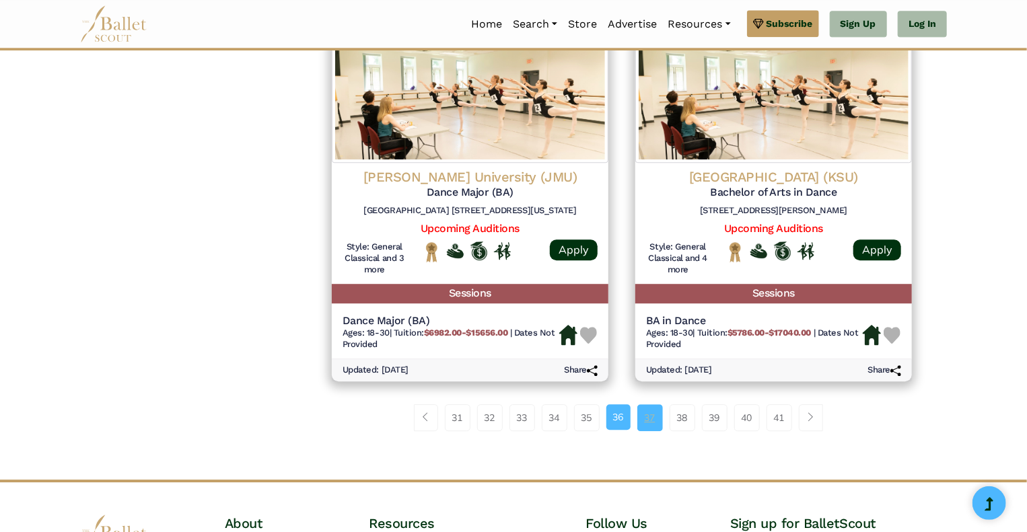
click at [656, 424] on link "37" at bounding box center [650, 417] width 26 height 27
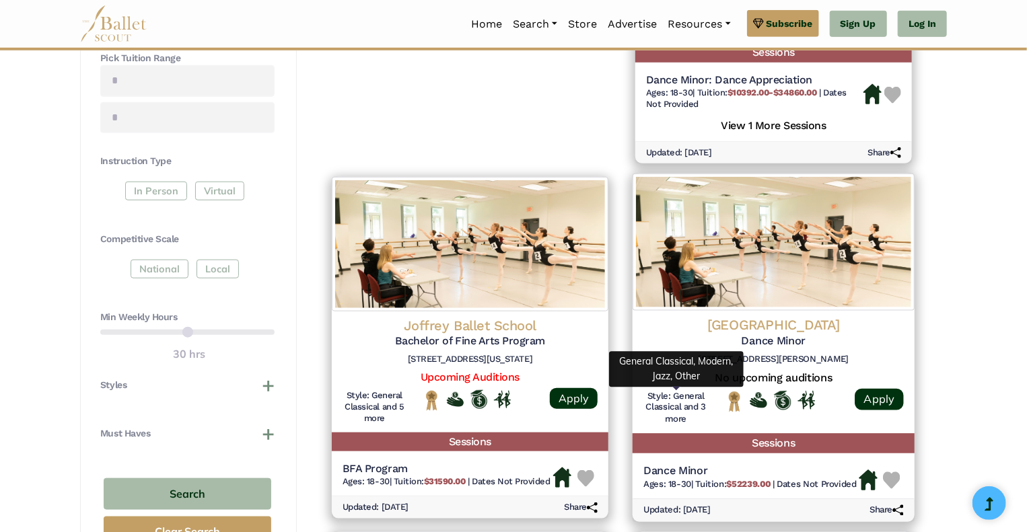
scroll to position [573, 0]
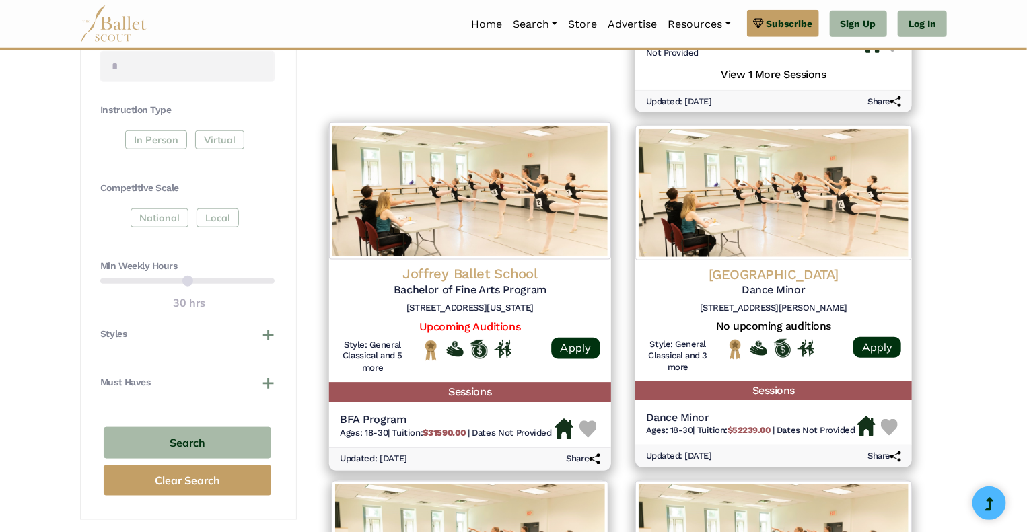
click at [466, 279] on h4 "Joffrey Ballet School" at bounding box center [470, 274] width 260 height 18
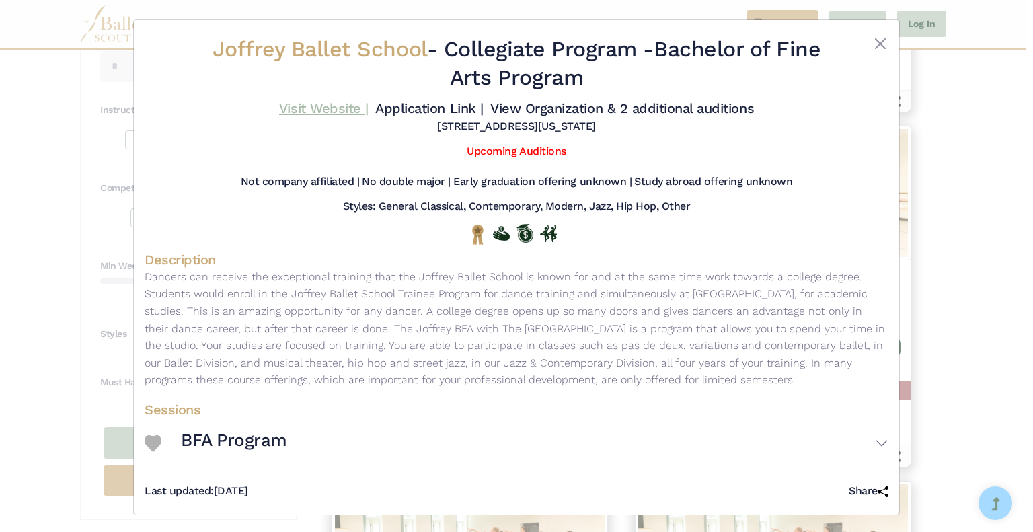
click at [323, 112] on link "Visit Website |" at bounding box center [323, 108] width 89 height 16
click at [315, 108] on link "Visit Website |" at bounding box center [323, 108] width 89 height 16
click at [381, 220] on div at bounding box center [517, 235] width 744 height 32
click at [876, 46] on button "Close" at bounding box center [881, 44] width 16 height 16
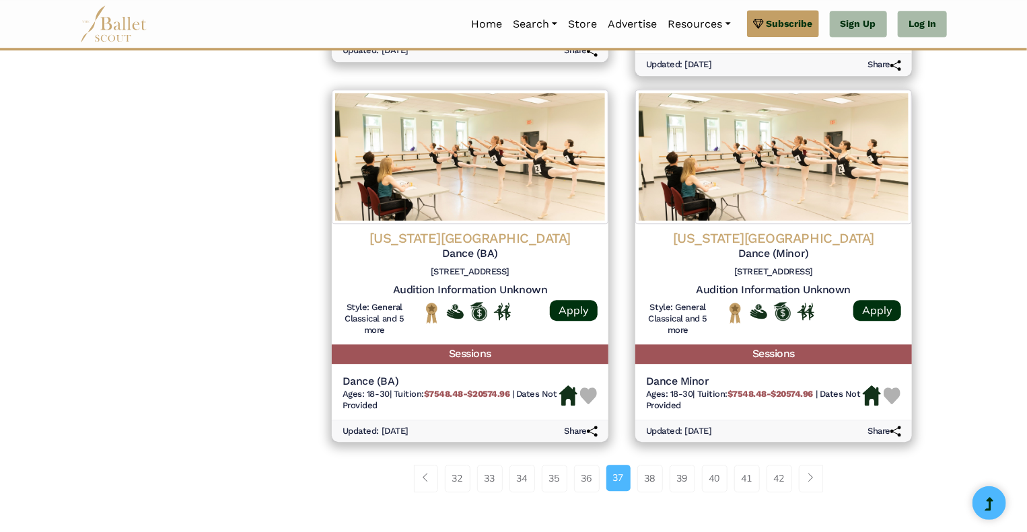
scroll to position [1717, 0]
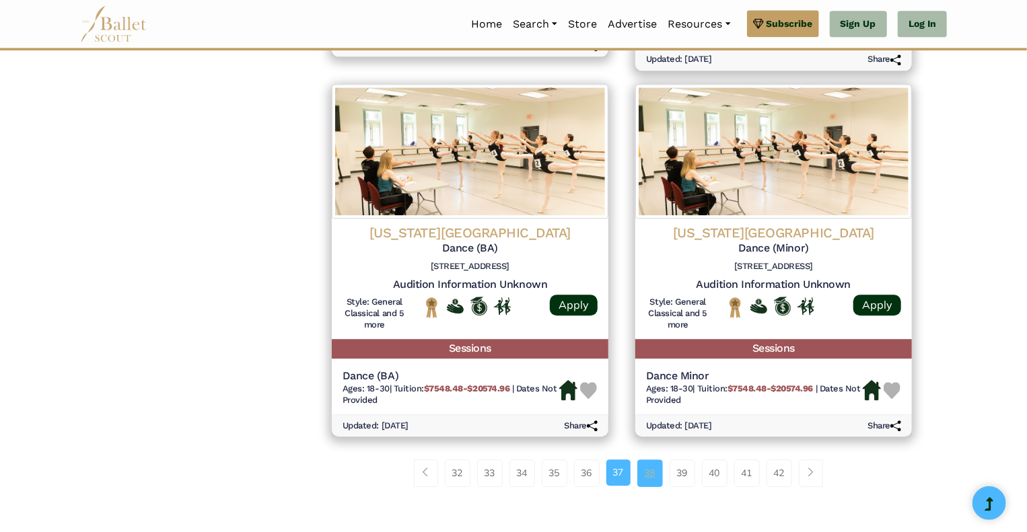
click at [651, 478] on link "38" at bounding box center [650, 473] width 26 height 27
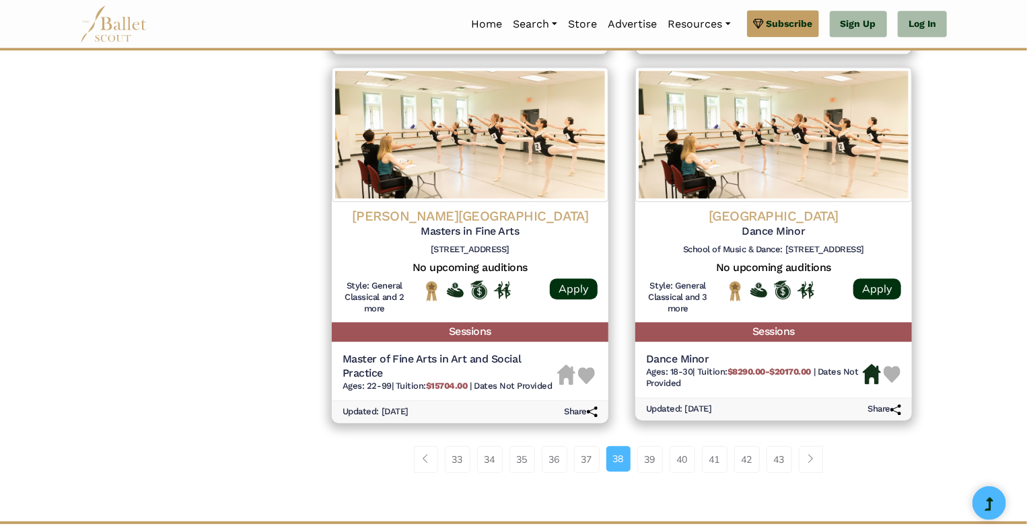
scroll to position [1709, 0]
click at [649, 467] on link "39" at bounding box center [650, 458] width 26 height 27
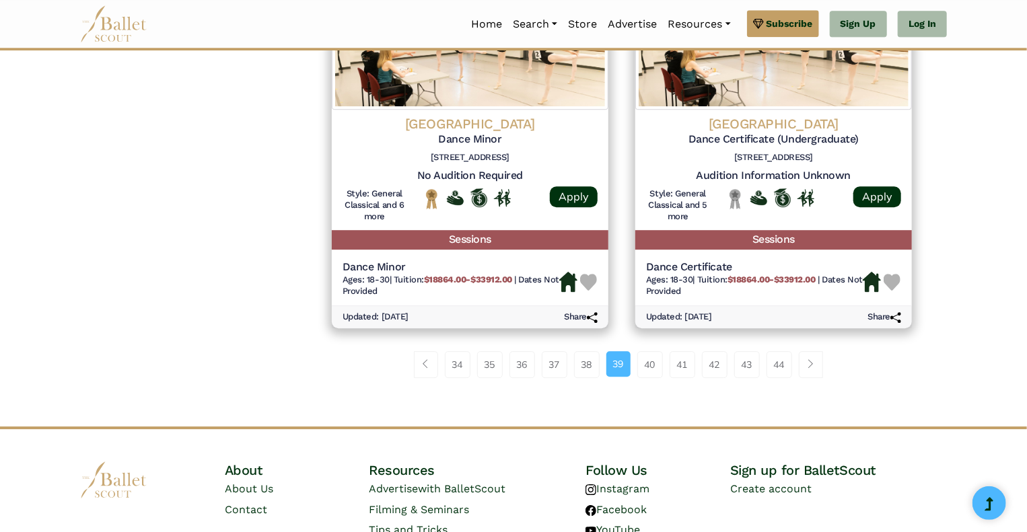
scroll to position [1801, 0]
click at [648, 371] on link "40" at bounding box center [650, 364] width 26 height 27
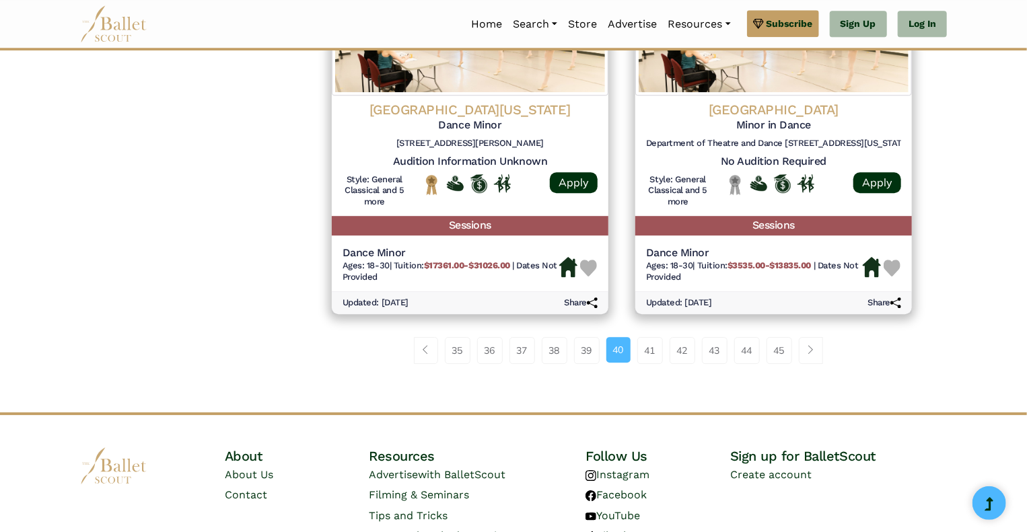
scroll to position [1899, 0]
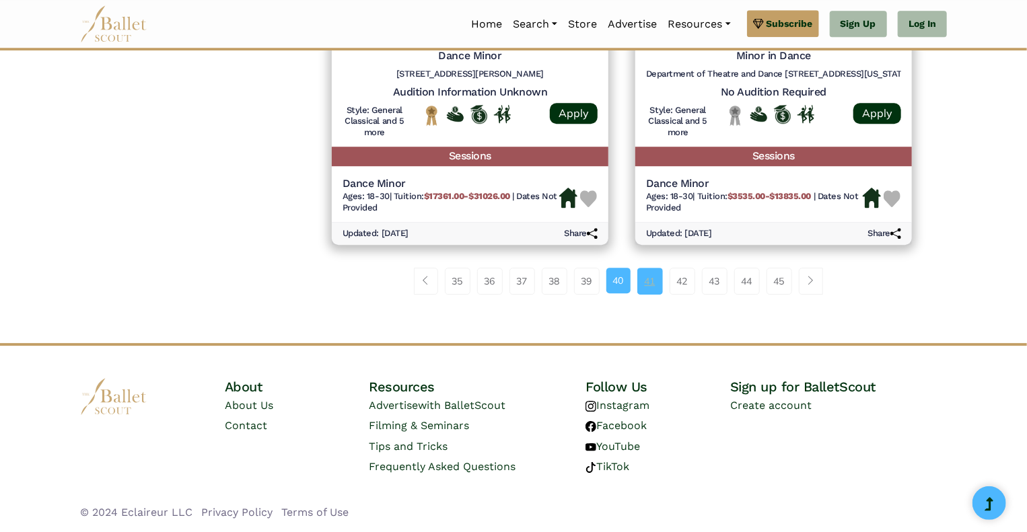
click at [647, 283] on link "41" at bounding box center [650, 281] width 26 height 27
